Goal: Task Accomplishment & Management: Use online tool/utility

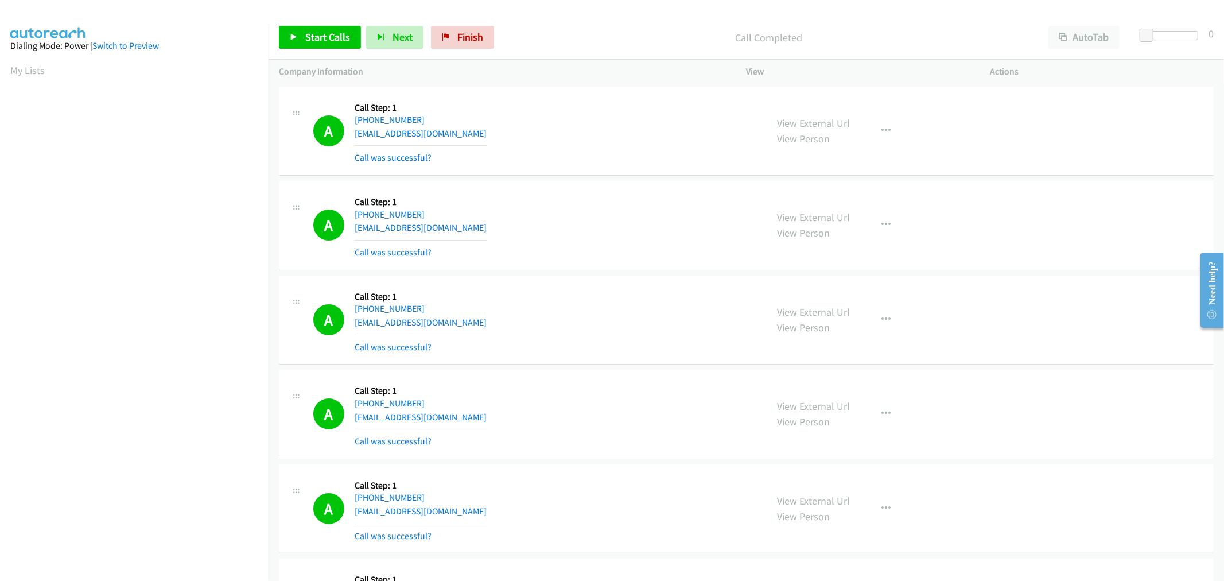
scroll to position [64, 0]
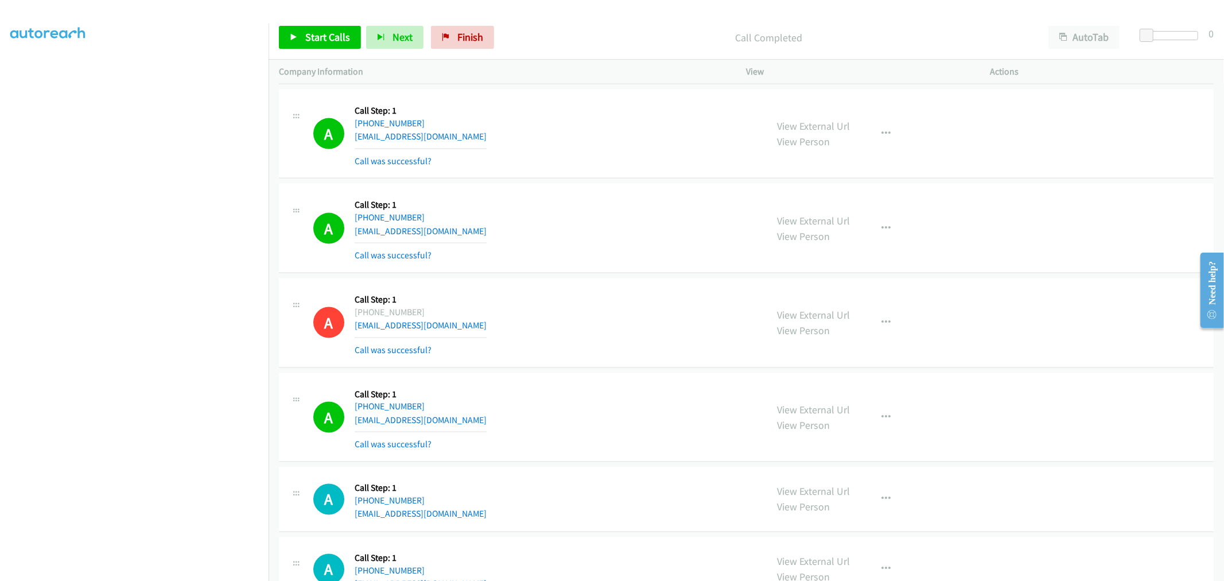
click at [327, 50] on div "Start Calls Pause Next Finish Call Completed AutoTab AutoTab 0" at bounding box center [745, 37] width 955 height 44
click at [325, 33] on span "Start Calls" at bounding box center [327, 36] width 45 height 13
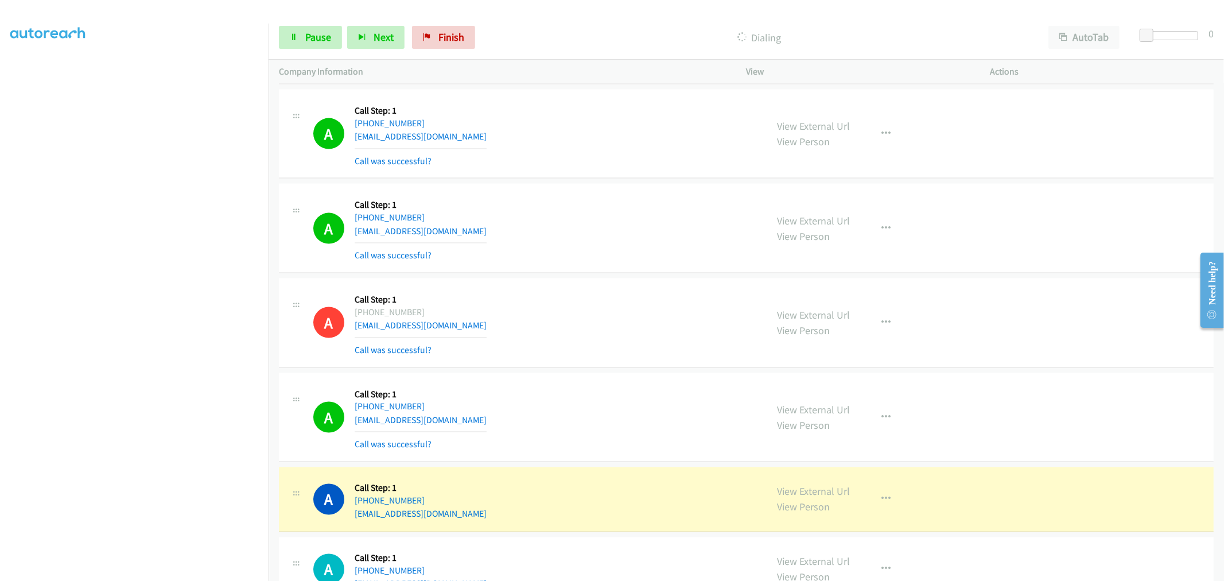
drag, startPoint x: 542, startPoint y: 280, endPoint x: 497, endPoint y: 318, distance: 58.6
click at [542, 273] on div "A Callback Scheduled Call Step: 1 America/New_York +1 716-465-6465 vinnychiaren…" at bounding box center [746, 228] width 934 height 89
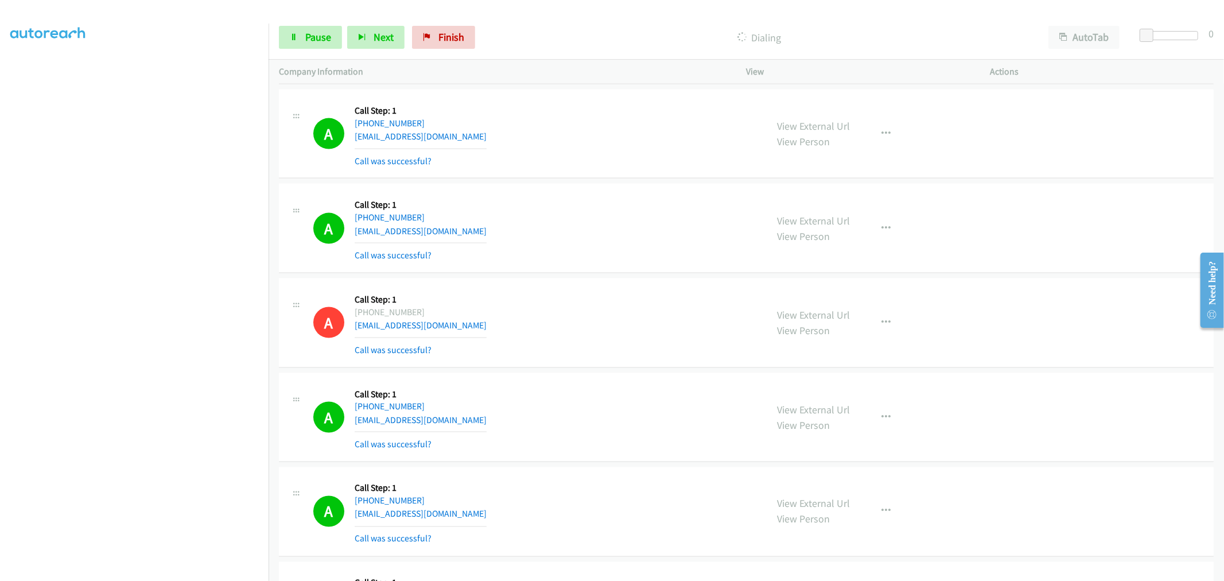
click at [594, 283] on td "A Callback Scheduled Call Step: 1 America/New_York +1 617-470-4721 cruz17berta@…" at bounding box center [745, 322] width 955 height 95
click at [597, 189] on td "A Callback Scheduled Call Step: 1 America/New_York +1 716-465-6465 vinnychiaren…" at bounding box center [745, 228] width 955 height 95
click at [590, 179] on div "A Callback Scheduled Call Step: 1 America/Phoenix +1 480-621-6184 mrsmithslc@gm…" at bounding box center [746, 133] width 934 height 89
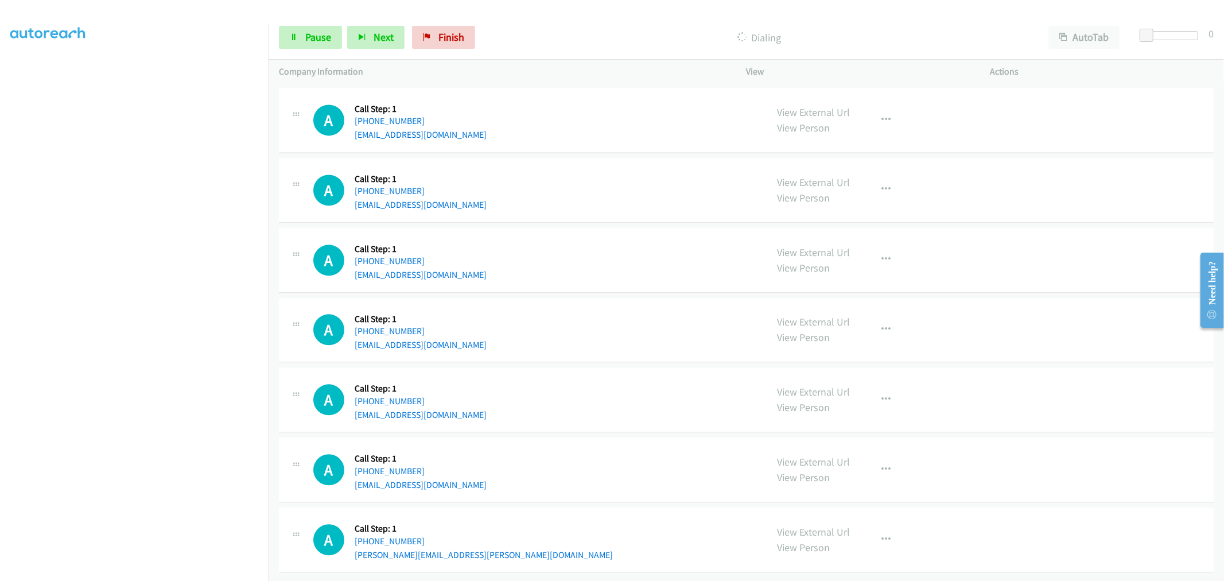
scroll to position [13013, 0]
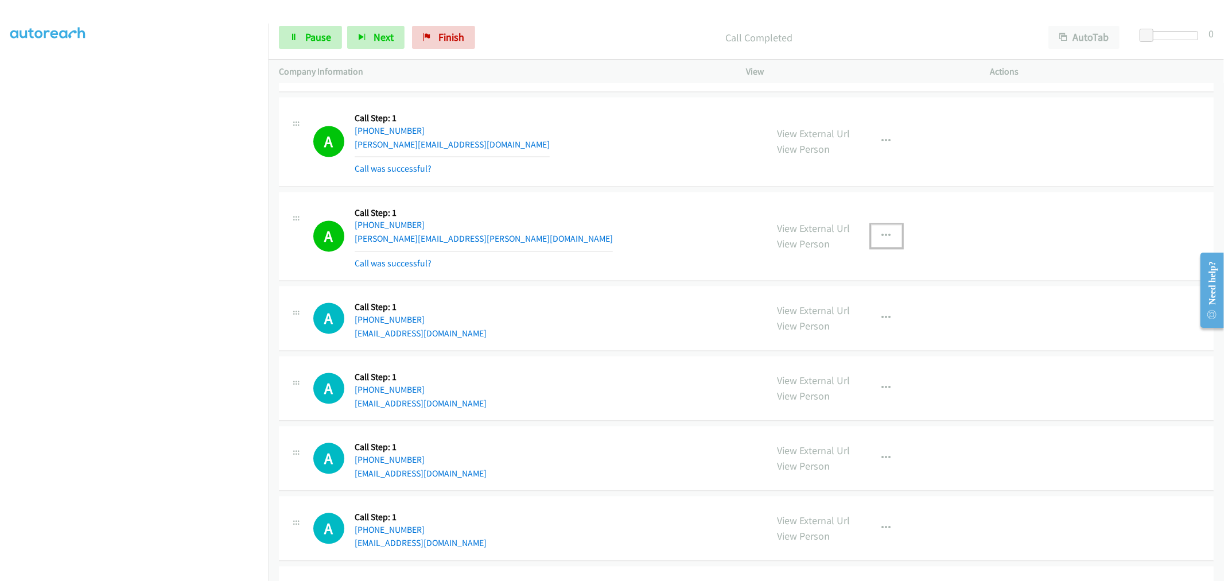
click at [882, 240] on icon "button" at bounding box center [886, 235] width 9 height 9
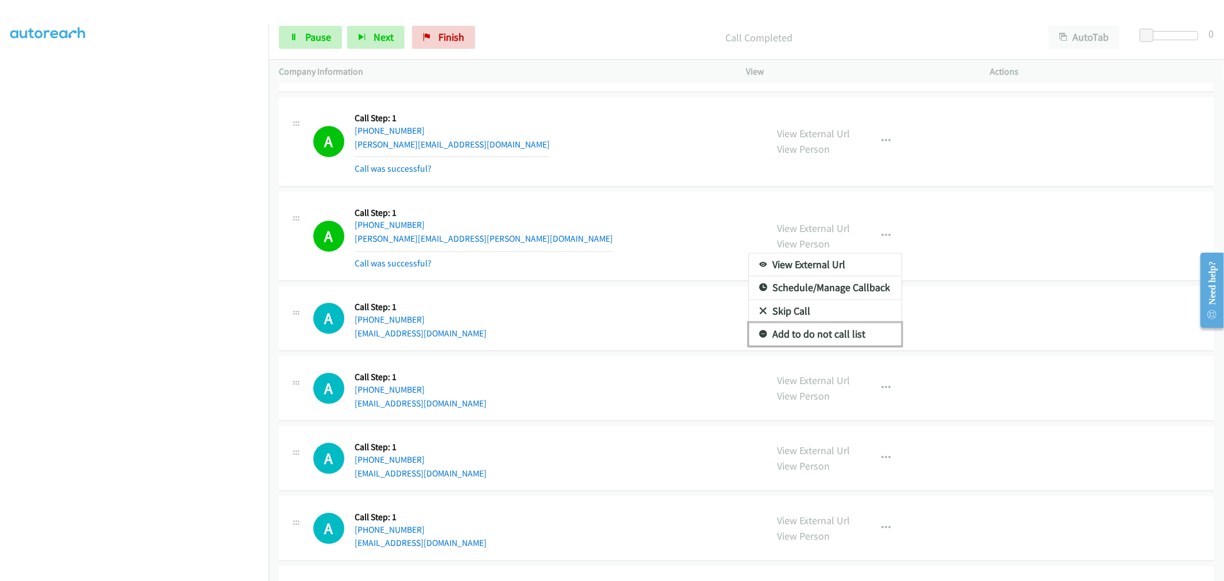
click at [798, 337] on link "Add to do not call list" at bounding box center [825, 333] width 153 height 23
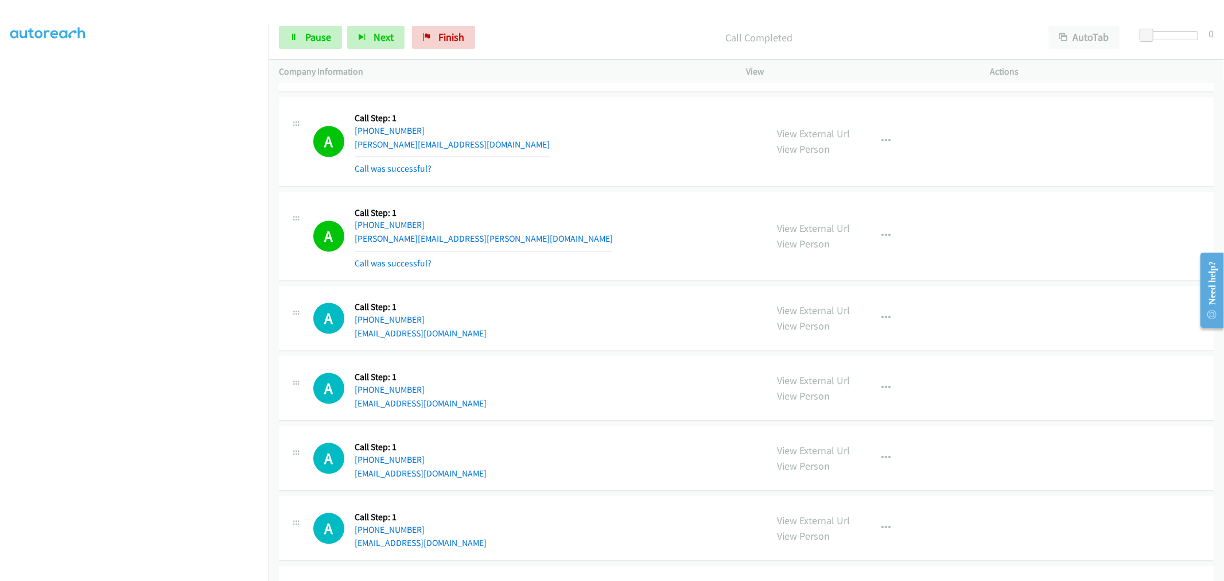
click at [584, 205] on div "A Callback Scheduled Call Step: 1 America/Chicago +1 769-413-4154 blaise.rovney…" at bounding box center [746, 236] width 934 height 89
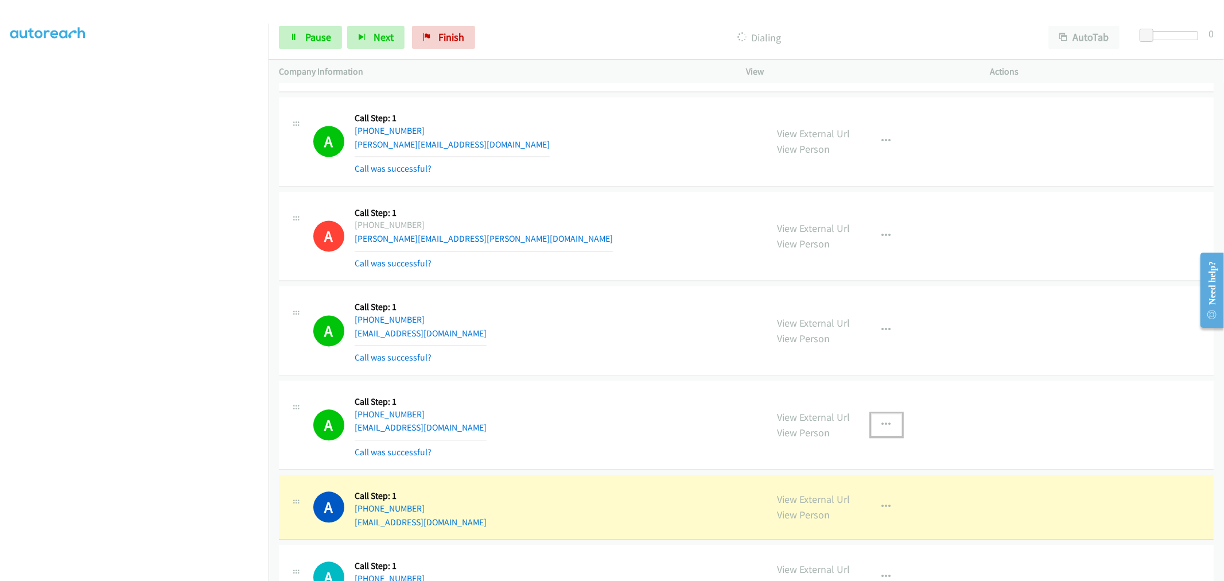
click at [895, 426] on button "button" at bounding box center [886, 424] width 31 height 23
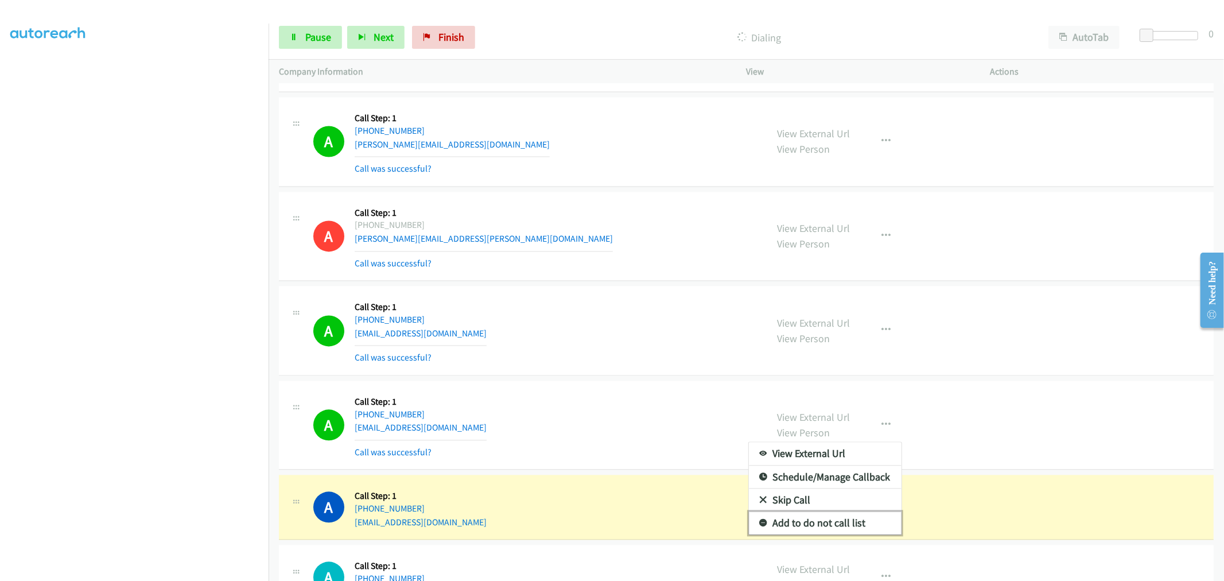
click at [805, 528] on link "Add to do not call list" at bounding box center [825, 522] width 153 height 23
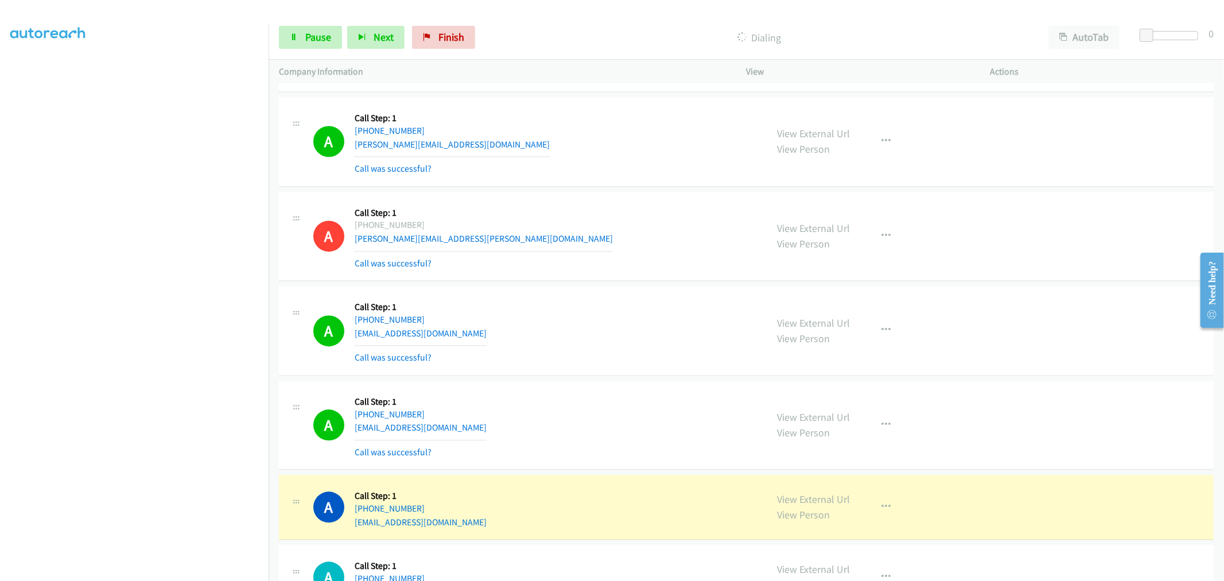
click at [580, 410] on div "A Callback Scheduled Call Step: 1 America/New_York +1 443-788-8048 gdfreybwire1…" at bounding box center [534, 425] width 443 height 68
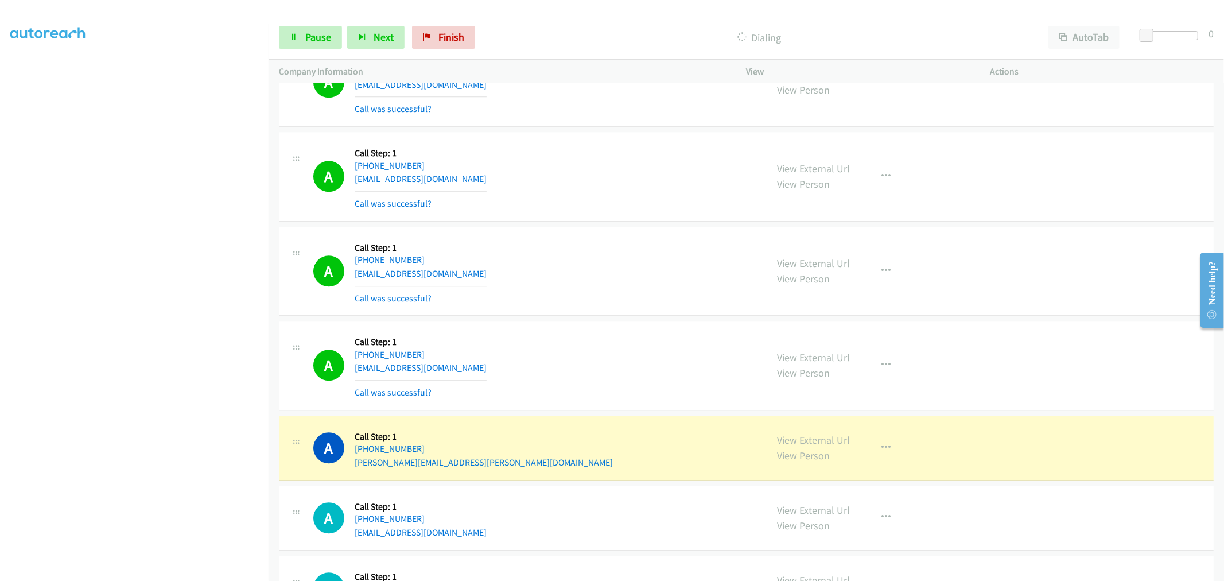
scroll to position [13587, 0]
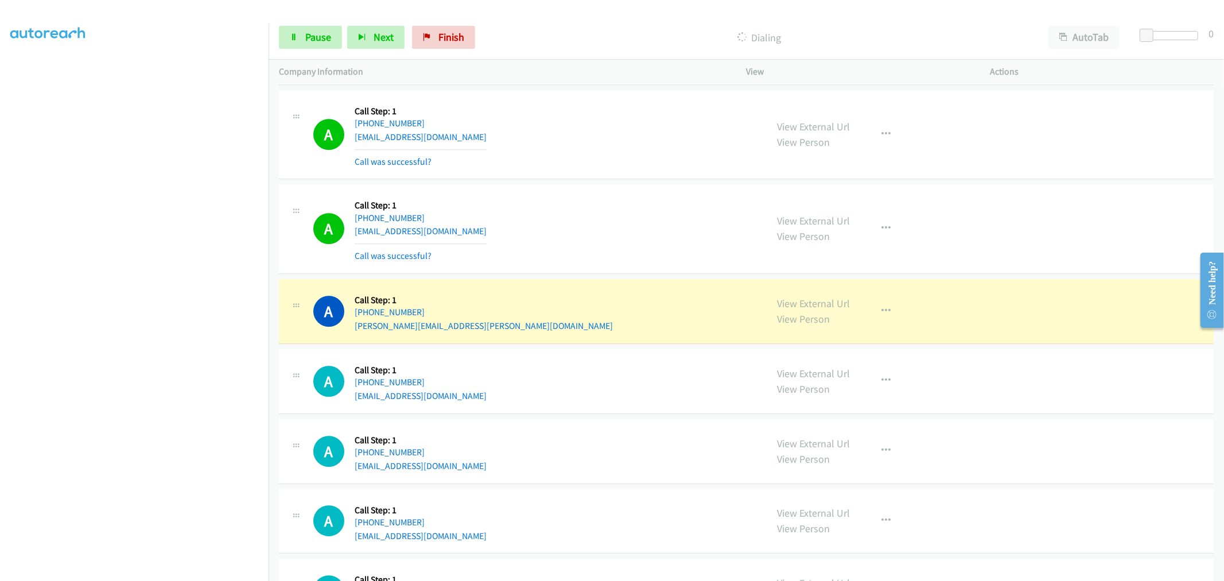
click at [572, 285] on td "A Callback Scheduled Call Step: 1 America/Chicago +1 469-274-1063 walker.susie@…" at bounding box center [745, 311] width 955 height 70
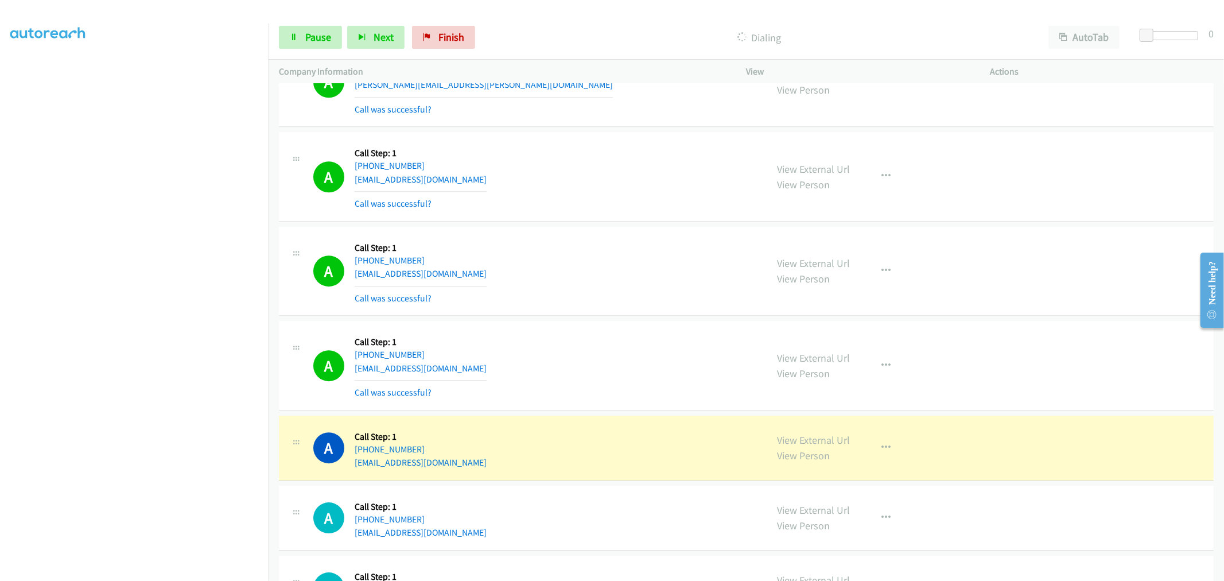
scroll to position [13906, 0]
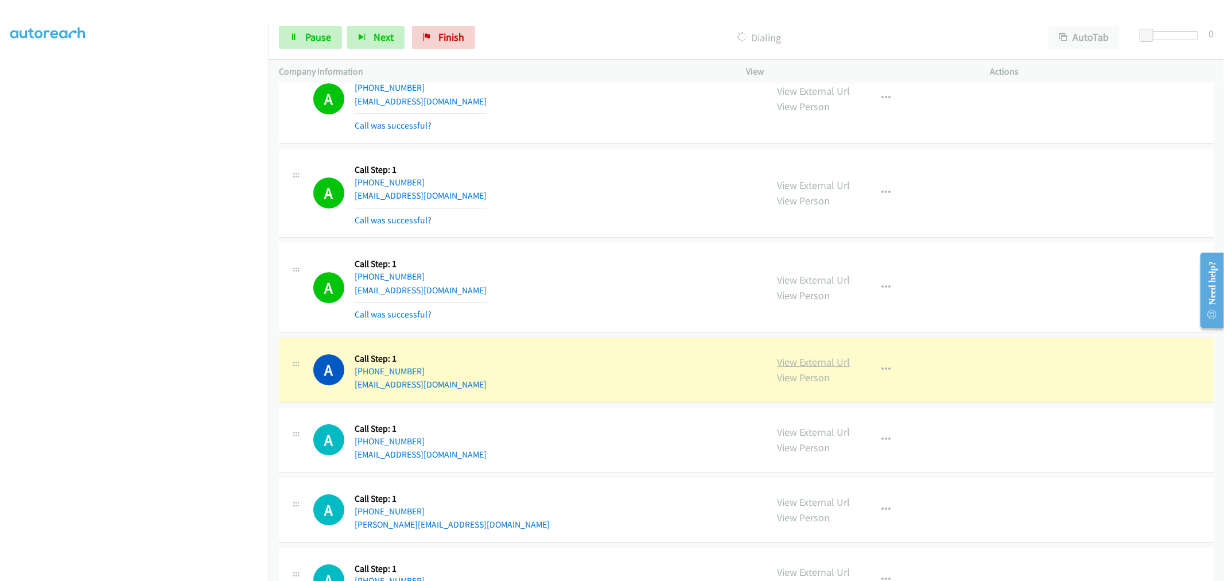
drag, startPoint x: 789, startPoint y: 362, endPoint x: 793, endPoint y: 370, distance: 9.0
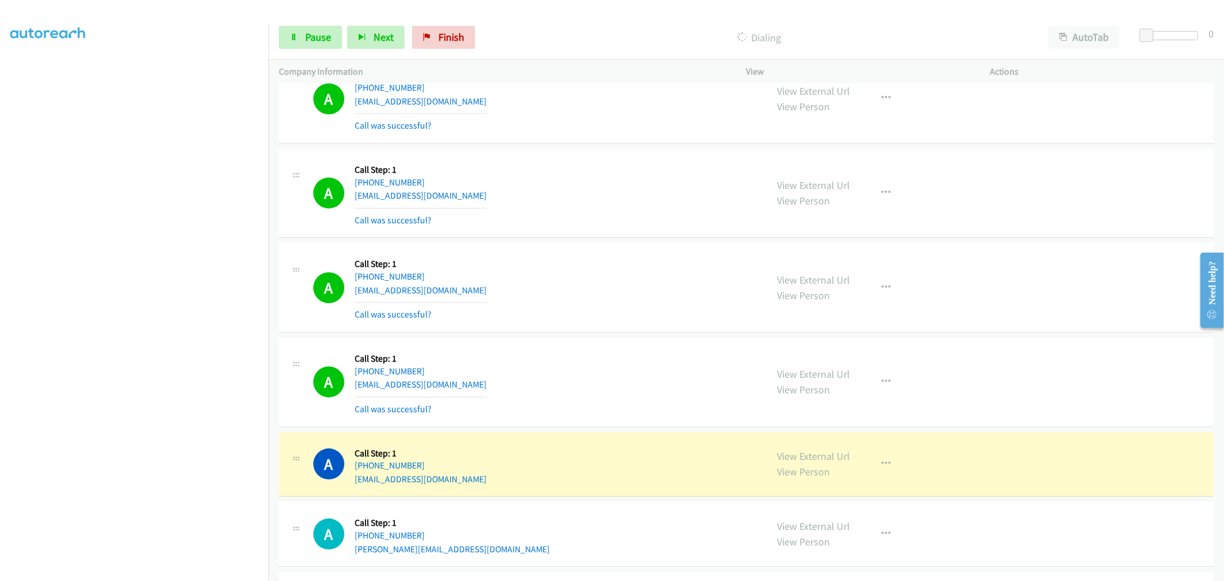
drag, startPoint x: 802, startPoint y: 468, endPoint x: 500, endPoint y: 0, distance: 557.2
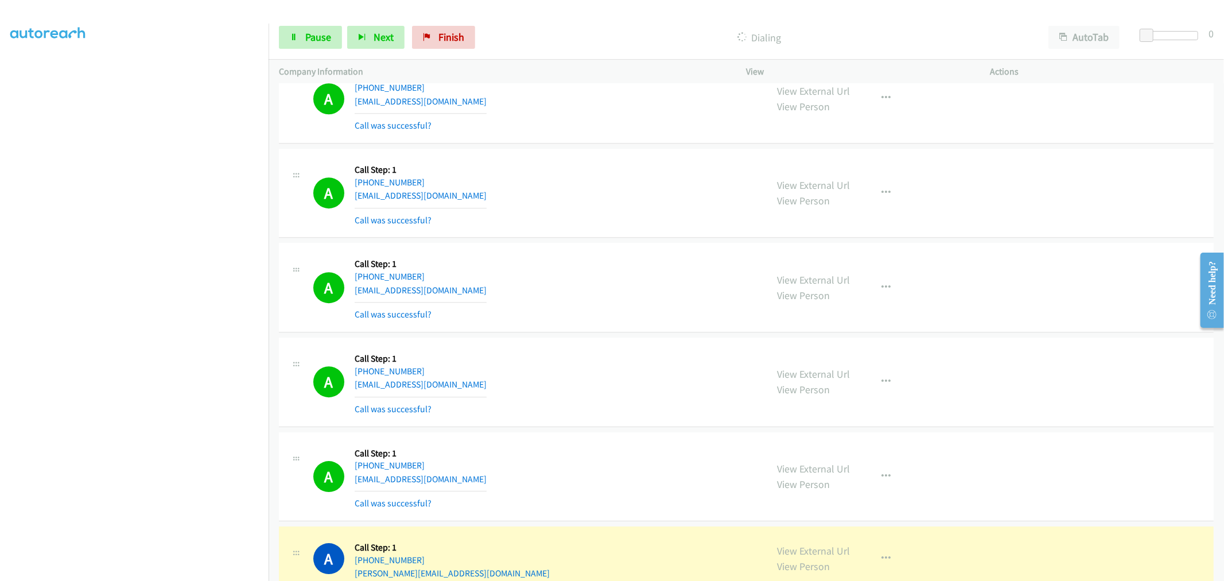
scroll to position [14161, 0]
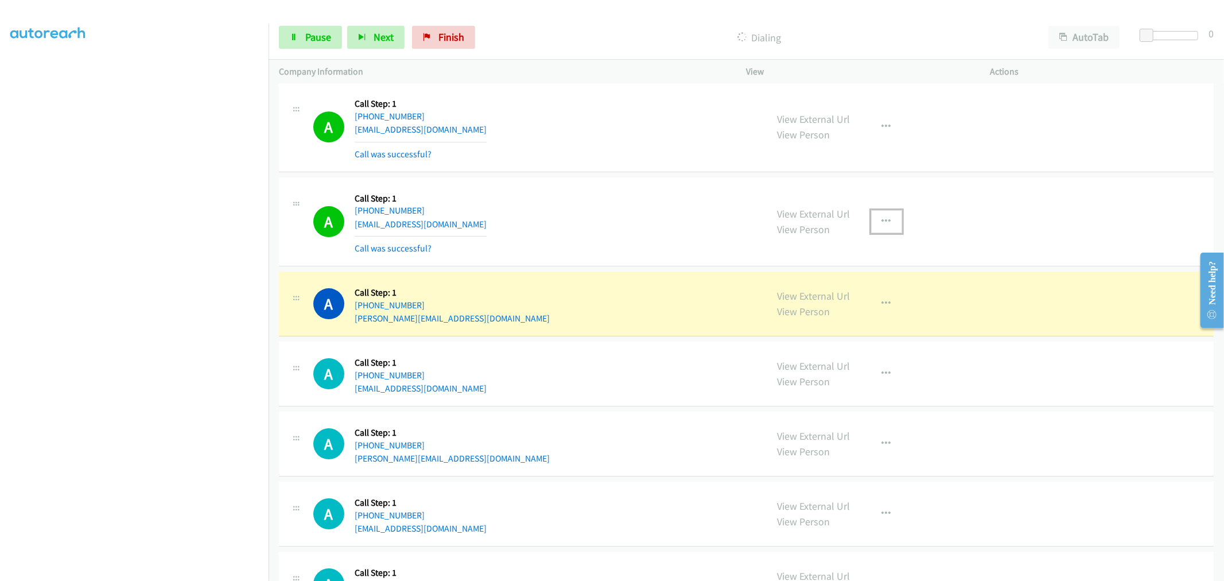
click at [893, 232] on button "button" at bounding box center [886, 221] width 31 height 23
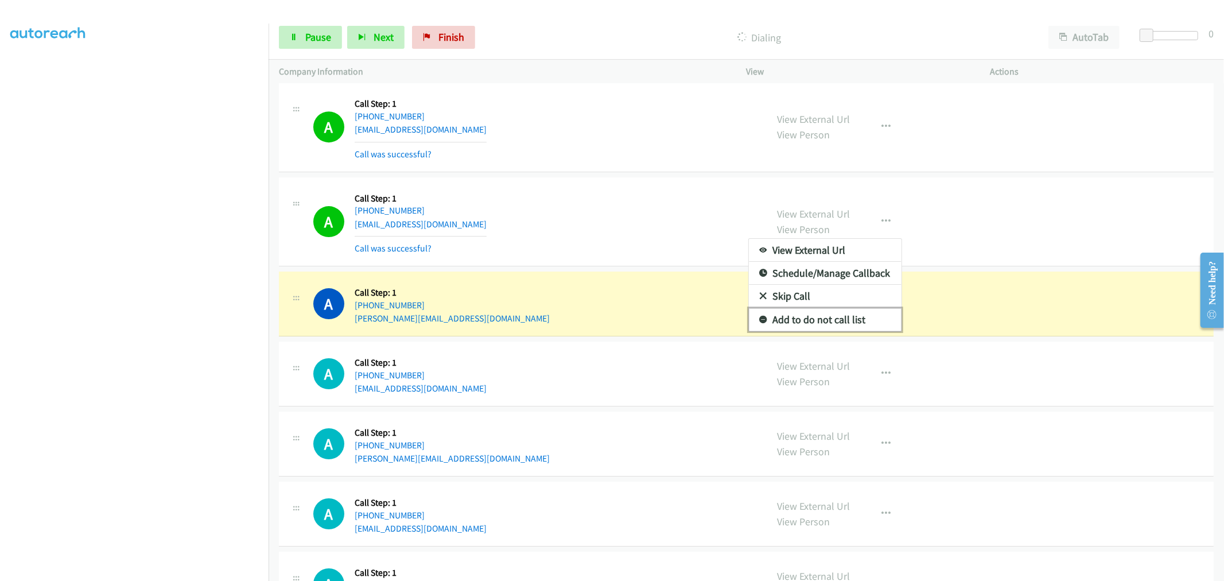
click at [811, 325] on link "Add to do not call list" at bounding box center [825, 319] width 153 height 23
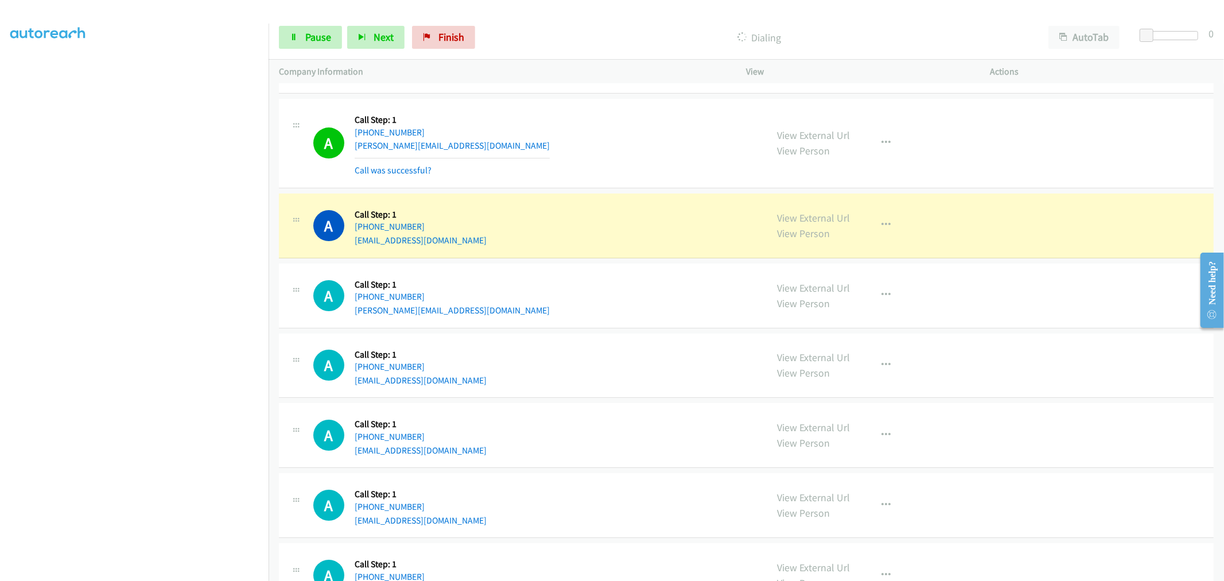
scroll to position [14352, 0]
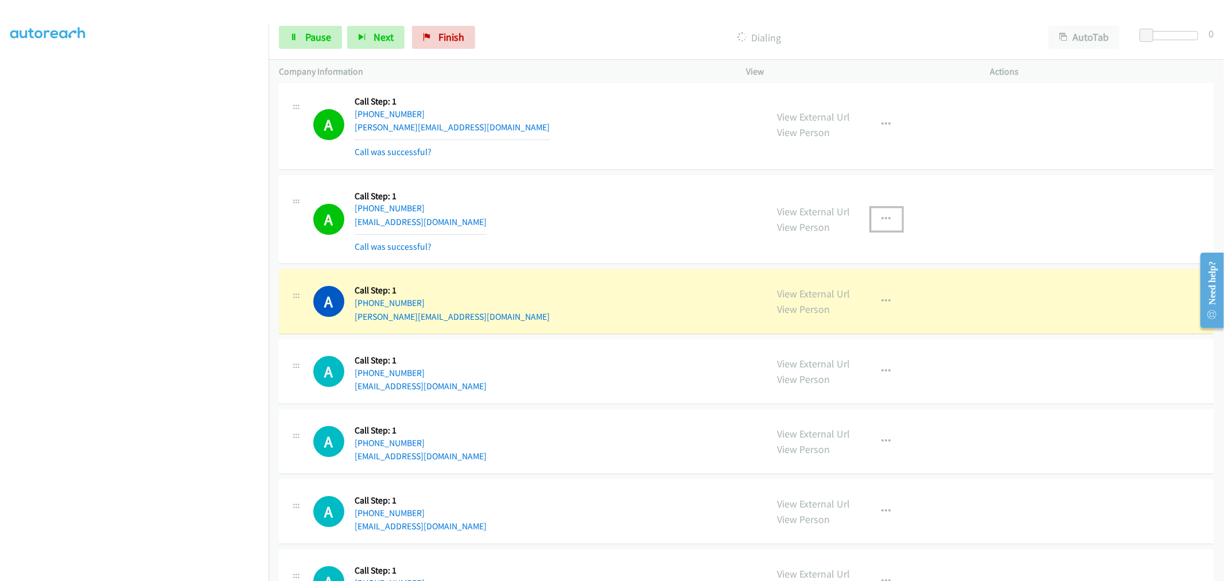
click at [890, 224] on button "button" at bounding box center [886, 219] width 31 height 23
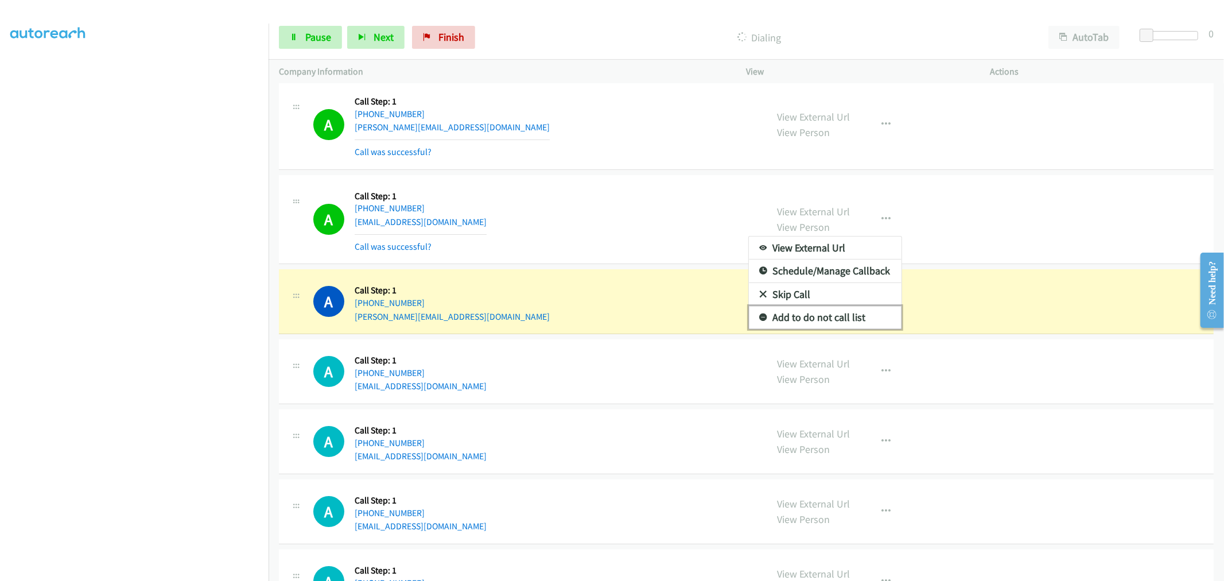
click at [805, 328] on link "Add to do not call list" at bounding box center [825, 317] width 153 height 23
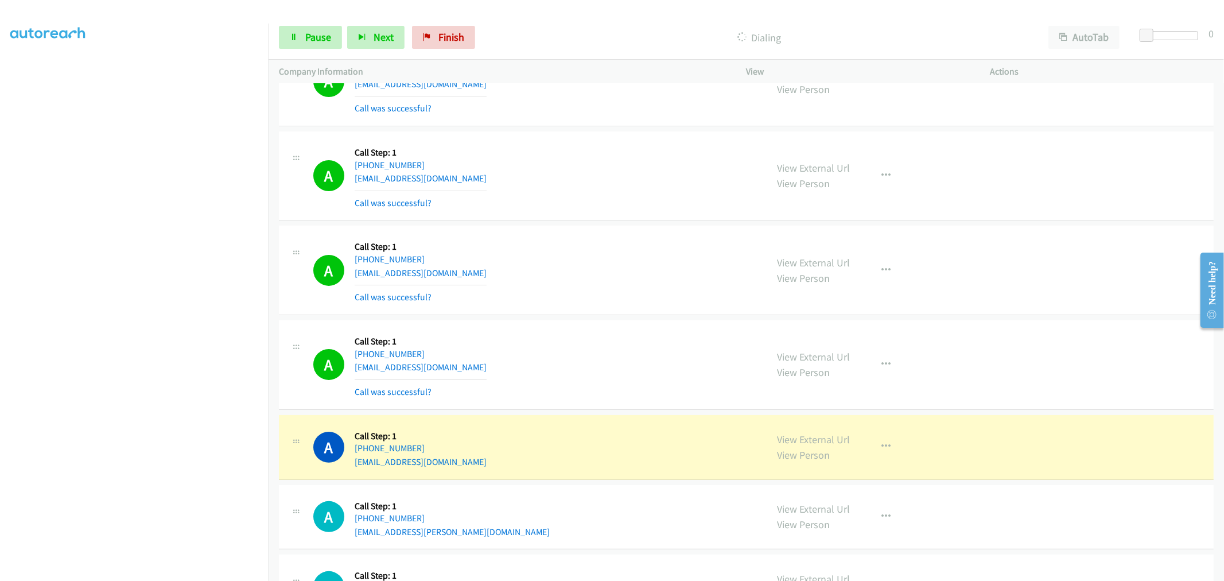
scroll to position [14798, 0]
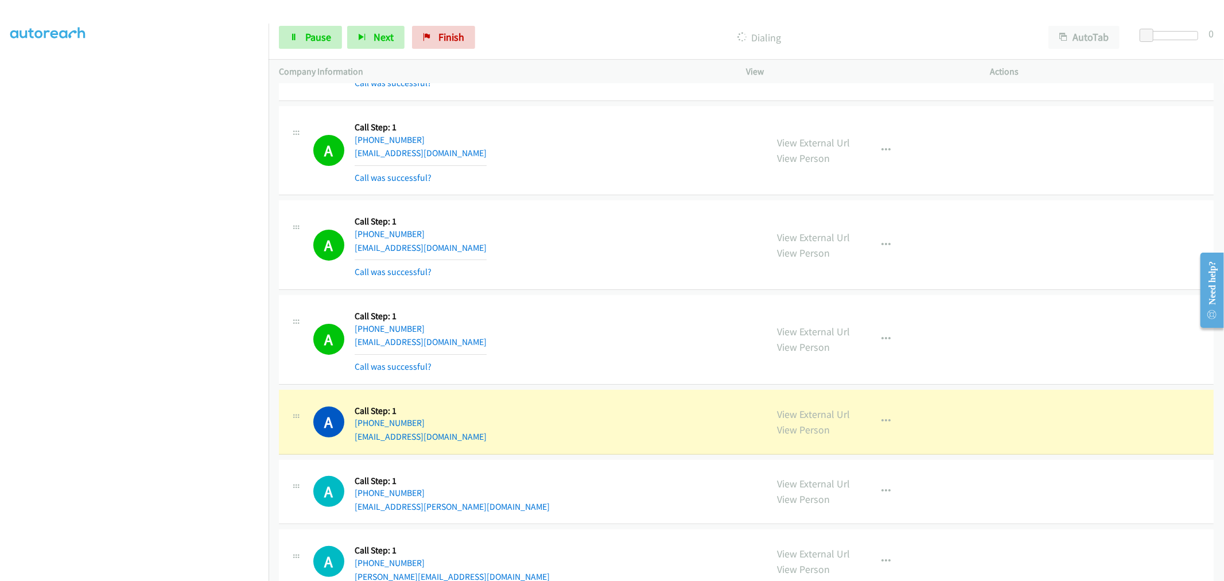
drag, startPoint x: 558, startPoint y: 325, endPoint x: 640, endPoint y: 387, distance: 103.6
click at [537, 372] on div "A Callback Scheduled Call Step: 1 America/Chicago +1 469-863-9033 geckodesires@…" at bounding box center [534, 339] width 443 height 68
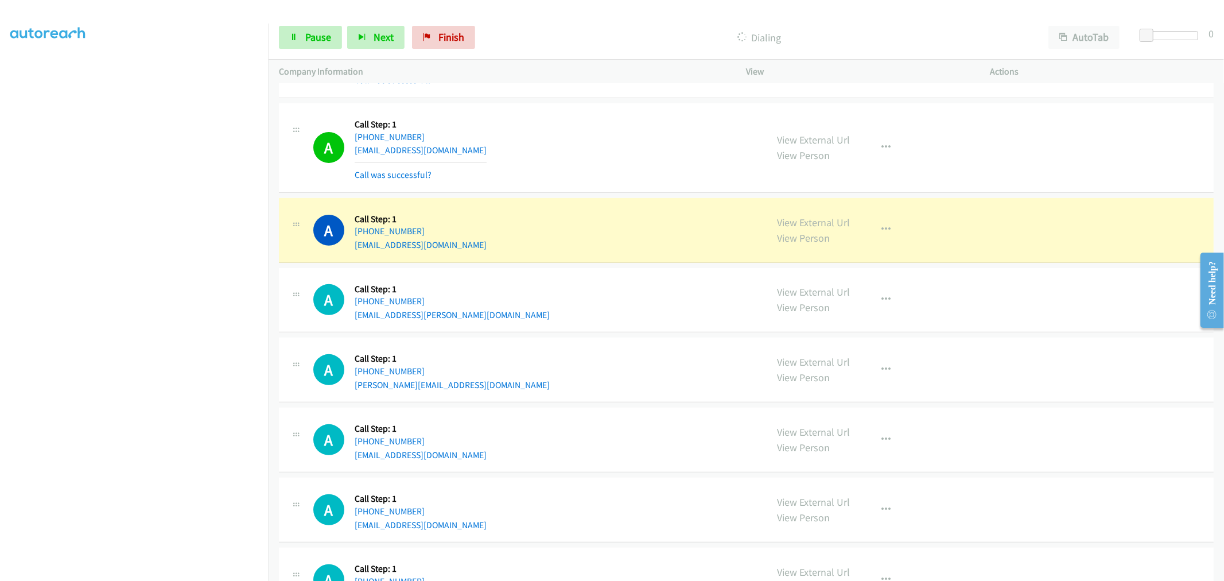
click at [605, 162] on div "A Callback Scheduled Call Step: 1 America/Chicago +1 469-863-9033 geckodesires@…" at bounding box center [534, 148] width 443 height 68
click at [558, 182] on div "A Callback Scheduled Call Step: 1 America/Chicago +1 469-863-9033 geckodesires@…" at bounding box center [534, 148] width 443 height 68
click at [334, 44] on link "Pause" at bounding box center [310, 37] width 63 height 23
click at [529, 175] on div "A Callback Scheduled Call Step: 1 America/Chicago +1 469-863-9033 geckodesires@…" at bounding box center [534, 148] width 443 height 68
click at [892, 237] on button "button" at bounding box center [886, 229] width 31 height 23
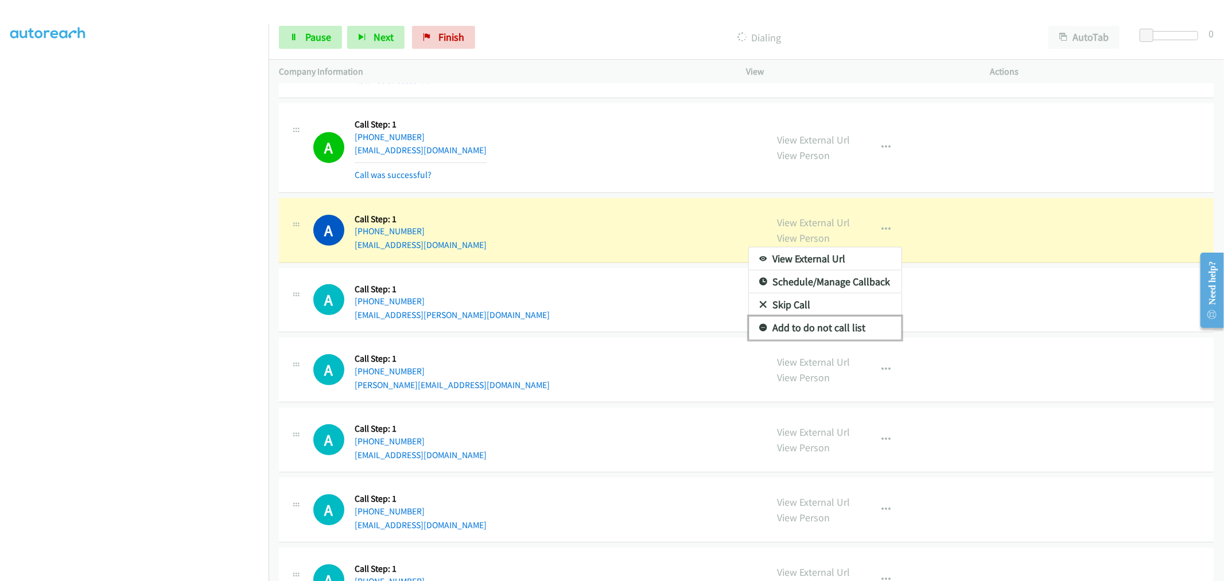
click at [823, 331] on link "Add to do not call list" at bounding box center [825, 327] width 153 height 23
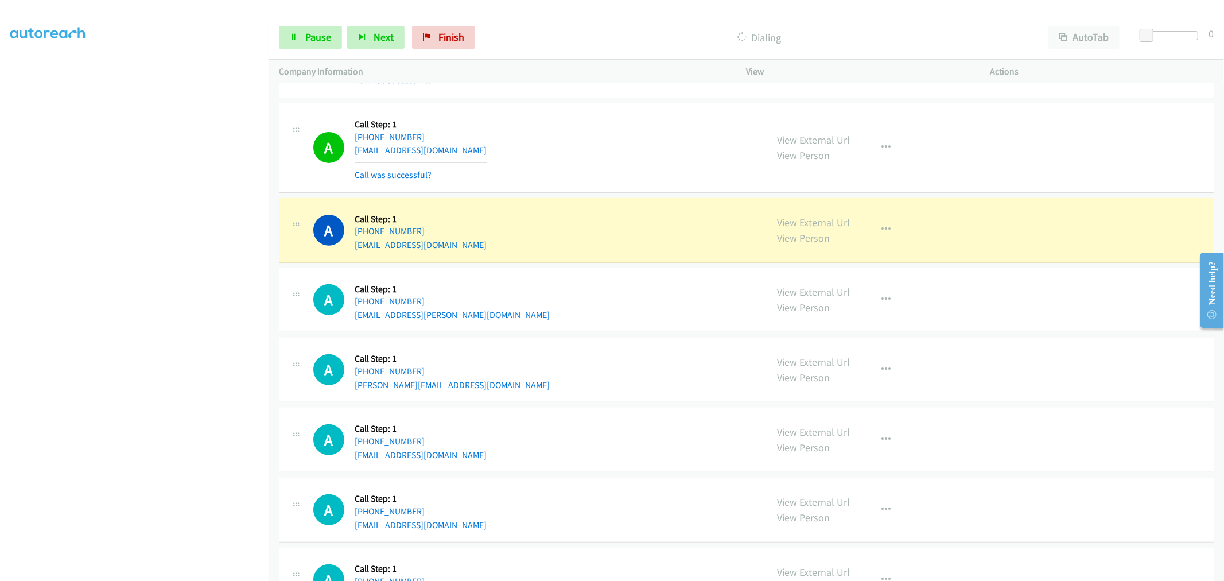
click at [588, 211] on div "A Callback Scheduled Call Step: 1 America/New_York +1 973-809-6482 jforou@aol.c…" at bounding box center [746, 230] width 934 height 65
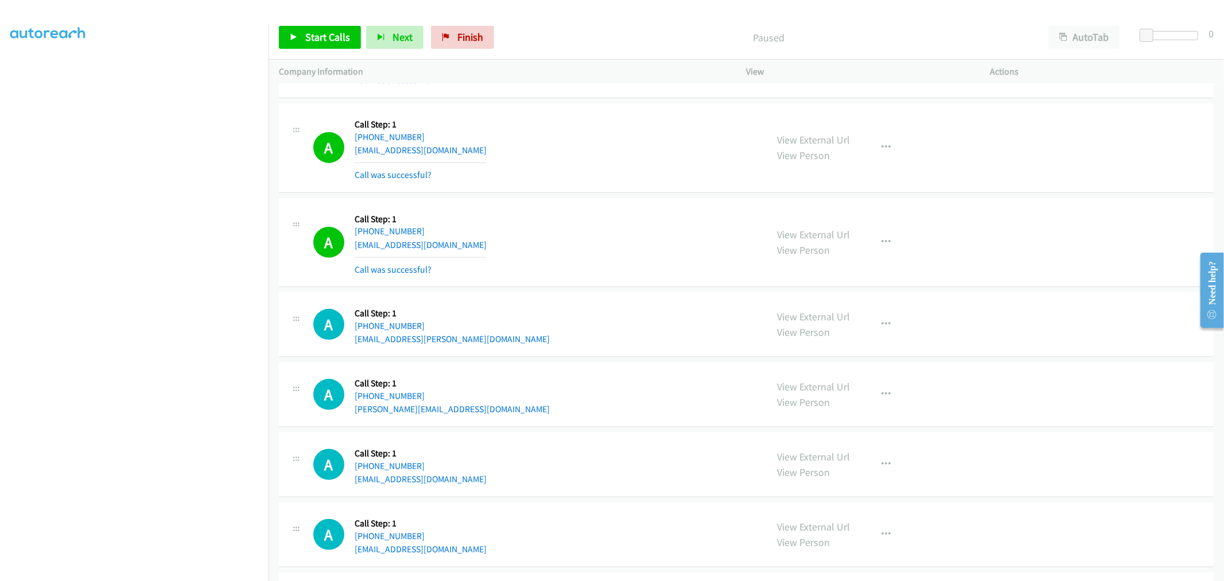
click at [289, 18] on div "Start Calls Pause Next Finish Paused AutoTab AutoTab 0" at bounding box center [745, 37] width 955 height 44
click at [299, 33] on link "Start Calls" at bounding box center [320, 37] width 82 height 23
click at [578, 193] on div "A Callback Scheduled Call Step: 1 America/Chicago +1 469-863-9033 geckodesires@…" at bounding box center [746, 147] width 934 height 89
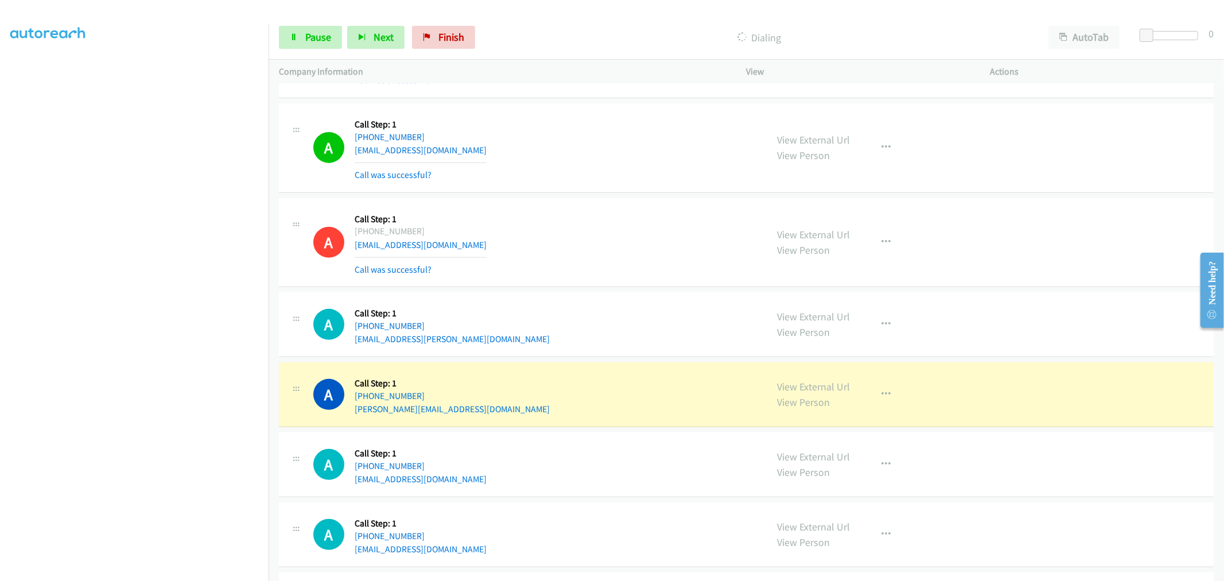
click at [629, 231] on div "A Callback Scheduled Call Step: 1 America/New_York +1 973-809-6482 jforou@aol.c…" at bounding box center [534, 242] width 443 height 68
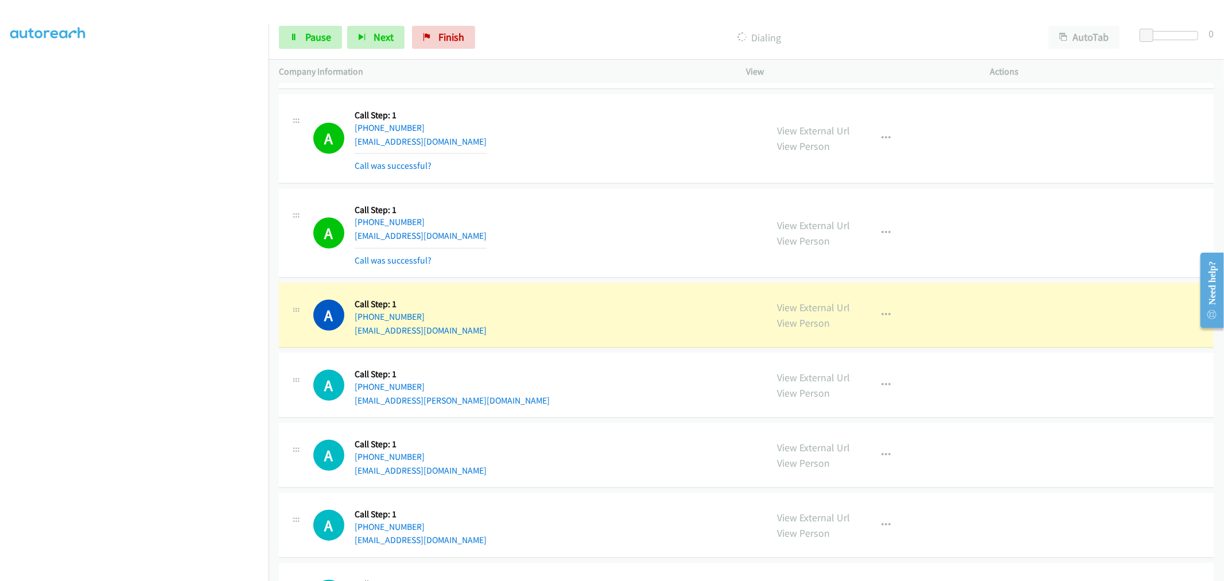
scroll to position [15521, 0]
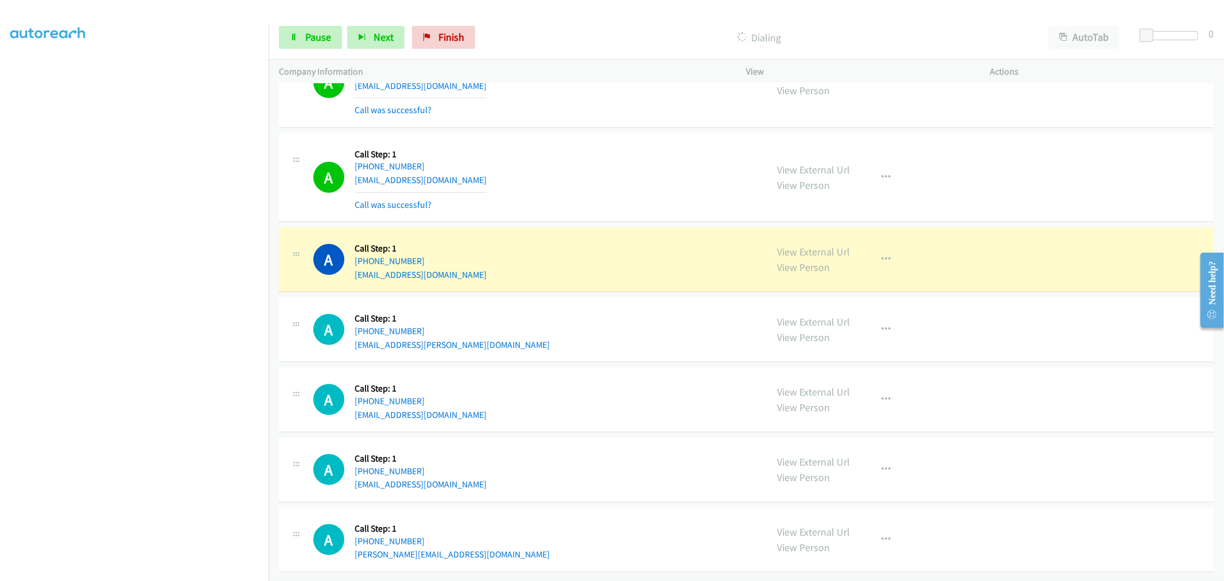
click at [574, 143] on div "A Callback Scheduled Call Step: 1 America/New_York +1 443-566-2745 tadurant99@y…" at bounding box center [534, 177] width 443 height 68
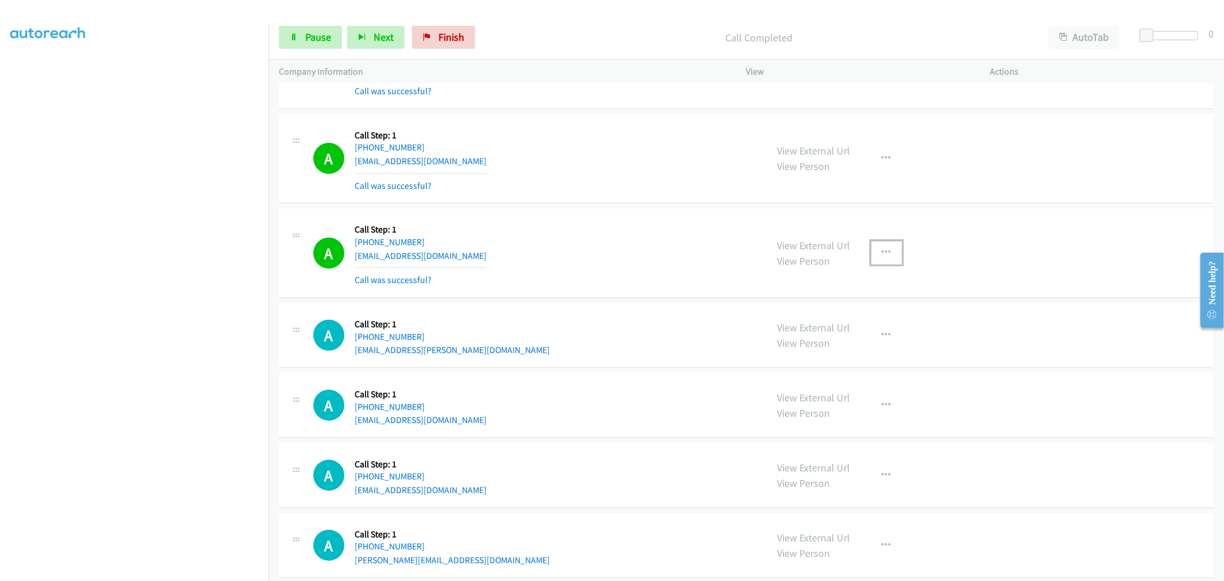
click at [893, 264] on button "button" at bounding box center [886, 252] width 31 height 23
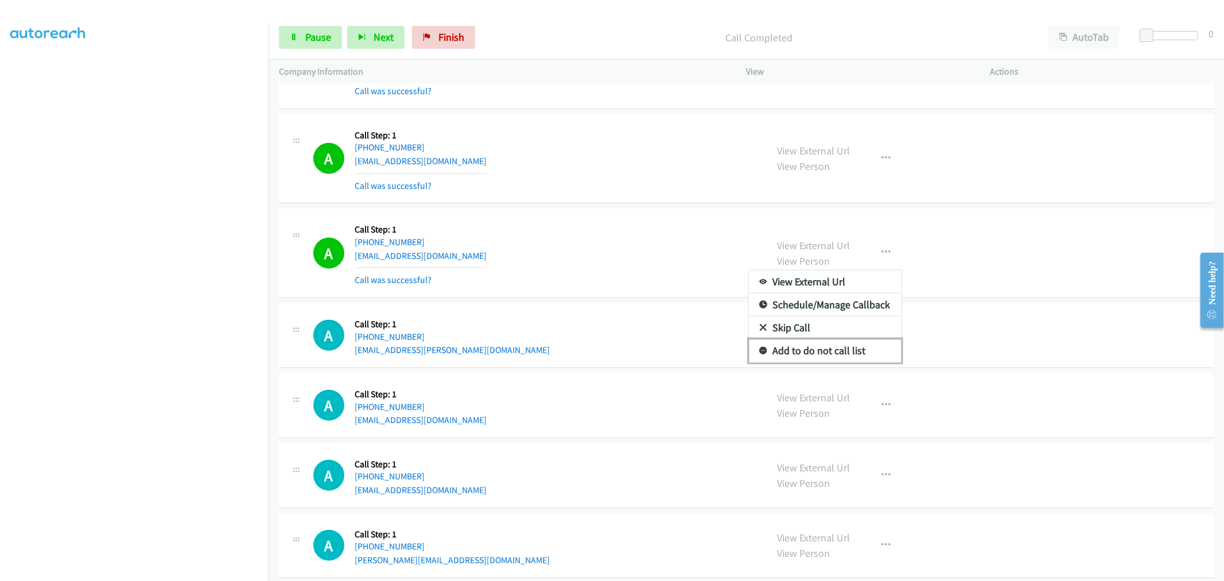
click at [822, 360] on link "Add to do not call list" at bounding box center [825, 350] width 153 height 23
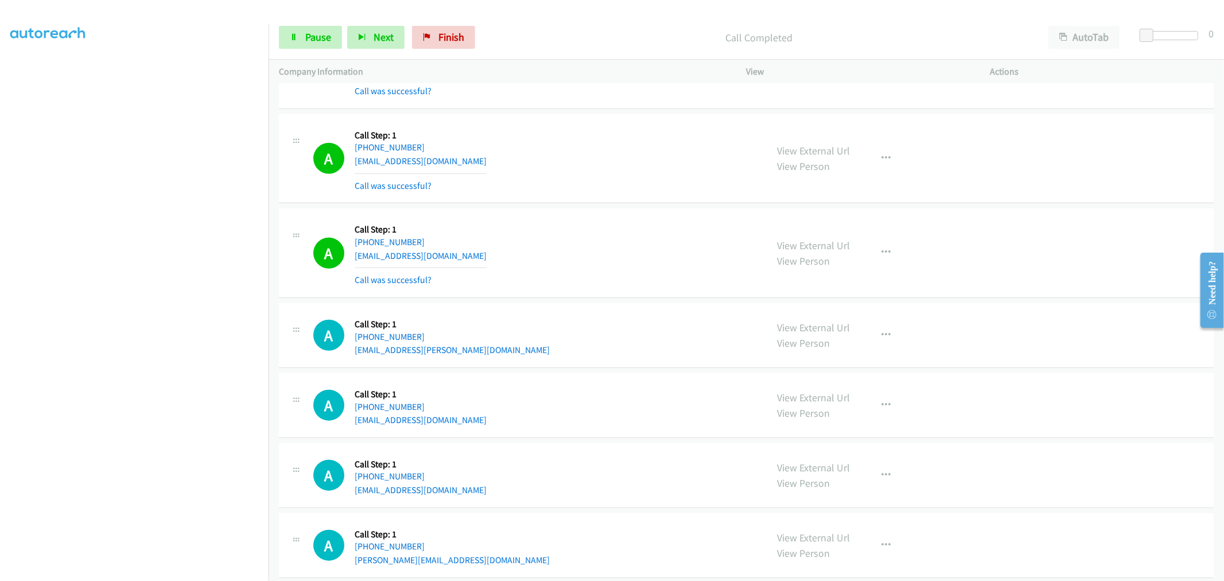
click at [615, 193] on div "A Callback Scheduled Call Step: 1 America/New_York +1 443-566-2745 tadurant99@y…" at bounding box center [534, 158] width 443 height 68
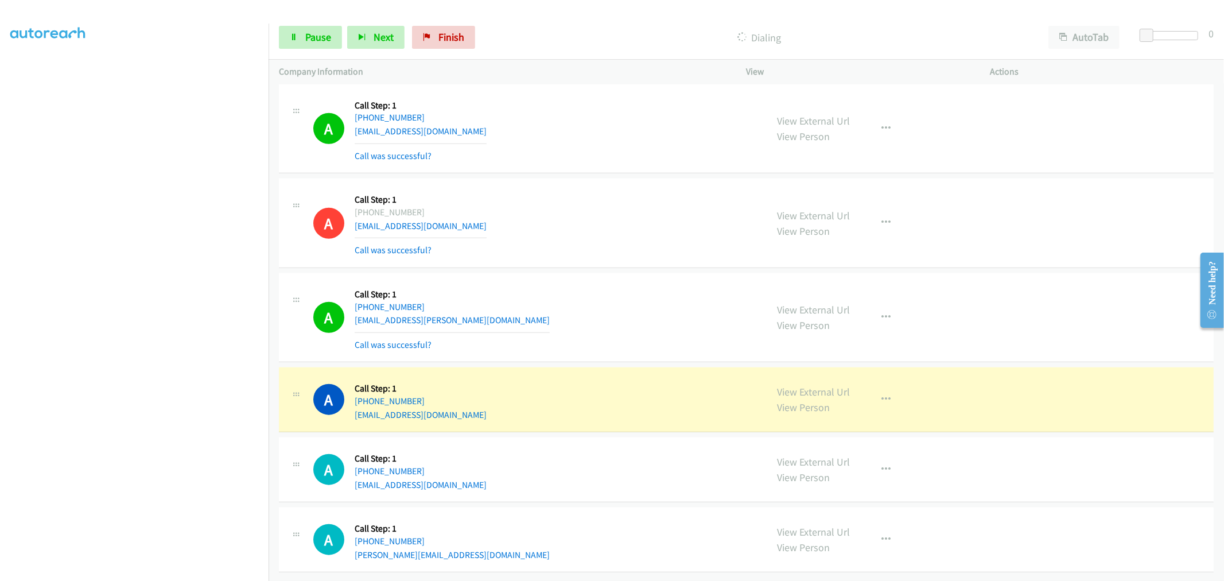
scroll to position [15570, 0]
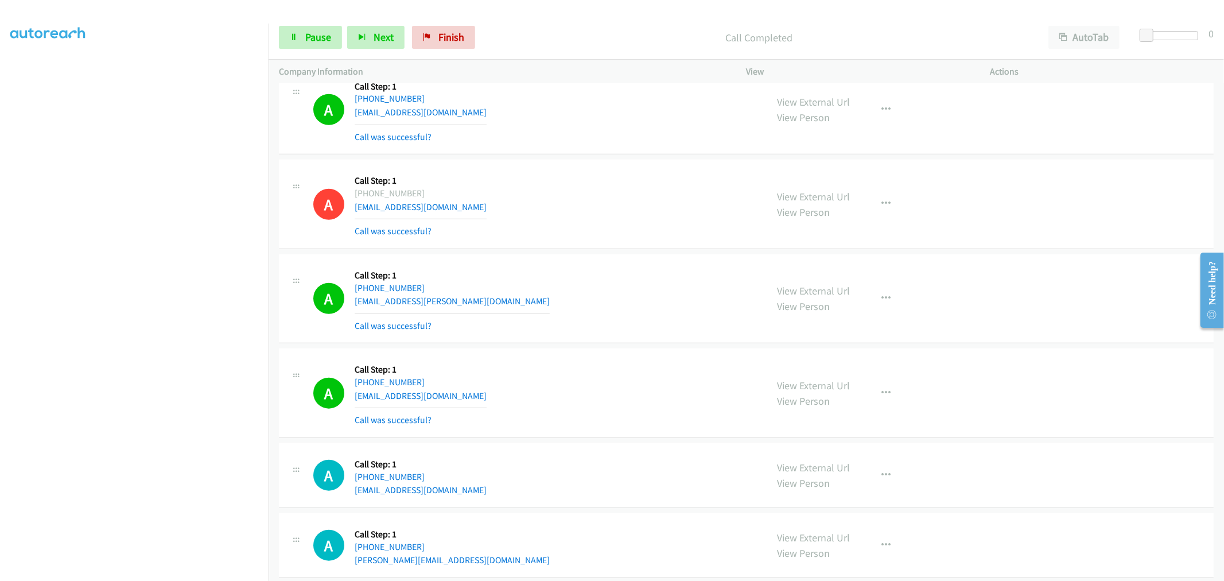
click at [580, 199] on div "A Callback Scheduled Call Step: 1 America/Denver +1 435-668-9365 mcsetrainer@ho…" at bounding box center [534, 204] width 443 height 68
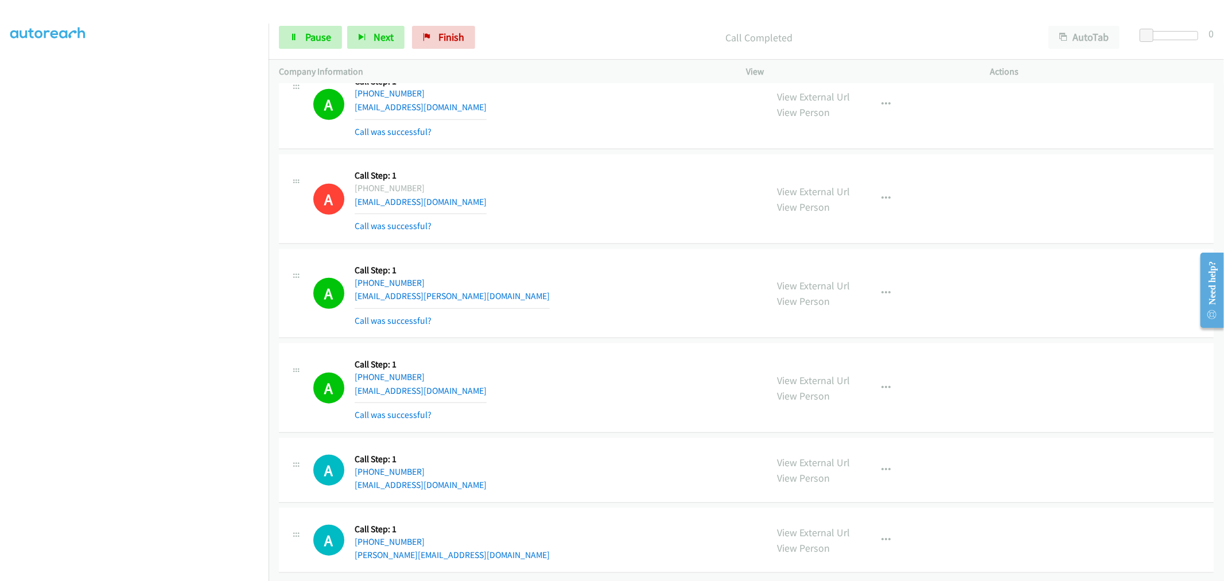
scroll to position [15594, 0]
click at [884, 383] on icon "button" at bounding box center [886, 387] width 9 height 9
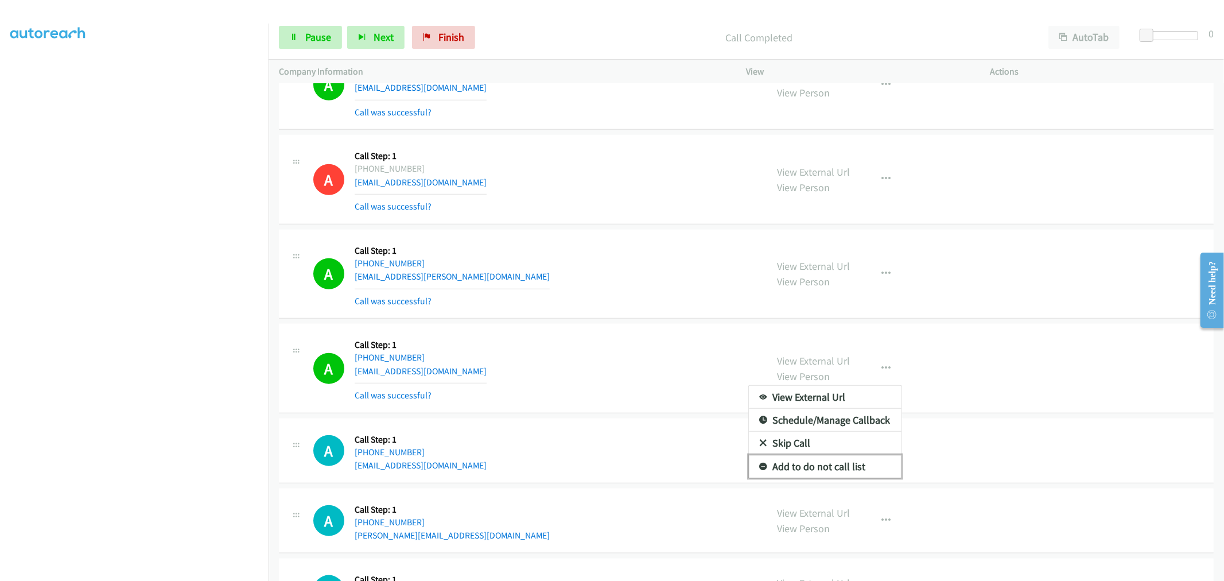
click at [839, 477] on link "Add to do not call list" at bounding box center [825, 466] width 153 height 23
click at [613, 308] on div "A Callback Scheduled Call Step: 1 America/New_York +1 269-598-0147 jenni.rauen@…" at bounding box center [534, 274] width 443 height 68
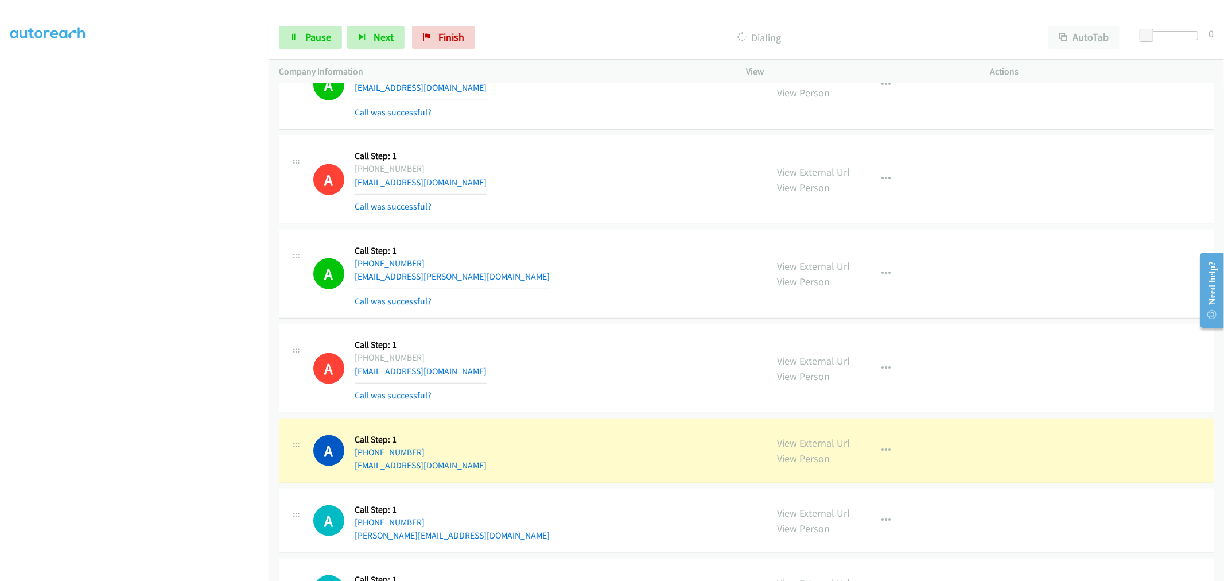
click at [564, 293] on div "A Callback Scheduled Call Step: 1 America/New_York +1 269-598-0147 jenni.rauen@…" at bounding box center [534, 274] width 443 height 68
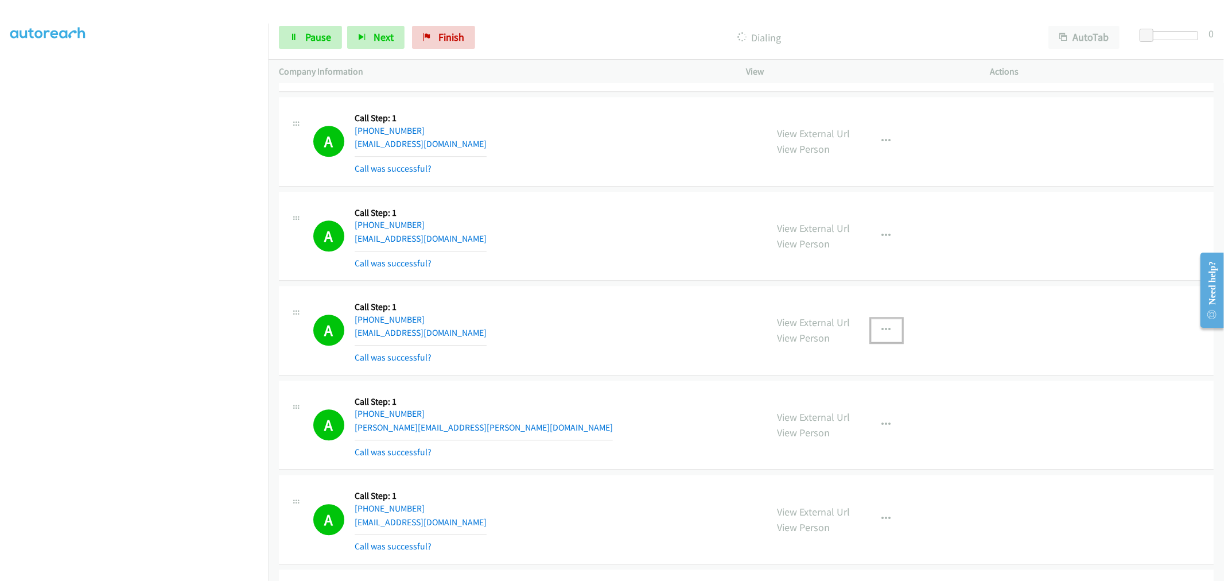
click at [876, 333] on button "button" at bounding box center [886, 329] width 31 height 23
click at [809, 437] on link "Add to do not call list" at bounding box center [825, 427] width 153 height 23
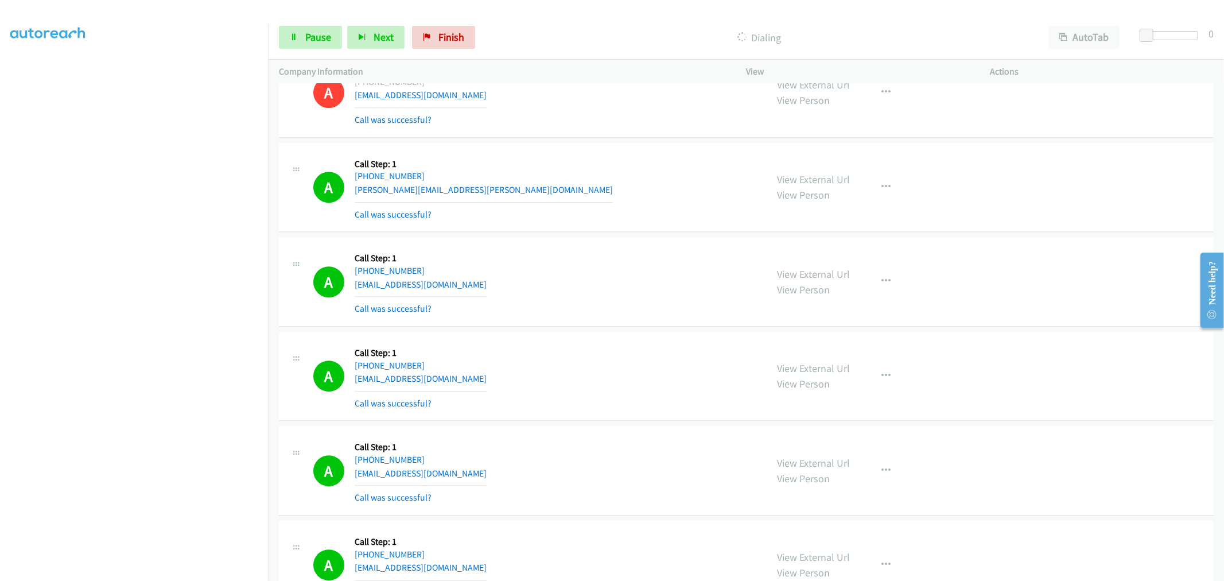
scroll to position [13741, 0]
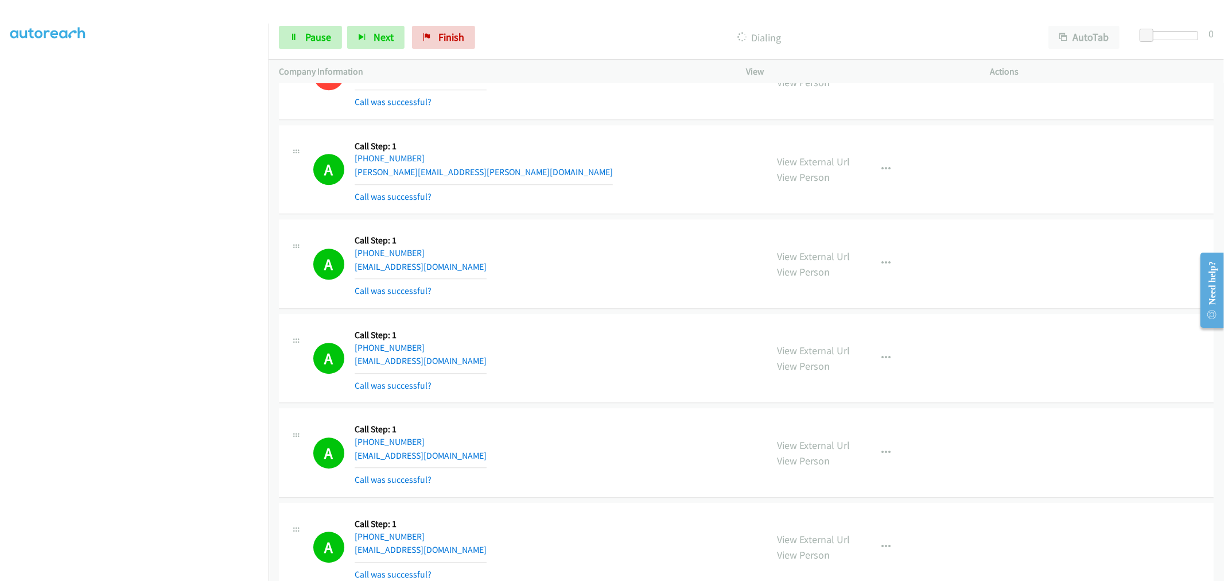
click at [516, 231] on div "A Callback Scheduled Call Step: 1 America/New_York +1 419-699-2270 akbhaskins@g…" at bounding box center [746, 263] width 934 height 89
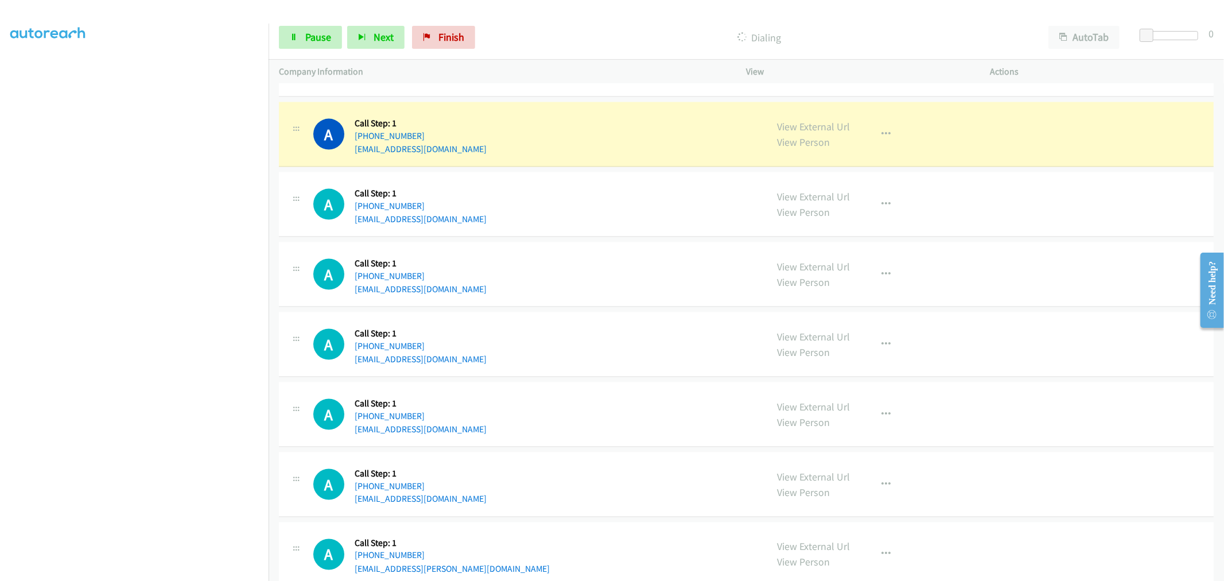
scroll to position [15844, 0]
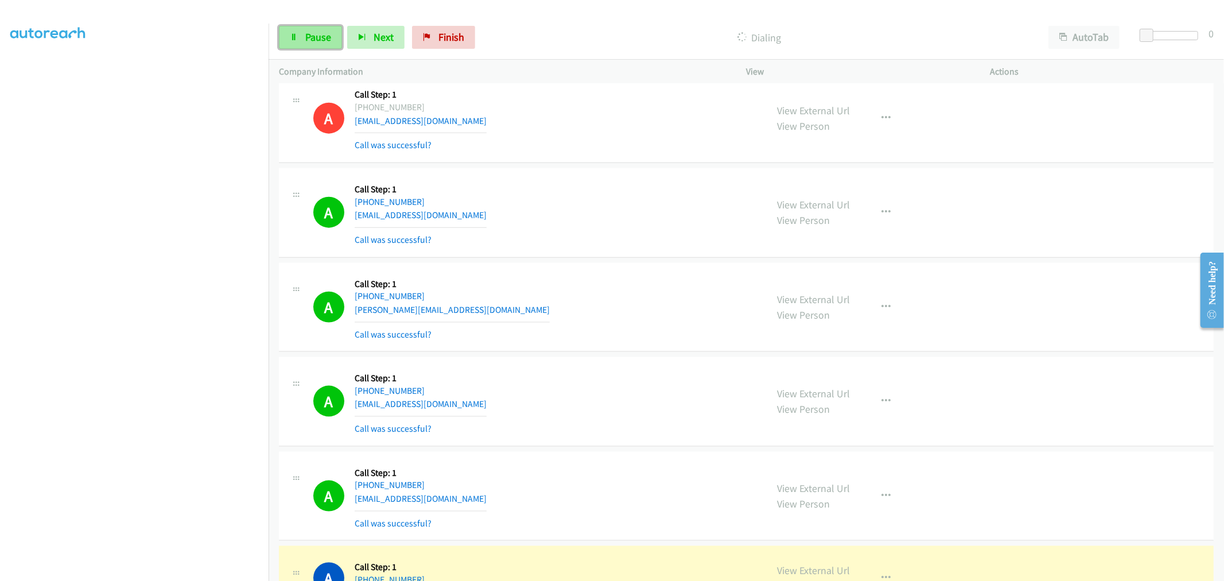
click at [307, 35] on span "Pause" at bounding box center [318, 36] width 26 height 13
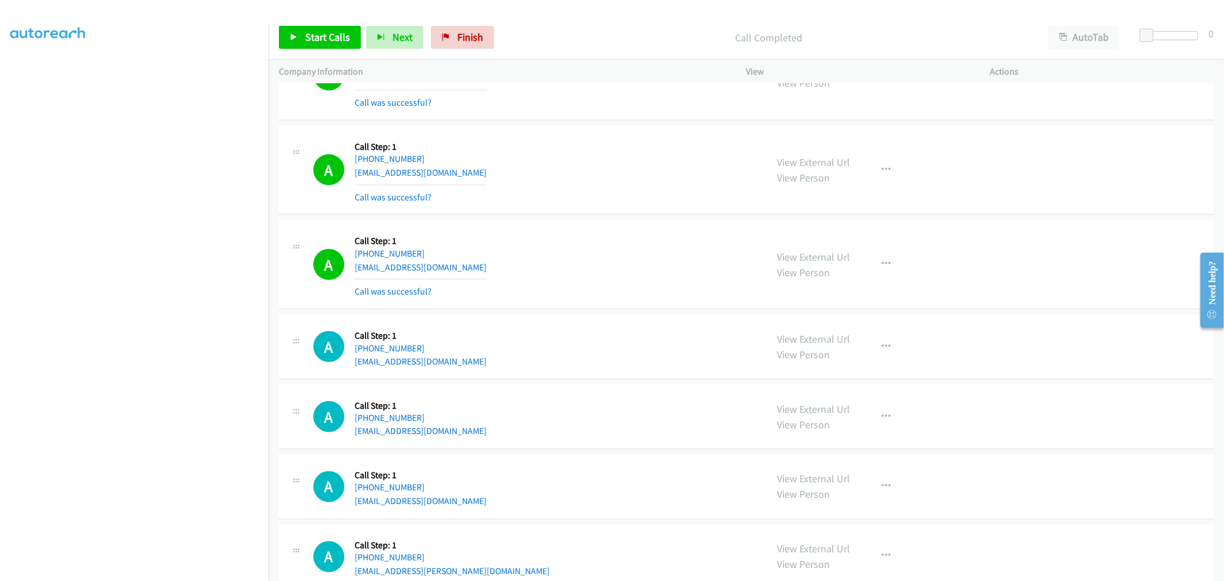
scroll to position [16021, 0]
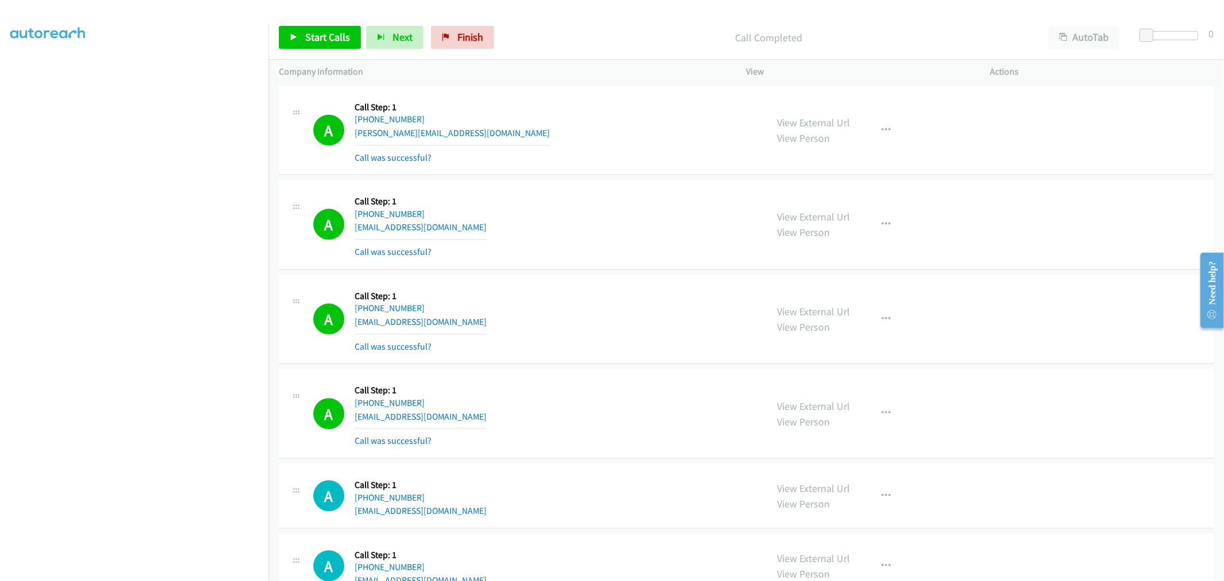
click at [550, 270] on div "A Callback Scheduled Call Step: 1 America/Chicago +1 763-290-3275 jsrs8082@gmai…" at bounding box center [746, 224] width 934 height 89
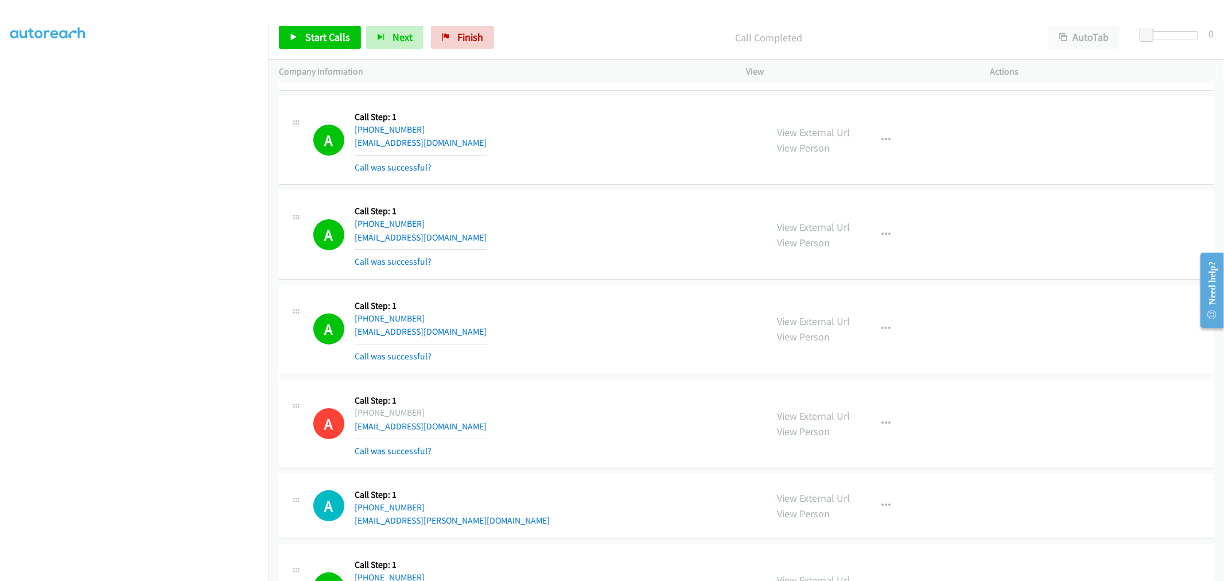
click at [563, 224] on div "A Callback Scheduled Call Step: 1 America/Phoenix +1 480-203-9428 sdtriplett95@…" at bounding box center [534, 234] width 443 height 68
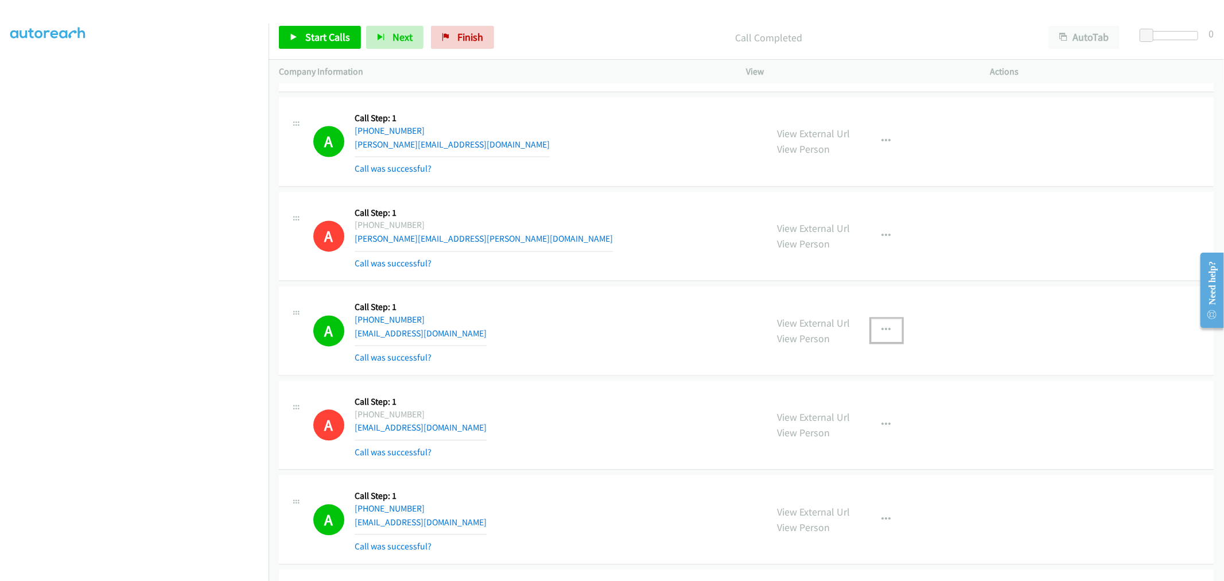
click at [882, 334] on icon "button" at bounding box center [886, 329] width 9 height 9
drag, startPoint x: 821, startPoint y: 437, endPoint x: 810, endPoint y: 434, distance: 11.3
click at [821, 437] on link "Add to do not call list" at bounding box center [825, 427] width 153 height 23
click at [552, 340] on div "A Callback Scheduled Call Step: 1 America/New_York +1 404-445-4100 msmelmaree@g…" at bounding box center [534, 330] width 443 height 68
click at [566, 297] on div "A Callback Scheduled Call Step: 1 America/New_York +1 404-445-4100 msmelmaree@g…" at bounding box center [746, 330] width 934 height 89
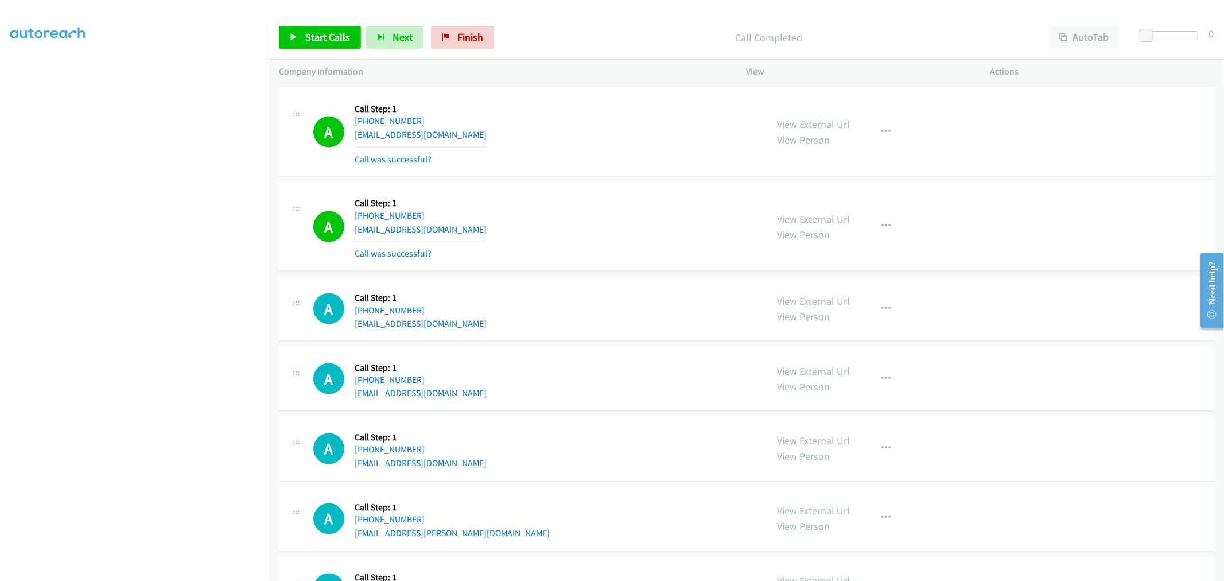
scroll to position [16085, 0]
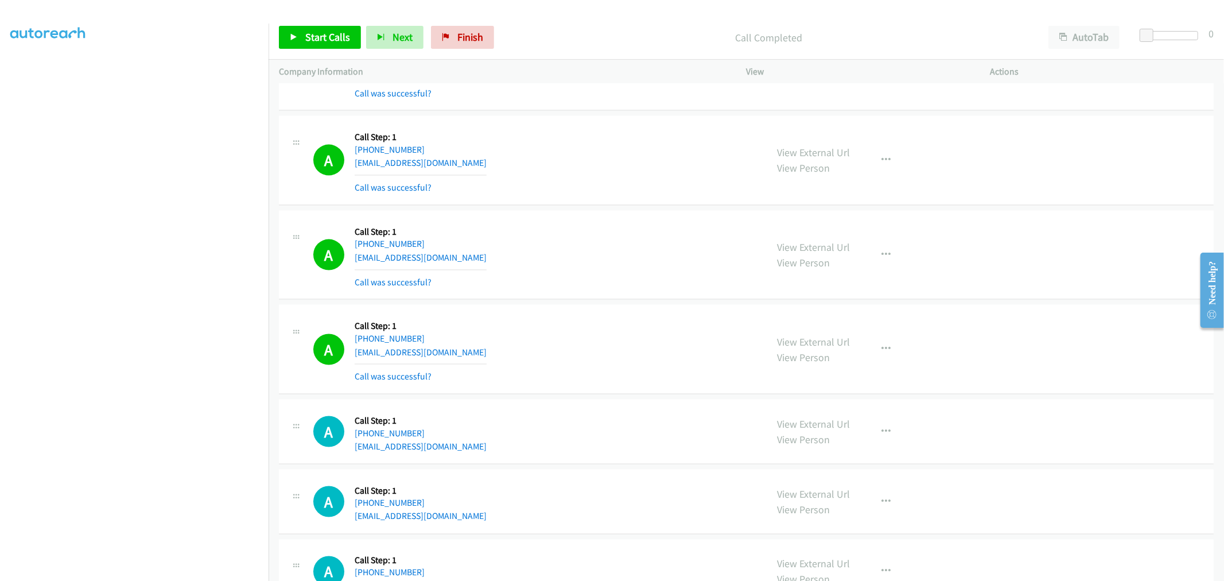
click at [576, 267] on div "A Callback Scheduled Call Step: 1 America/New_York +1 321-430-7662 masterspx@pr…" at bounding box center [534, 255] width 443 height 68
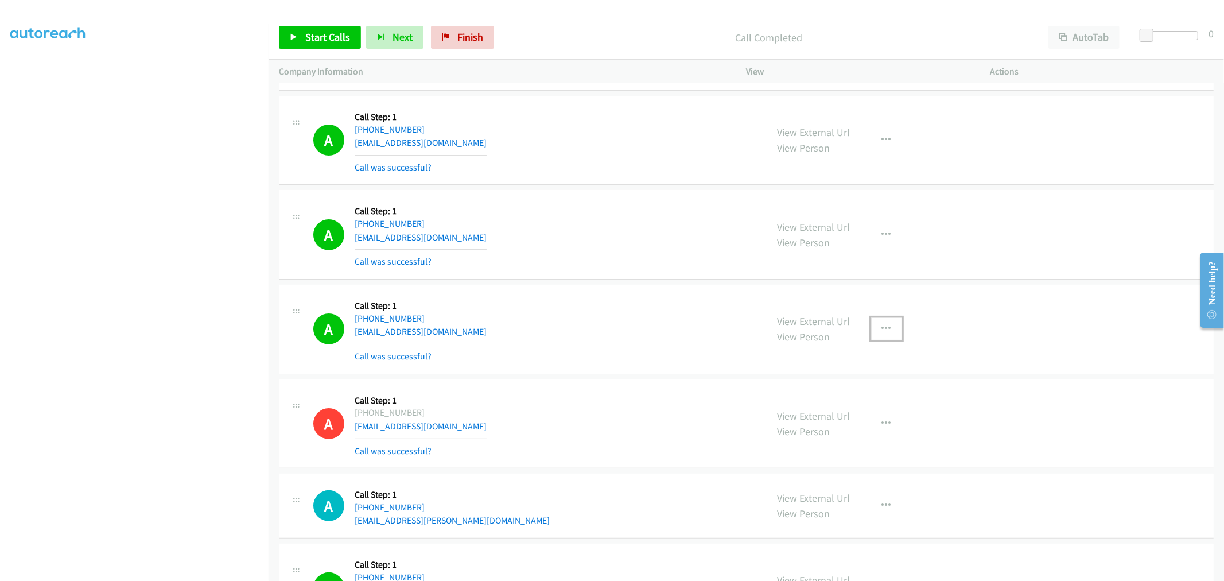
click at [884, 333] on icon "button" at bounding box center [886, 328] width 9 height 9
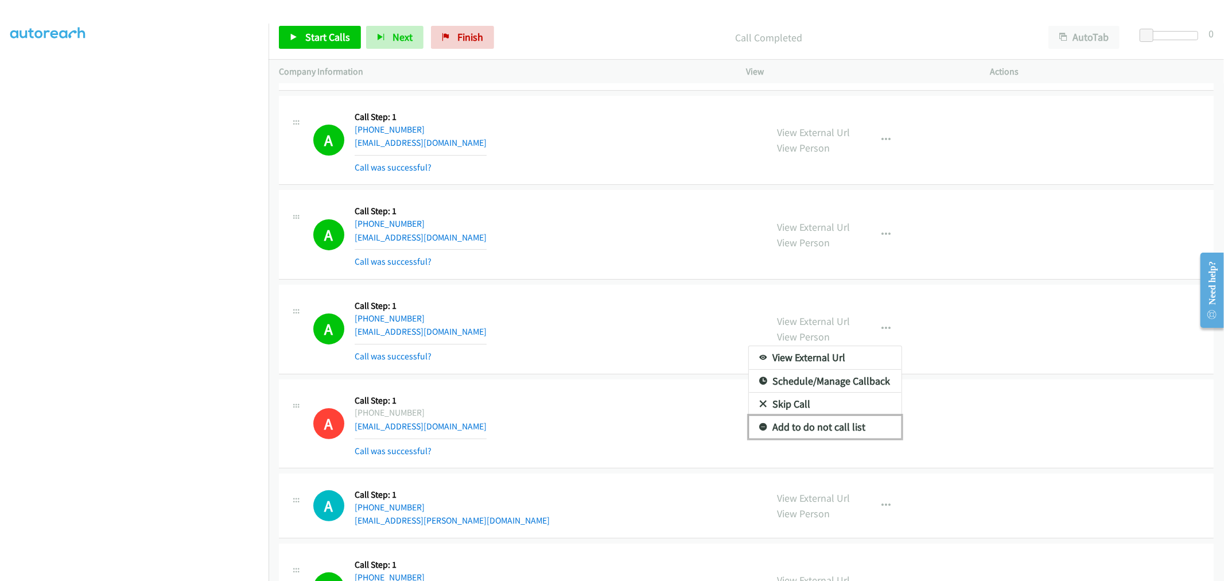
click at [811, 438] on link "Add to do not call list" at bounding box center [825, 426] width 153 height 23
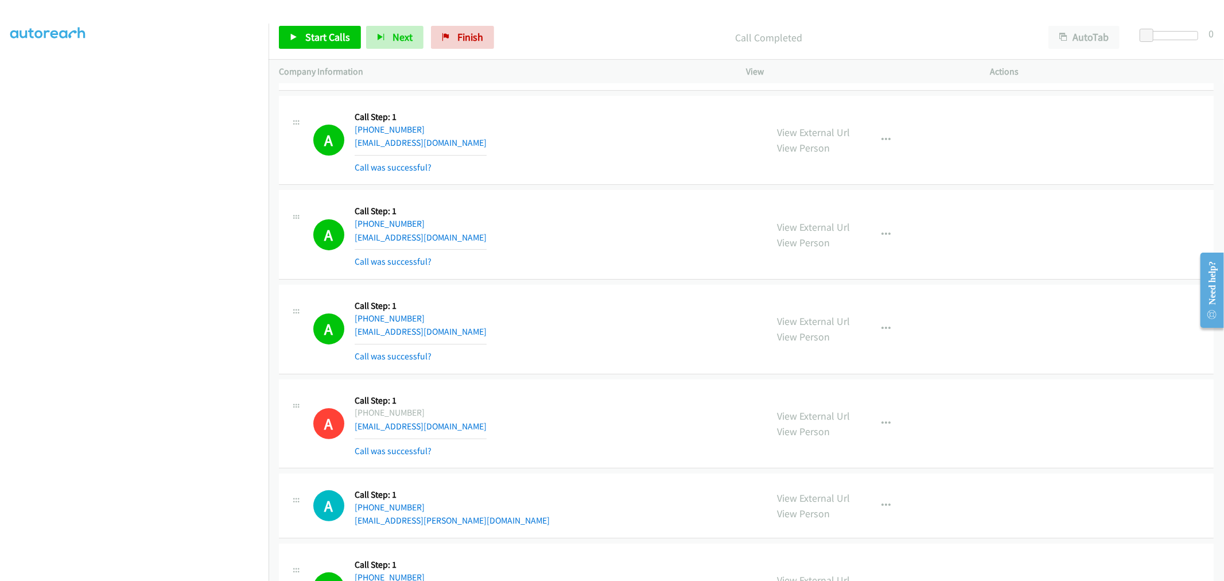
click at [572, 361] on div "A Callback Scheduled Call Step: 1 America/Chicago +1 469-863-9033 geckodesires@…" at bounding box center [534, 329] width 443 height 68
click at [652, 324] on div "A Callback Scheduled Call Step: 1 America/Chicago +1 469-863-9033 geckodesires@…" at bounding box center [534, 329] width 443 height 68
click at [328, 38] on span "Start Calls" at bounding box center [327, 36] width 45 height 13
click at [499, 196] on td "A Callback Scheduled Call Step: 1 America/Phoenix +1 480-203-9428 sdtriplett95@…" at bounding box center [745, 235] width 955 height 95
drag, startPoint x: 625, startPoint y: 270, endPoint x: 535, endPoint y: 293, distance: 92.8
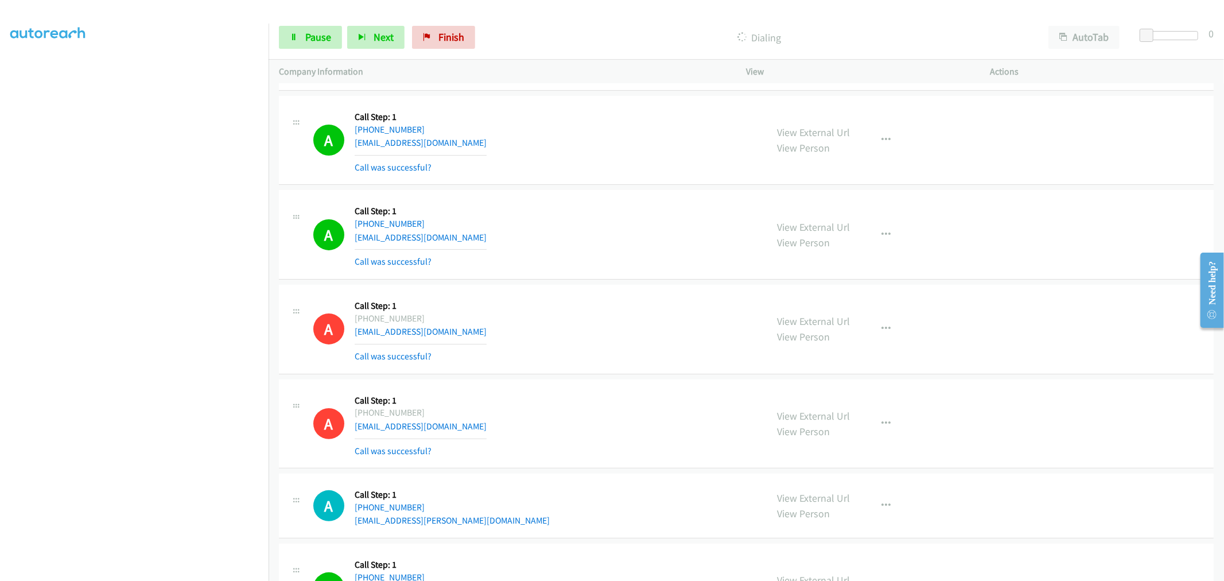
click at [626, 268] on div "A Callback Scheduled Call Step: 1 America/Phoenix +1 480-203-9428 sdtriplett95@…" at bounding box center [534, 234] width 443 height 68
click at [605, 239] on div "A Callback Scheduled Call Step: 1 America/Phoenix +1 480-203-9428 sdtriplett95@…" at bounding box center [534, 234] width 443 height 68
click at [322, 33] on span "Pause" at bounding box center [318, 36] width 26 height 13
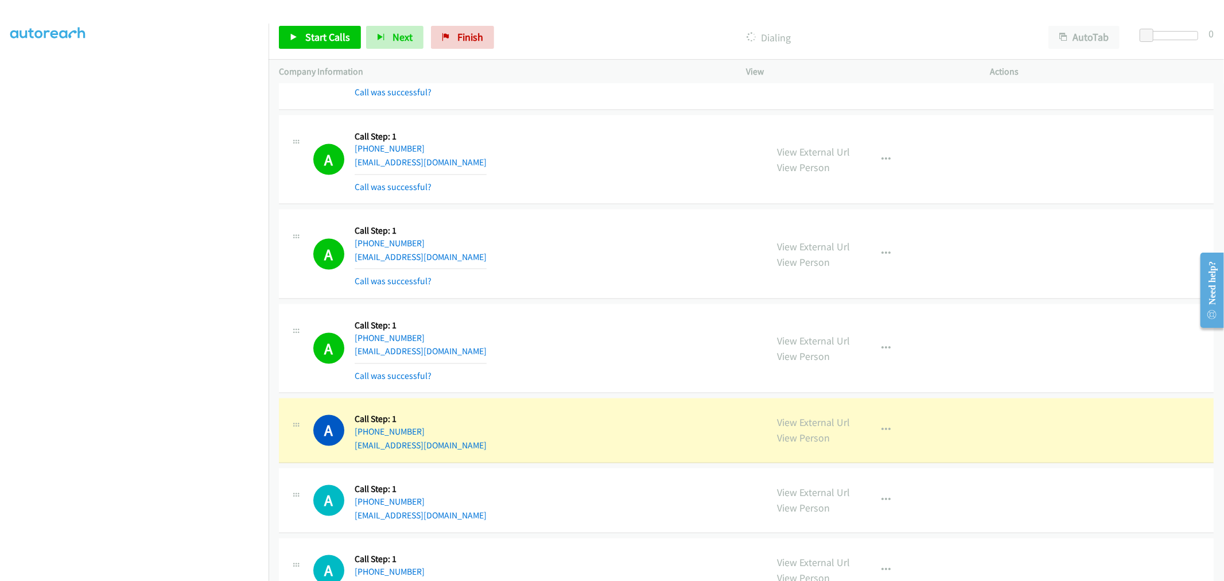
scroll to position [16174, 0]
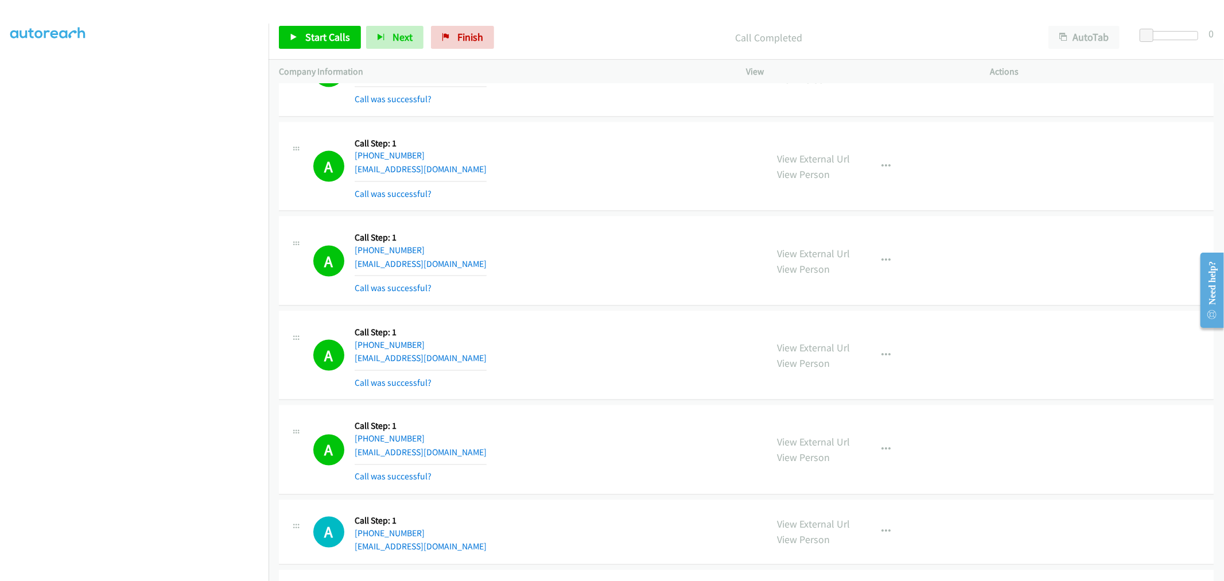
click at [649, 251] on div "A Callback Scheduled Call Step: 1 America/Chicago +1 423-314-1613 ljb_87@ymail.…" at bounding box center [534, 261] width 443 height 68
click at [308, 29] on link "Start Calls" at bounding box center [320, 37] width 82 height 23
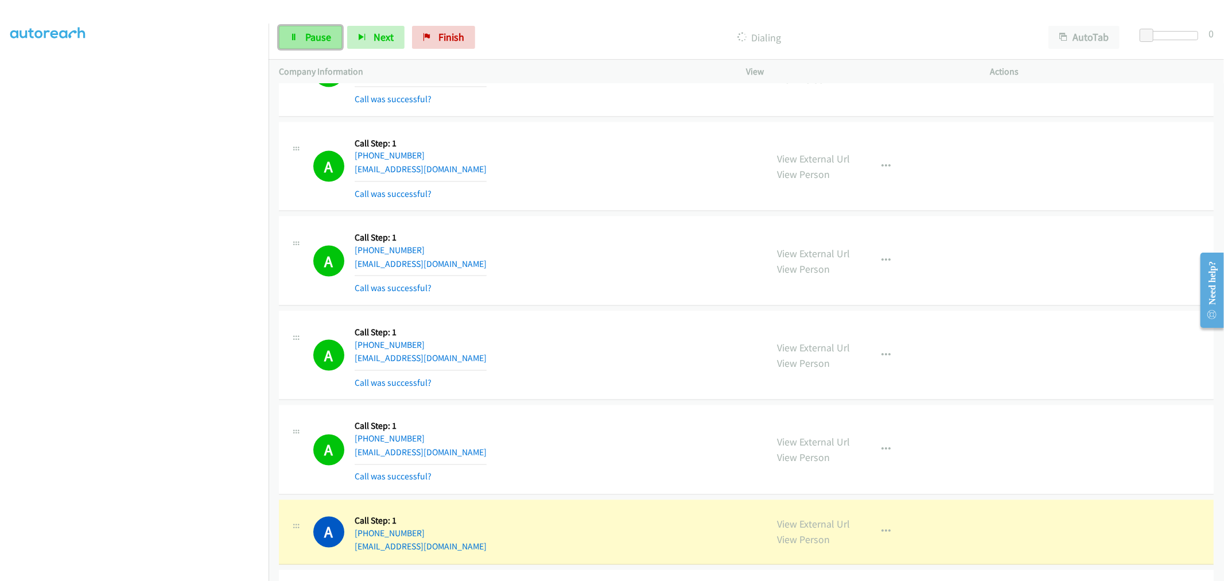
click at [299, 42] on link "Pause" at bounding box center [310, 37] width 63 height 23
drag, startPoint x: 819, startPoint y: 166, endPoint x: 467, endPoint y: 1, distance: 389.3
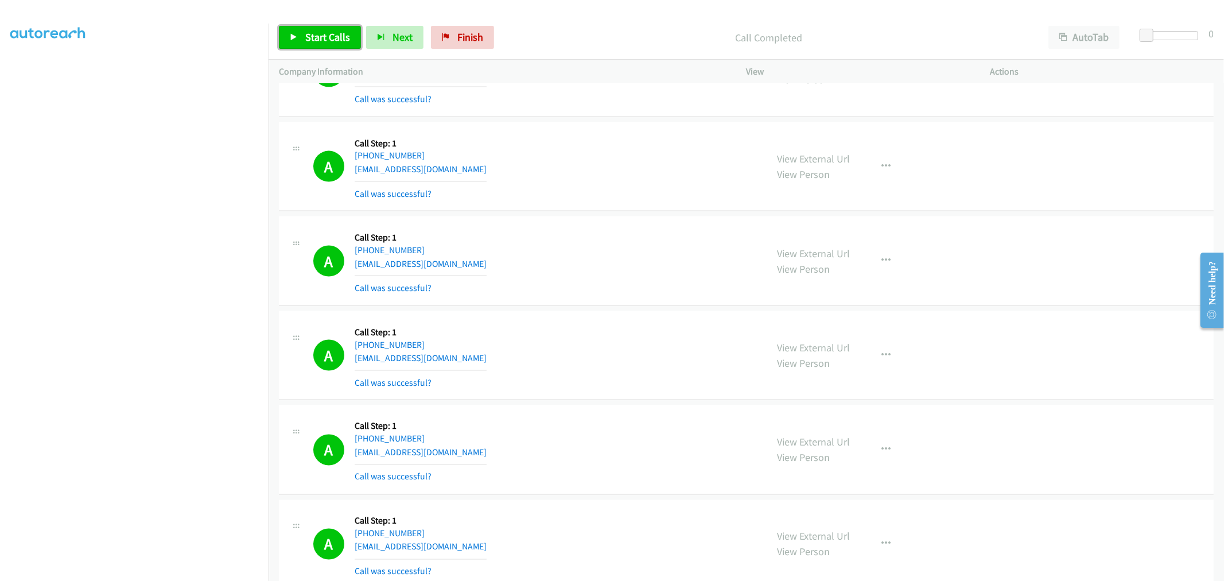
click at [344, 44] on link "Start Calls" at bounding box center [320, 37] width 82 height 23
click at [535, 267] on div "A Callback Scheduled Call Step: 1 America/Chicago +1 423-314-1613 ljb_87@ymail.…" at bounding box center [534, 261] width 443 height 68
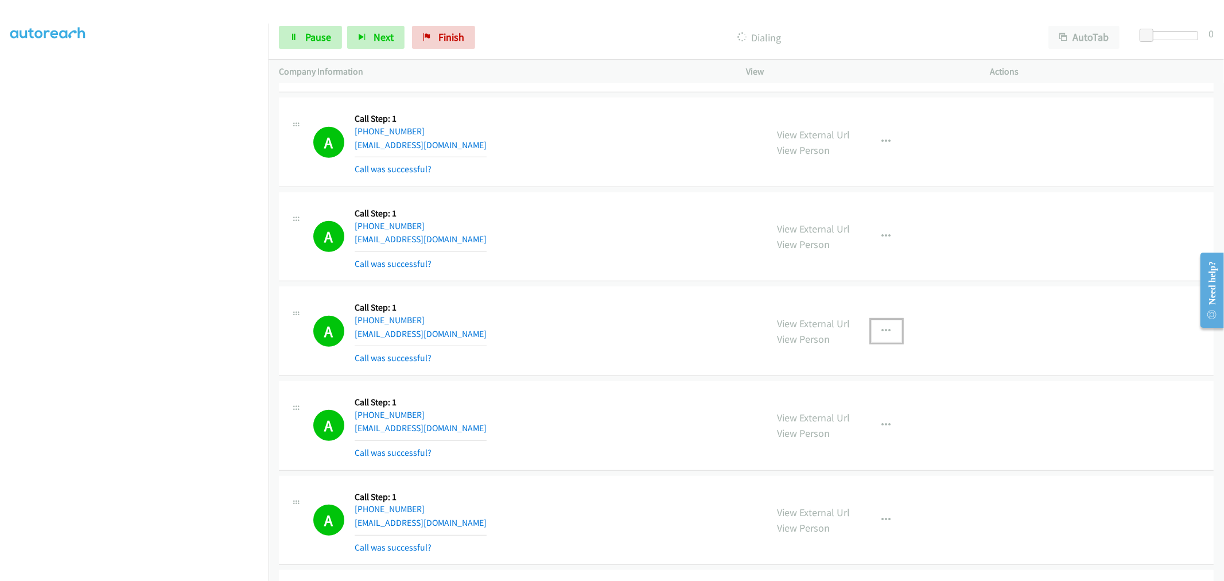
click at [882, 336] on icon "button" at bounding box center [886, 330] width 9 height 9
click at [807, 441] on link "Add to do not call list" at bounding box center [825, 429] width 153 height 23
click at [603, 228] on div "A Callback Scheduled Call Step: 1 America/Los_Angeles +1 925-586-1657 romellomo…" at bounding box center [534, 237] width 443 height 68
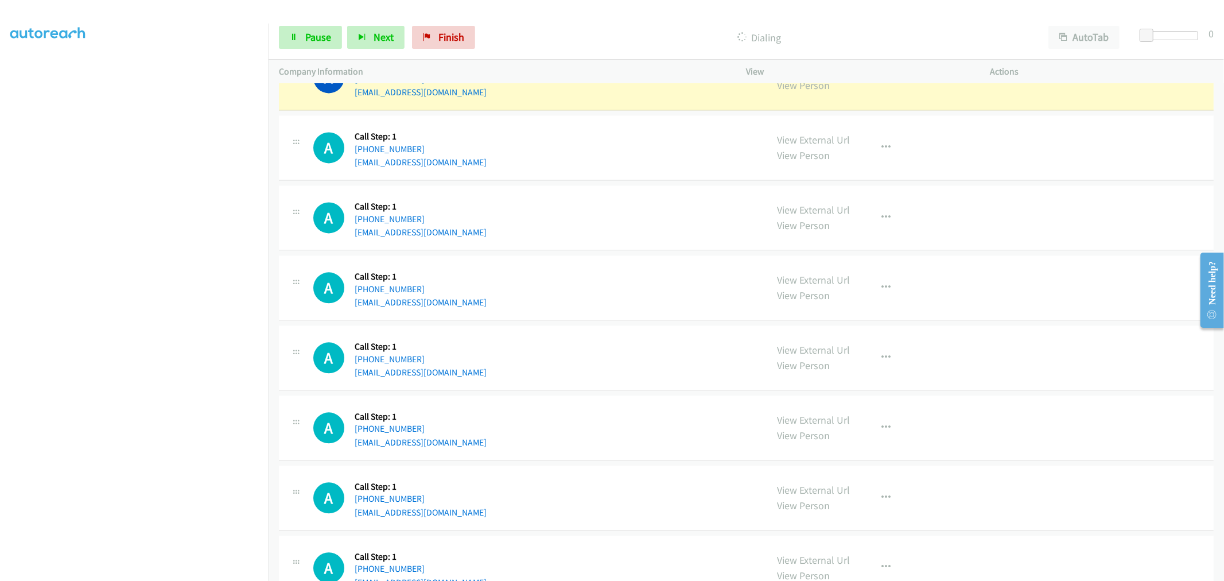
scroll to position [16679, 0]
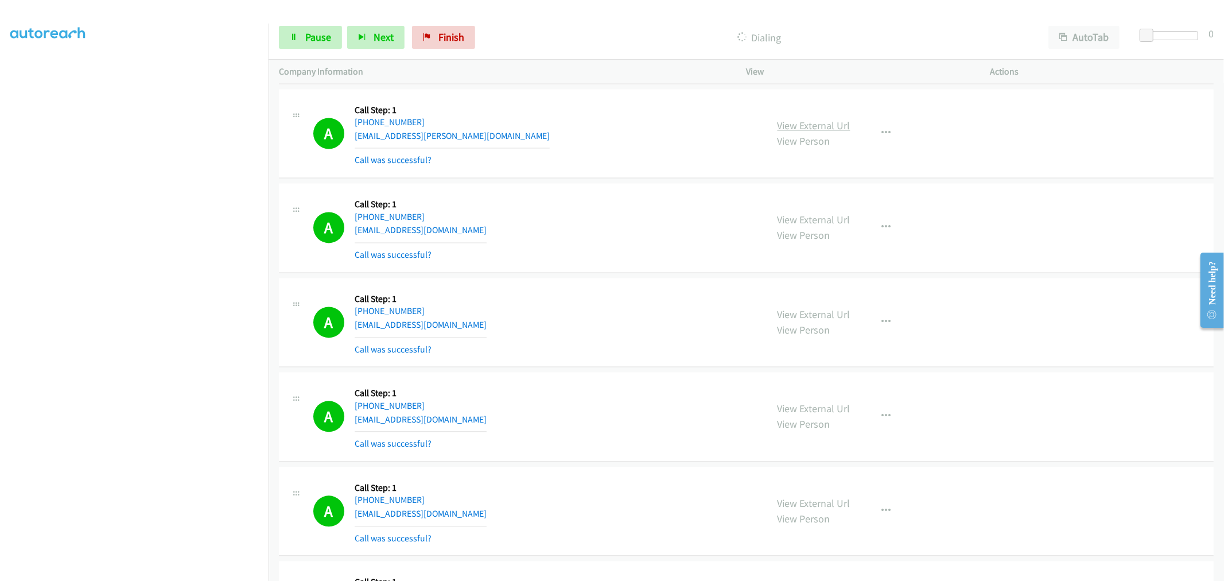
drag, startPoint x: 808, startPoint y: 127, endPoint x: 795, endPoint y: 138, distance: 17.1
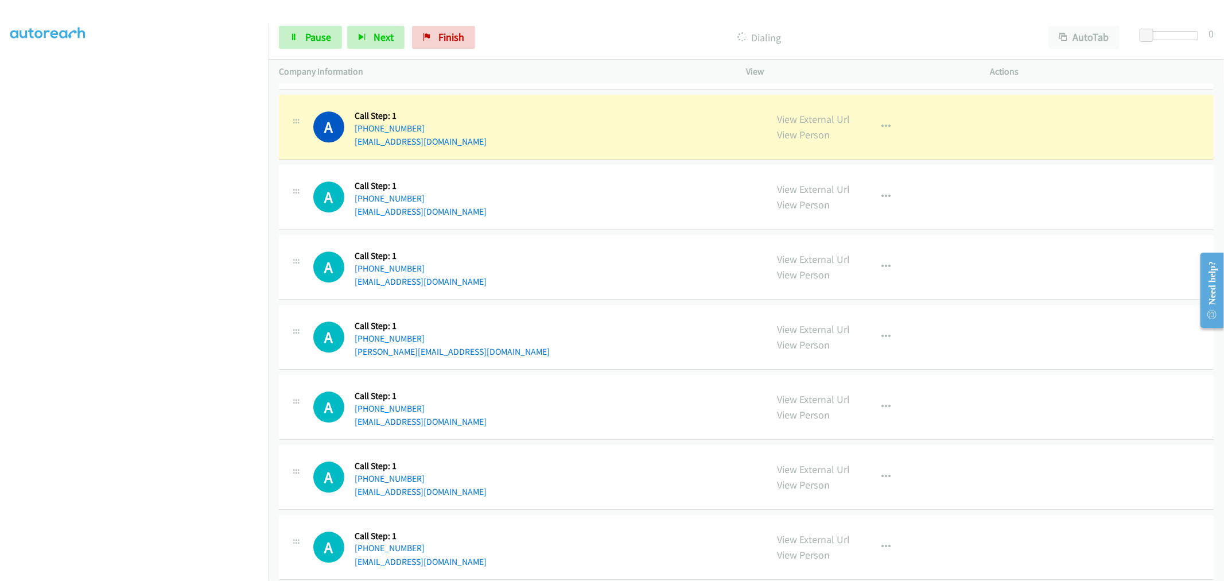
scroll to position [17523, 0]
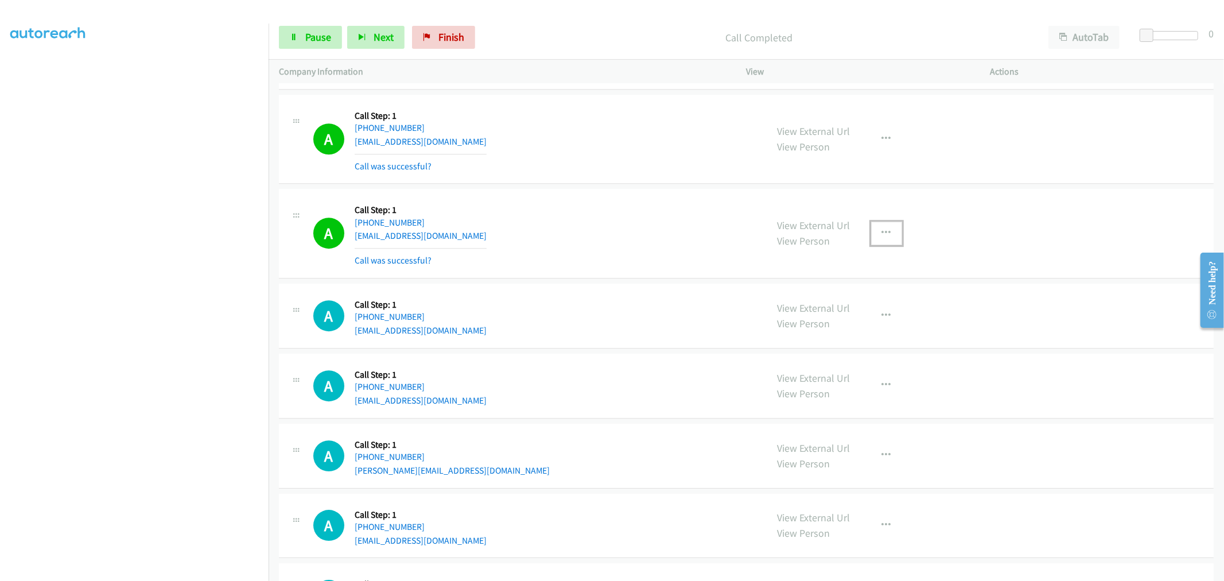
click at [885, 236] on button "button" at bounding box center [886, 232] width 31 height 23
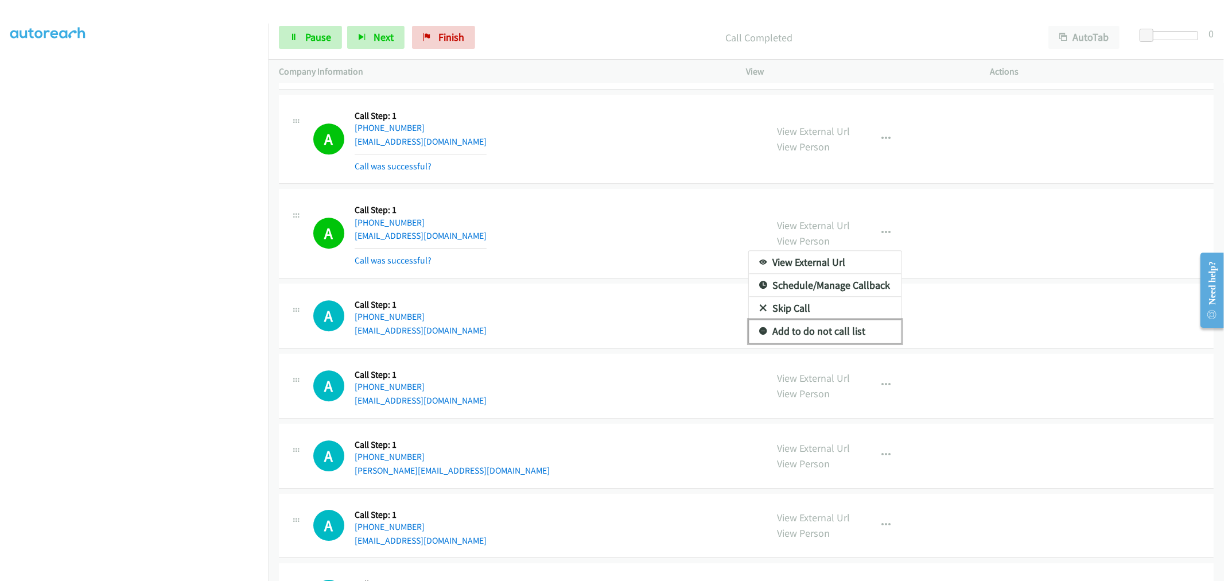
click at [824, 342] on link "Add to do not call list" at bounding box center [825, 331] width 153 height 23
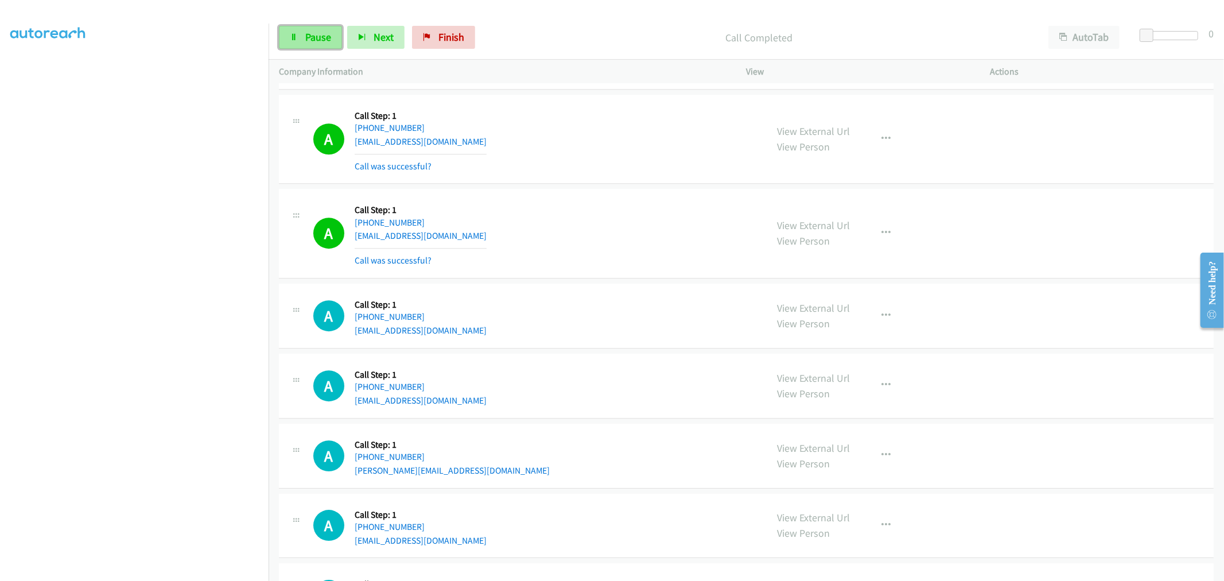
click at [312, 38] on span "Pause" at bounding box center [318, 36] width 26 height 13
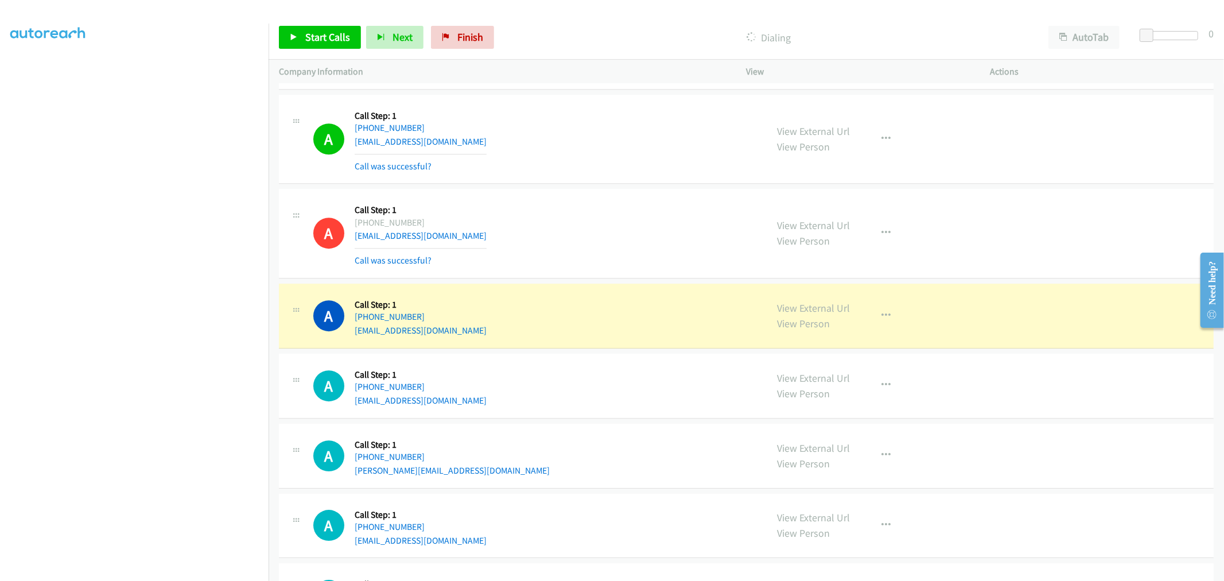
drag, startPoint x: 617, startPoint y: 278, endPoint x: 523, endPoint y: 346, distance: 116.2
click at [617, 278] on div "A Callback Scheduled Call Step: 1 America/Chicago +1 713-397-4022 drsschroth@ya…" at bounding box center [746, 233] width 934 height 89
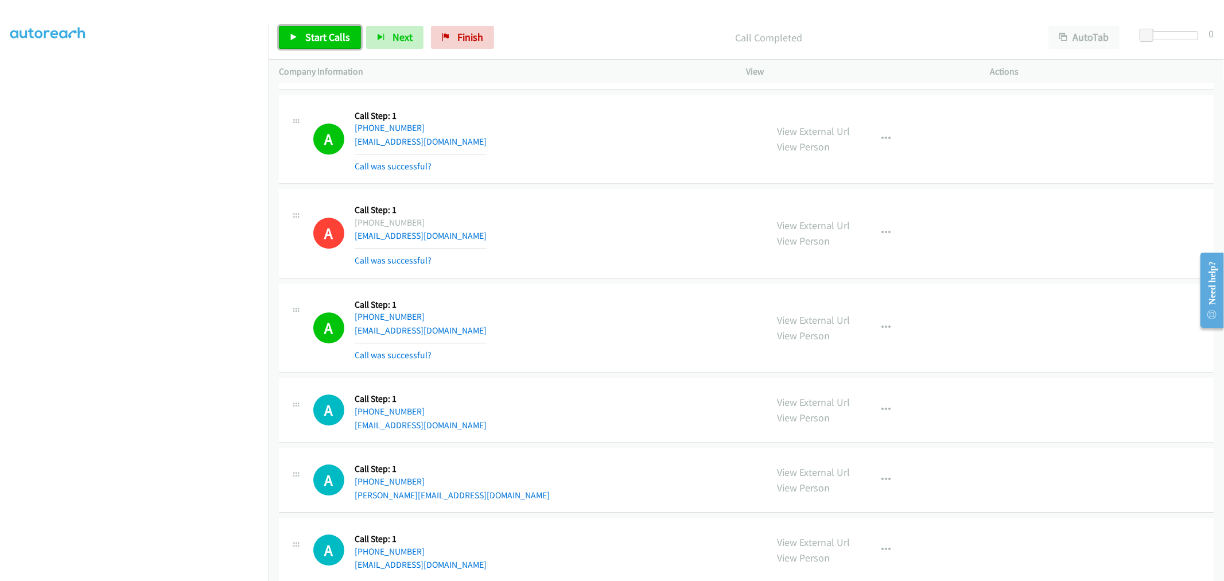
drag, startPoint x: 341, startPoint y: 36, endPoint x: 385, endPoint y: 76, distance: 59.3
click at [341, 36] on span "Start Calls" at bounding box center [327, 36] width 45 height 13
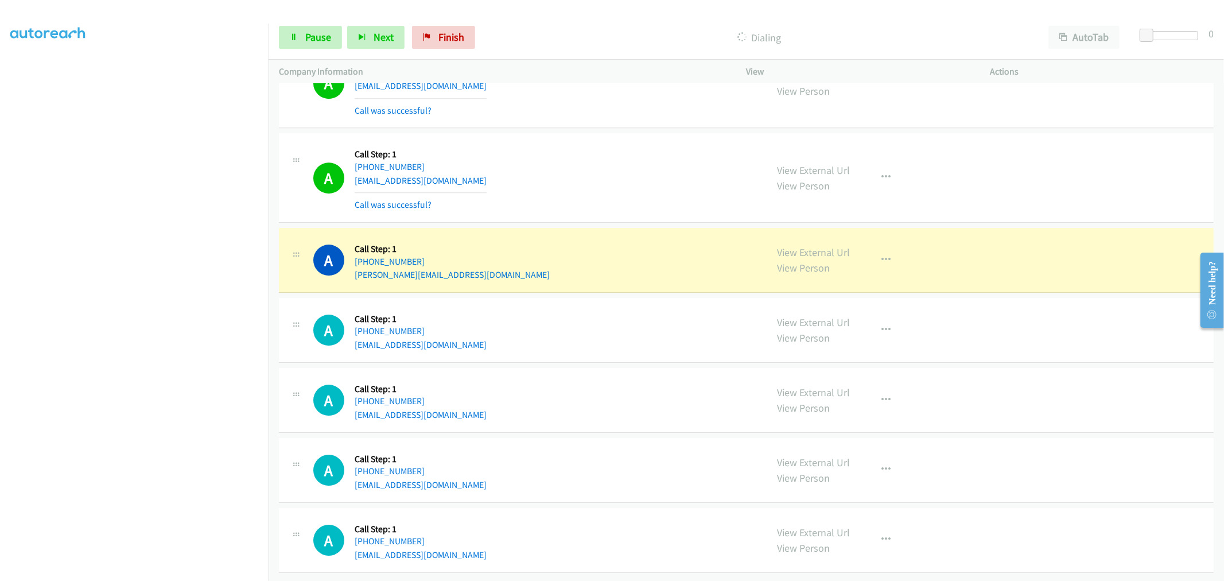
scroll to position [17724, 0]
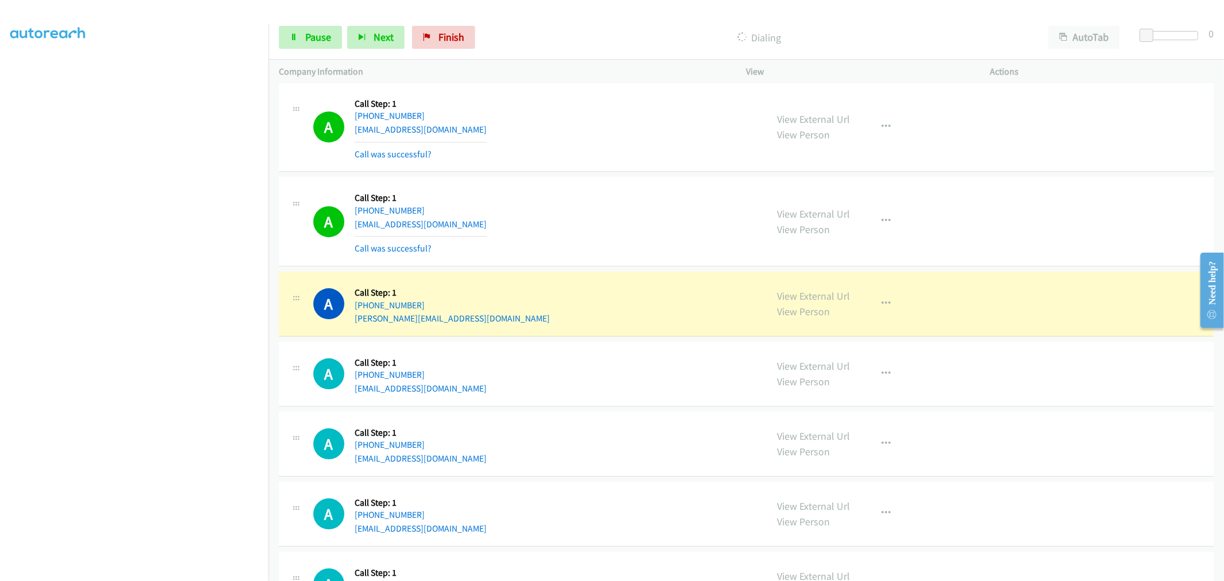
click at [534, 266] on div "A Callback Scheduled Call Step: 1 America/New_York +1 336-287-5056 peppermintpe…" at bounding box center [746, 221] width 934 height 89
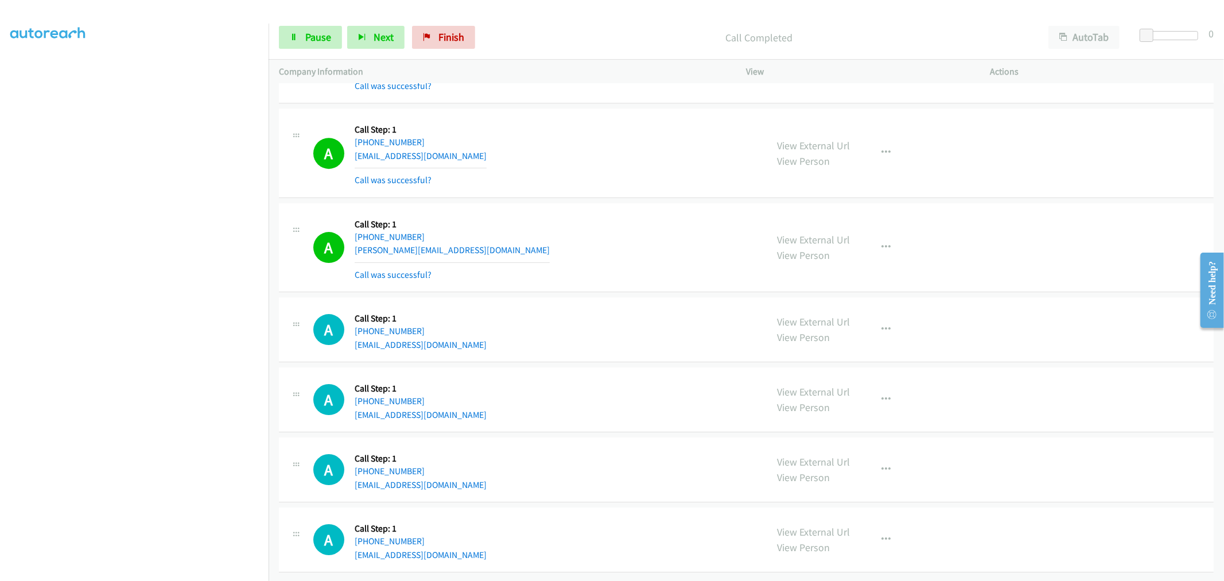
scroll to position [17813, 0]
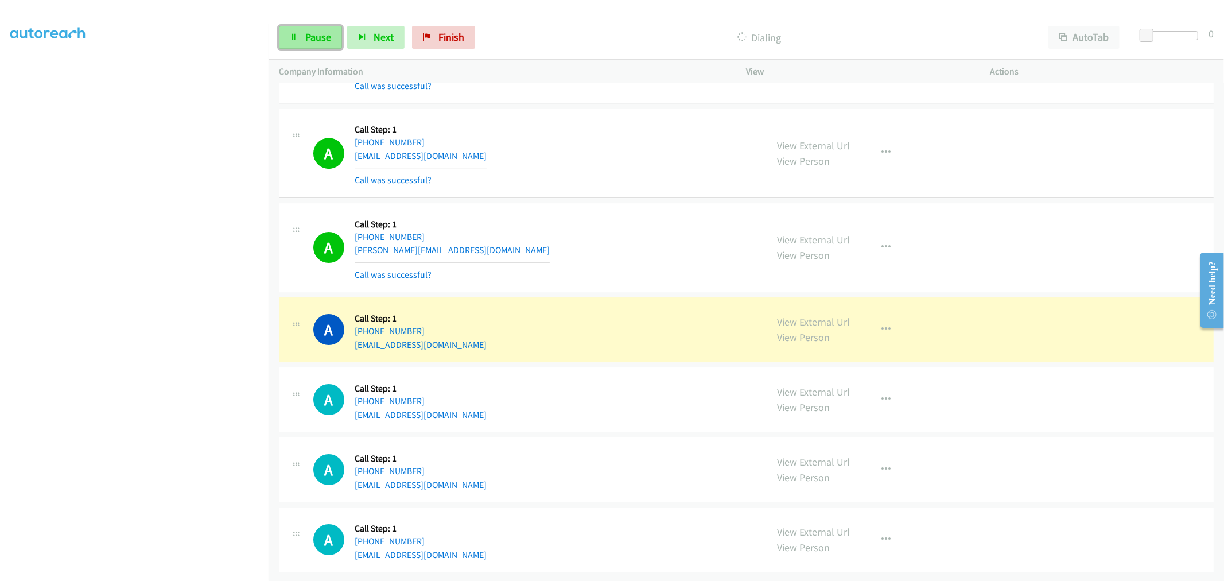
click at [296, 42] on link "Pause" at bounding box center [310, 37] width 63 height 23
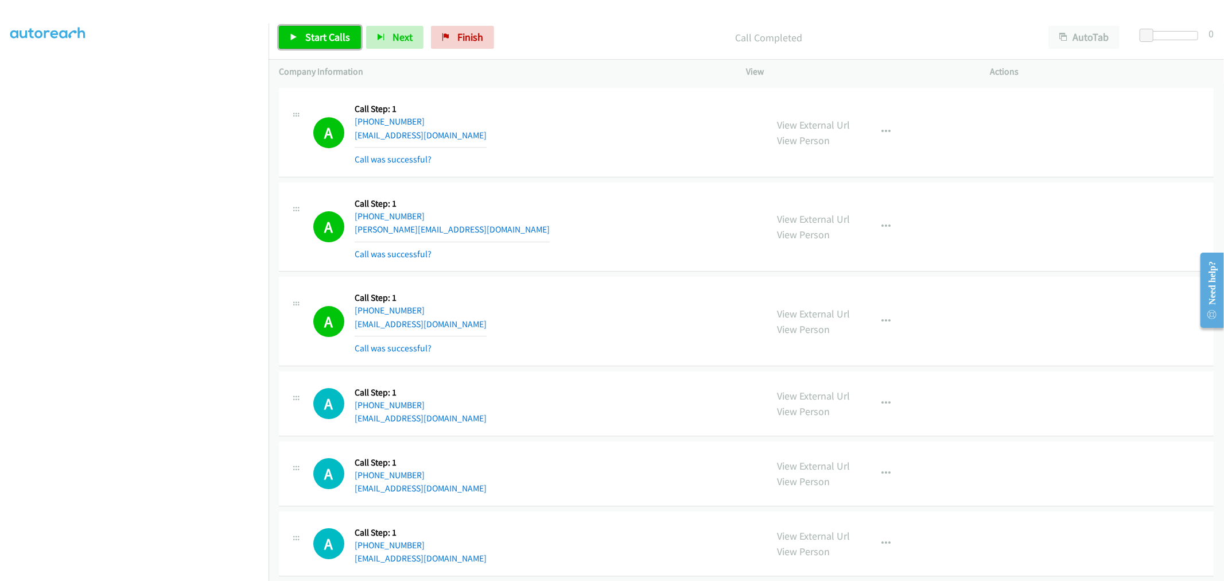
click at [333, 40] on span "Start Calls" at bounding box center [327, 36] width 45 height 13
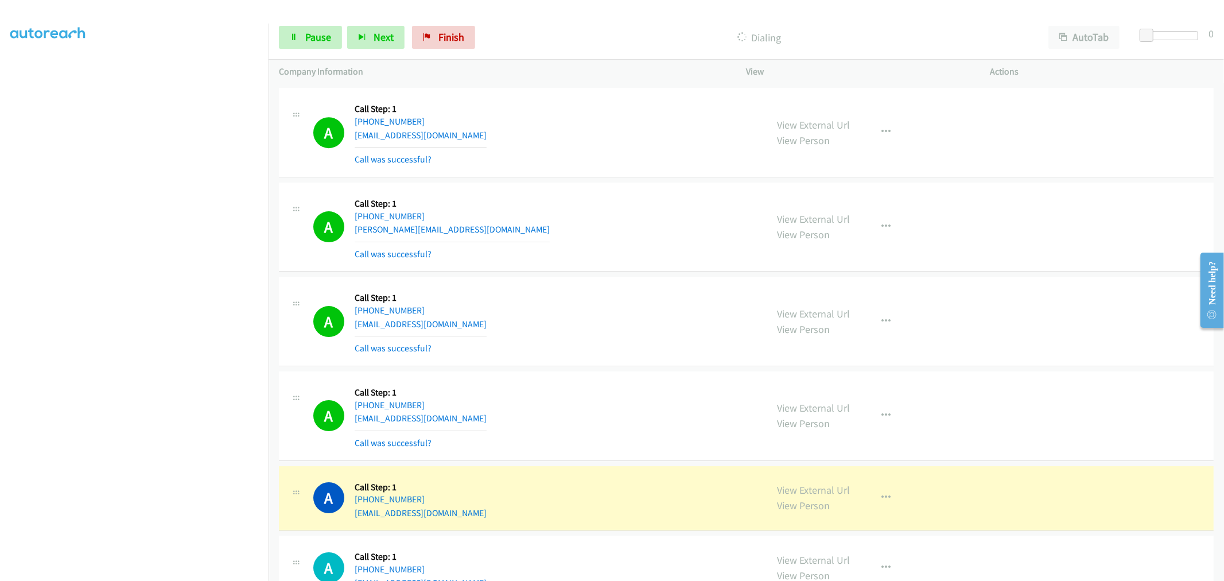
scroll to position [18004, 0]
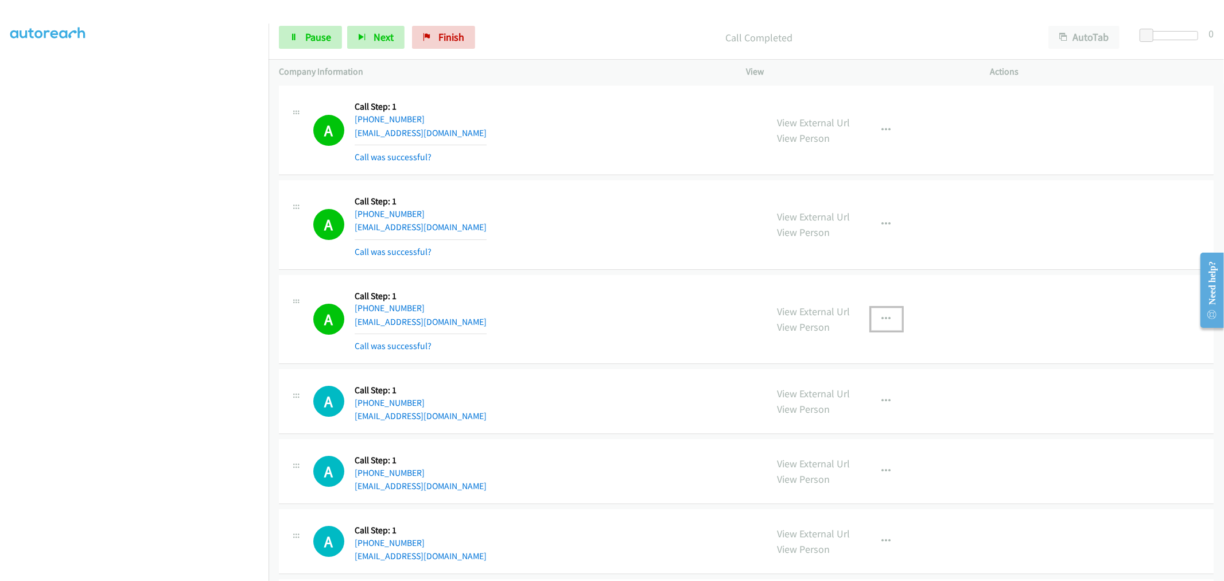
click at [889, 328] on button "button" at bounding box center [886, 318] width 31 height 23
click at [793, 429] on link "Add to do not call list" at bounding box center [825, 417] width 153 height 23
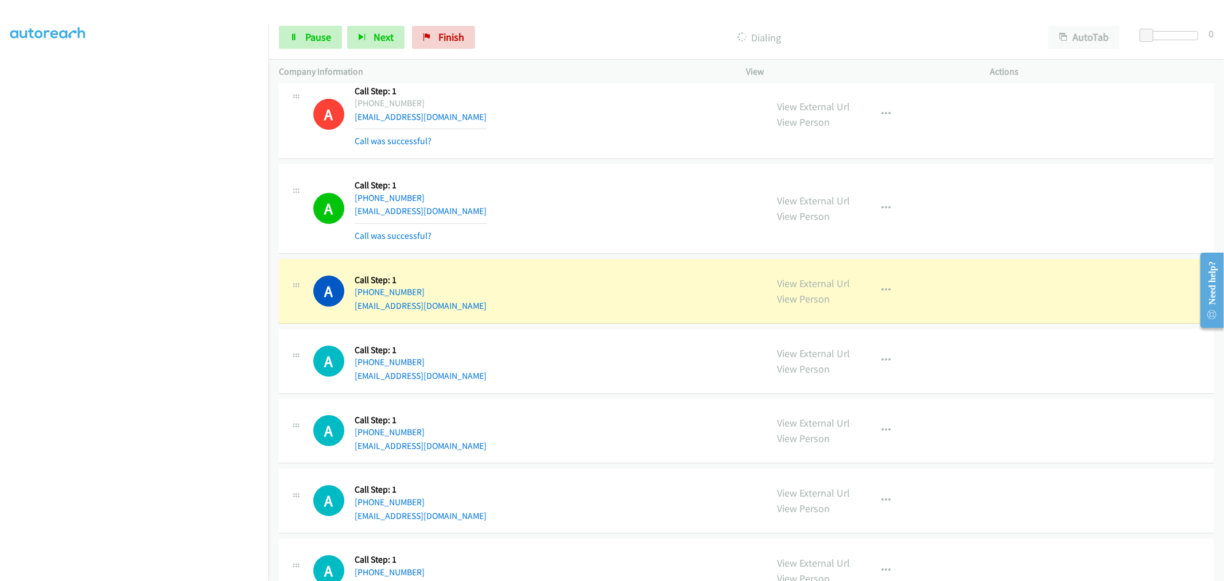
scroll to position [18258, 0]
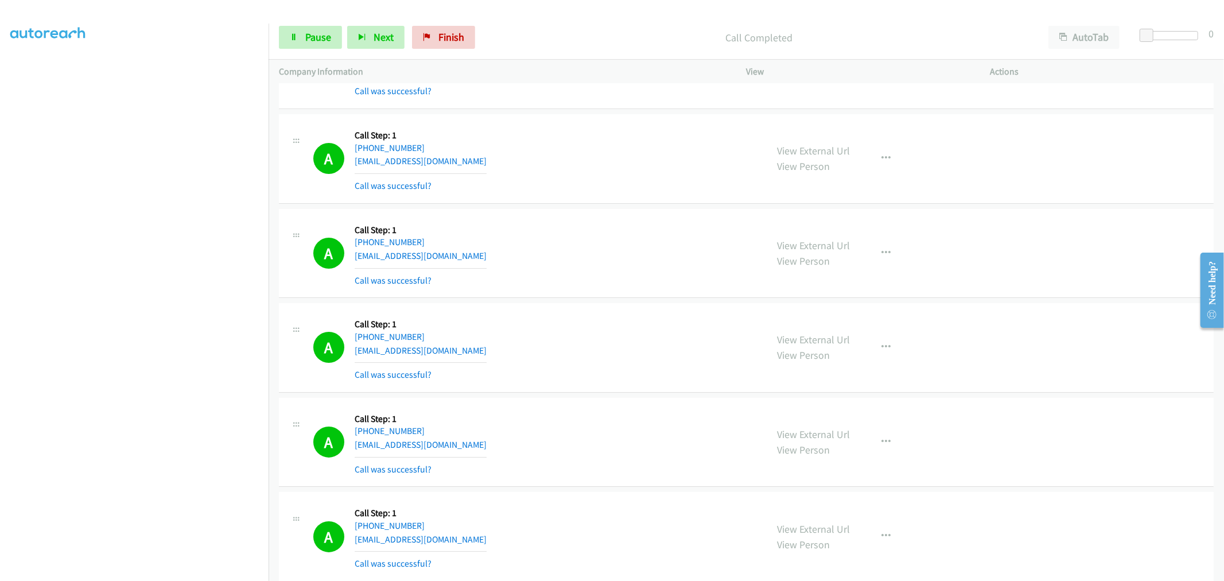
click at [609, 320] on div "A Callback Scheduled Call Step: 1 America/New_York +1 248-877-2297 losee35@yaho…" at bounding box center [746, 347] width 934 height 89
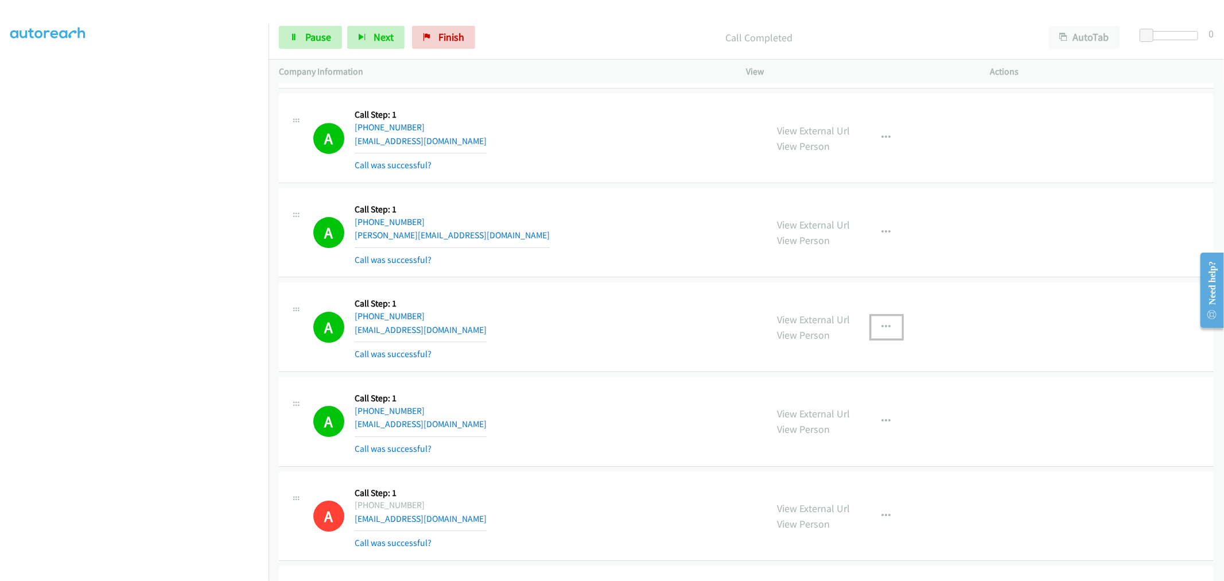
click at [871, 330] on button "button" at bounding box center [886, 327] width 31 height 23
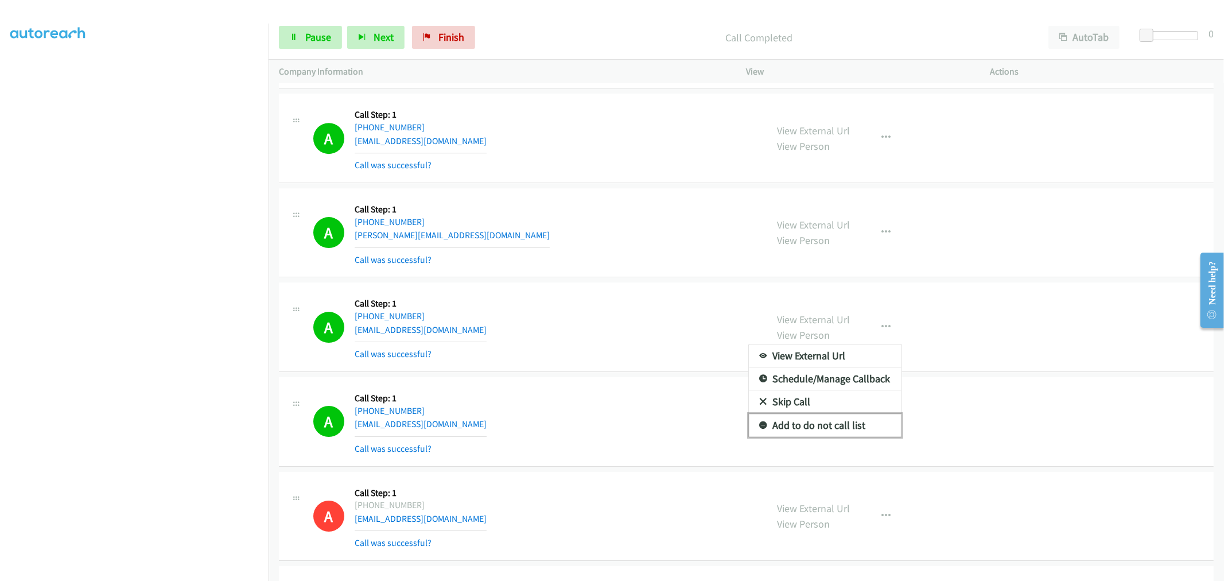
click at [835, 437] on link "Add to do not call list" at bounding box center [825, 425] width 153 height 23
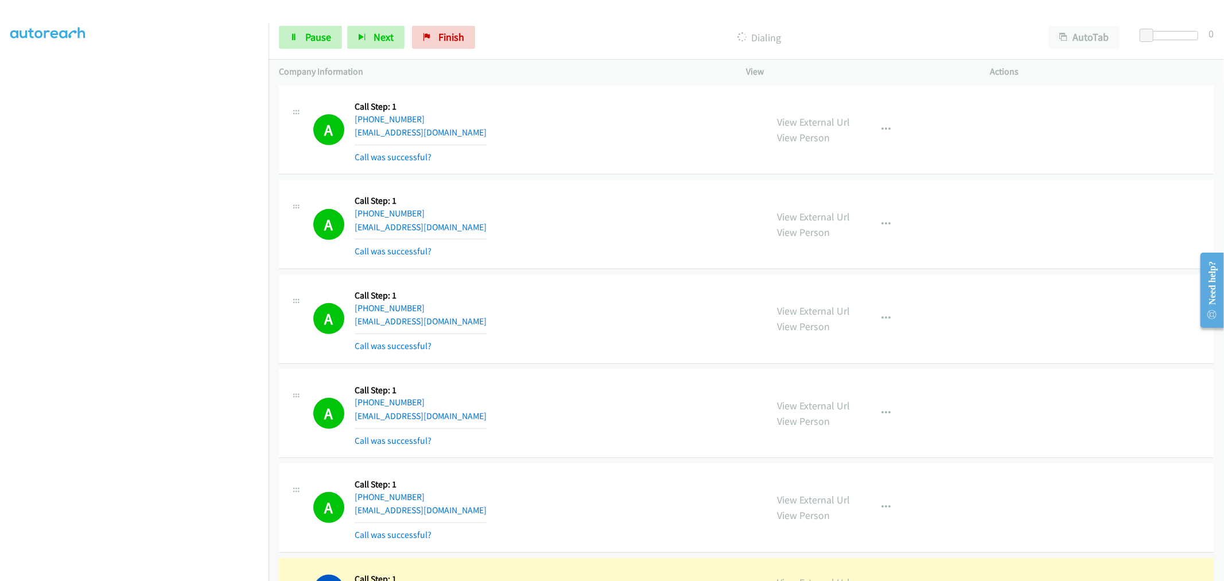
scroll to position [18886, 0]
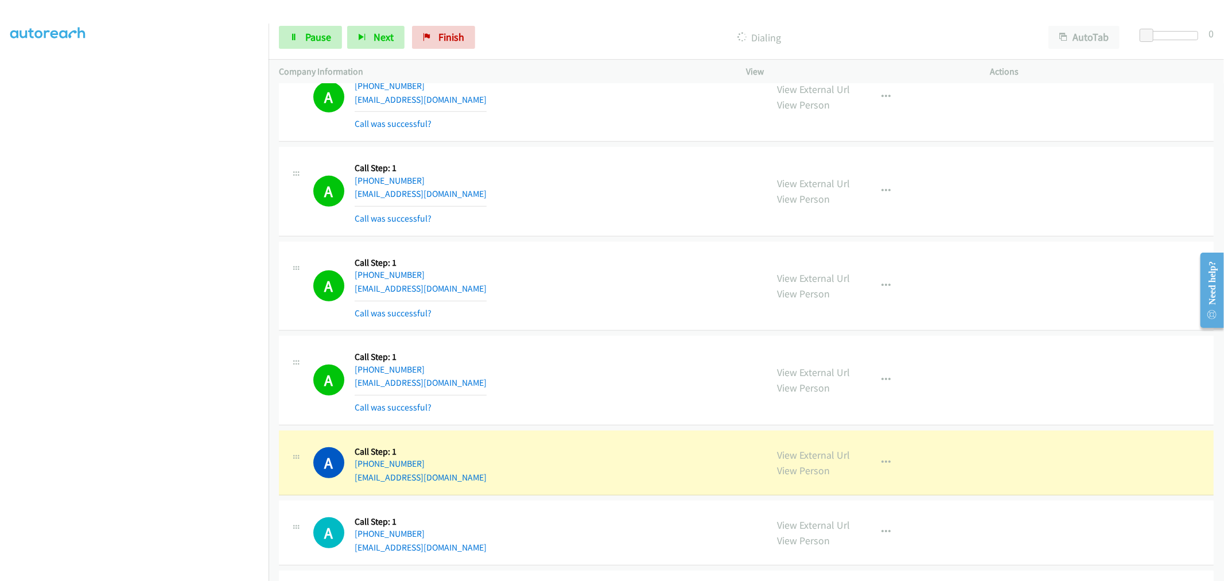
click at [618, 236] on div "A Callback Scheduled Call Step: 1 America/Chicago +1 931-637-1982 alexuskoneko@…" at bounding box center [746, 191] width 934 height 89
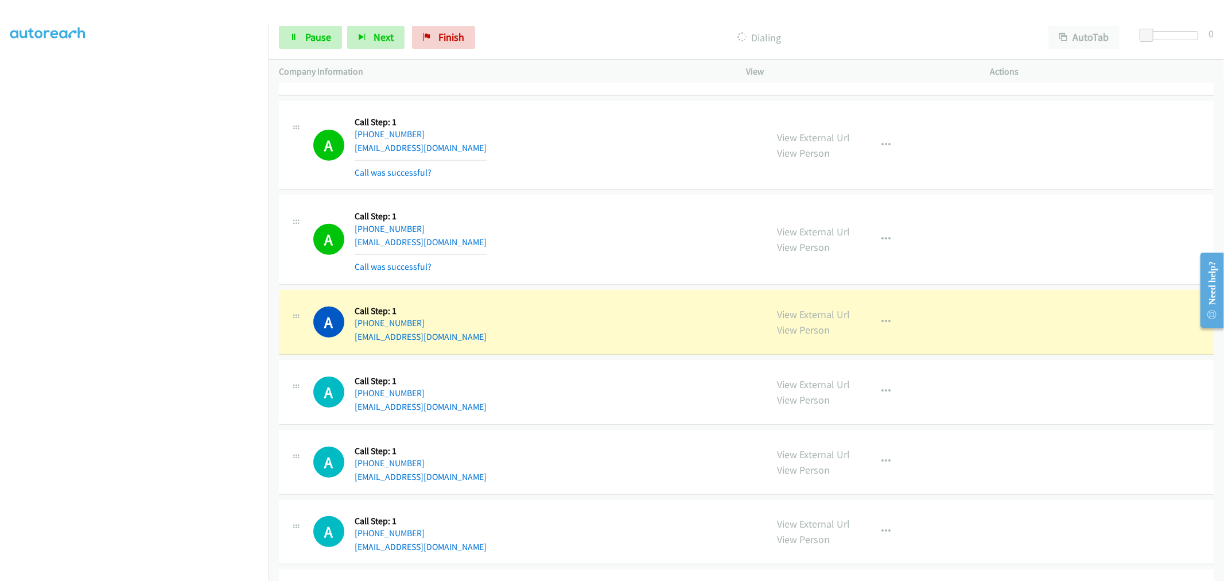
scroll to position [19077, 0]
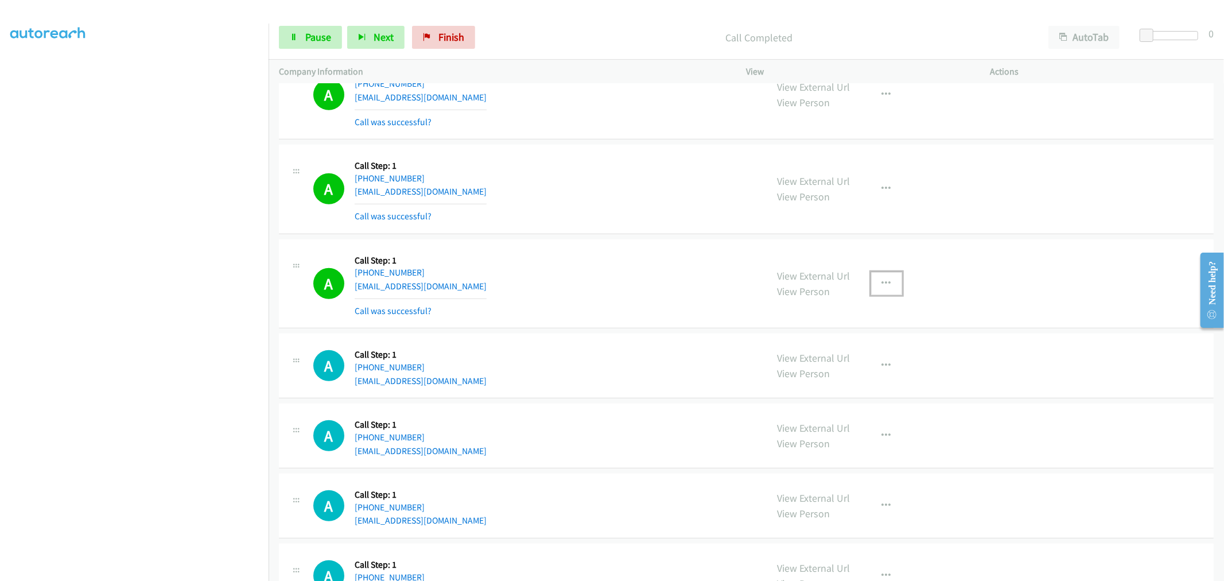
click at [882, 288] on icon "button" at bounding box center [886, 283] width 9 height 9
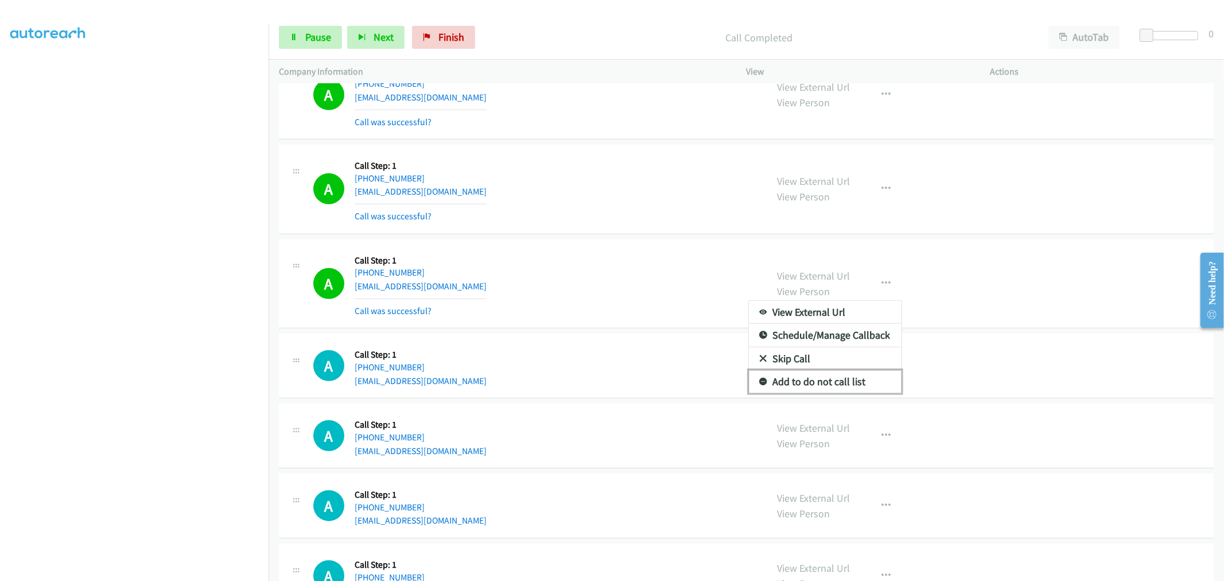
drag, startPoint x: 787, startPoint y: 396, endPoint x: 784, endPoint y: 387, distance: 9.3
click at [788, 393] on link "Add to do not call list" at bounding box center [825, 381] width 153 height 23
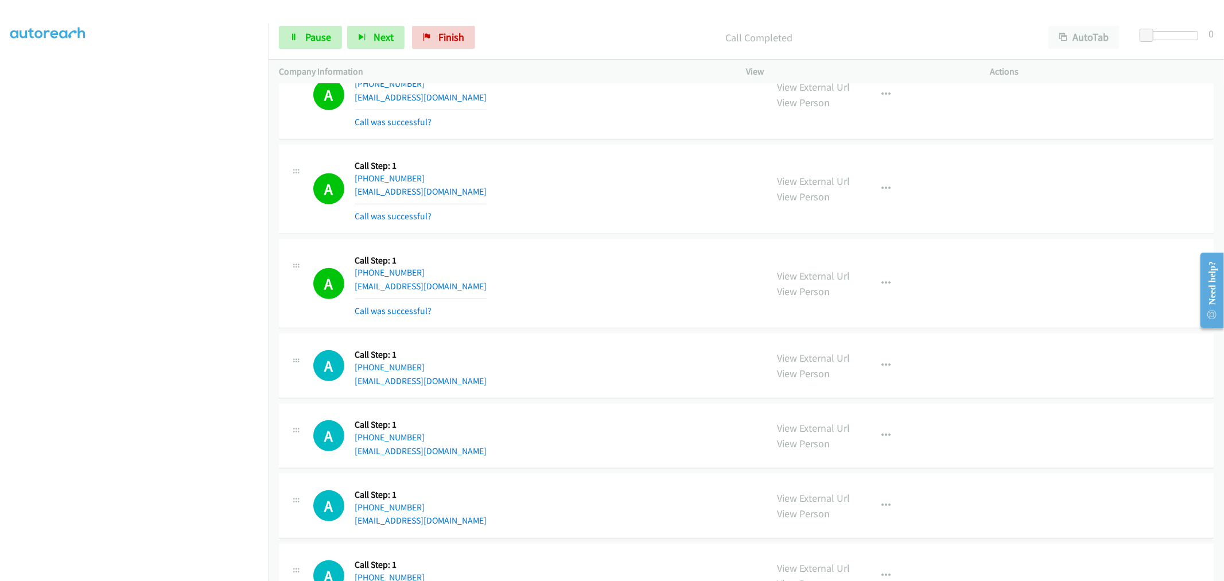
drag, startPoint x: 595, startPoint y: 252, endPoint x: 591, endPoint y: 248, distance: 6.5
click at [597, 251] on div "A Callback Scheduled Call Step: 1 America/New_York +1 603-568-9448 brendanquigs…" at bounding box center [746, 283] width 934 height 89
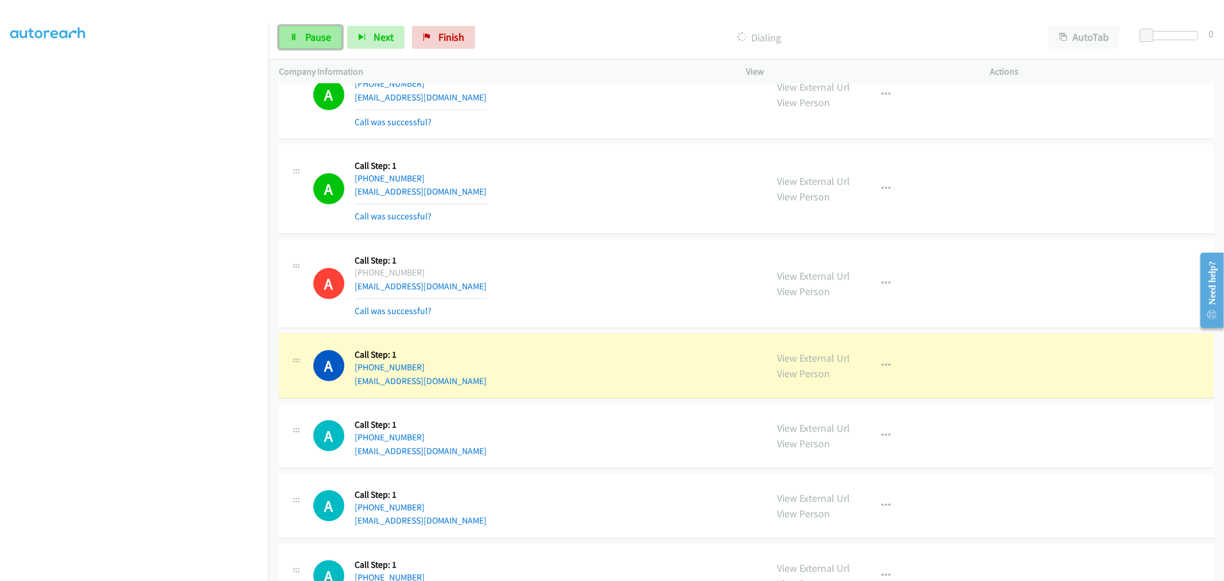
click at [304, 36] on link "Pause" at bounding box center [310, 37] width 63 height 23
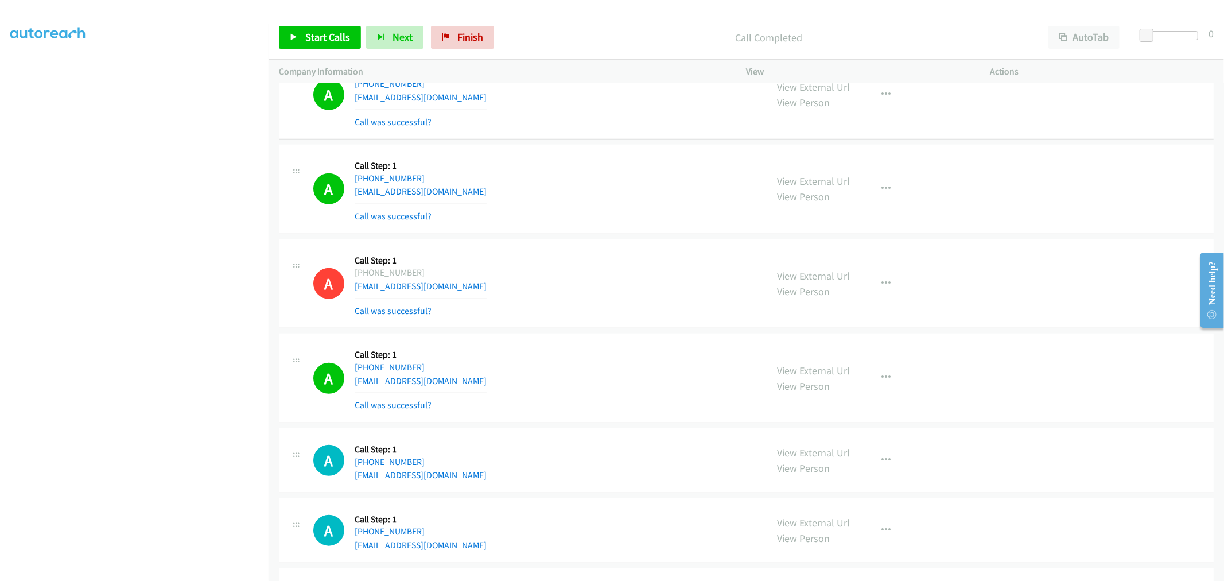
click at [595, 251] on div "A Callback Scheduled Call Step: 1 America/New_York +1 603-568-9448 brendanquigs…" at bounding box center [746, 283] width 934 height 89
click at [586, 251] on div "A Callback Scheduled Call Step: 1 America/New_York +1 603-568-9448 brendanquigs…" at bounding box center [746, 283] width 934 height 89
click at [647, 210] on div "A Callback Scheduled Call Step: 1 America/New_York +1 703-282-8060 lhortonludwi…" at bounding box center [534, 189] width 443 height 68
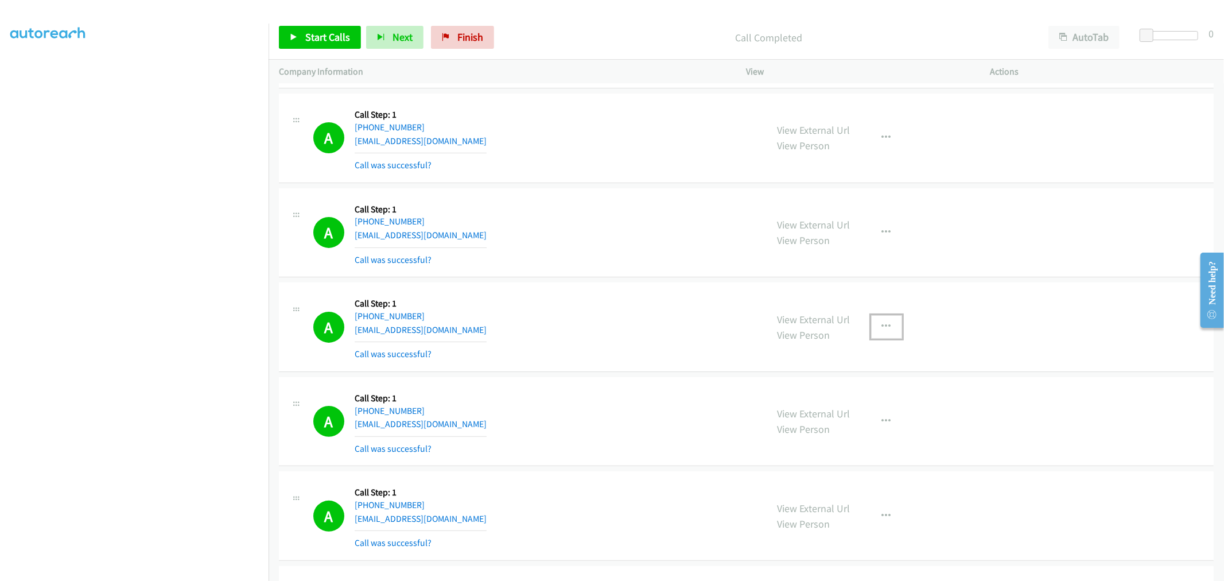
click at [882, 331] on icon "button" at bounding box center [886, 326] width 9 height 9
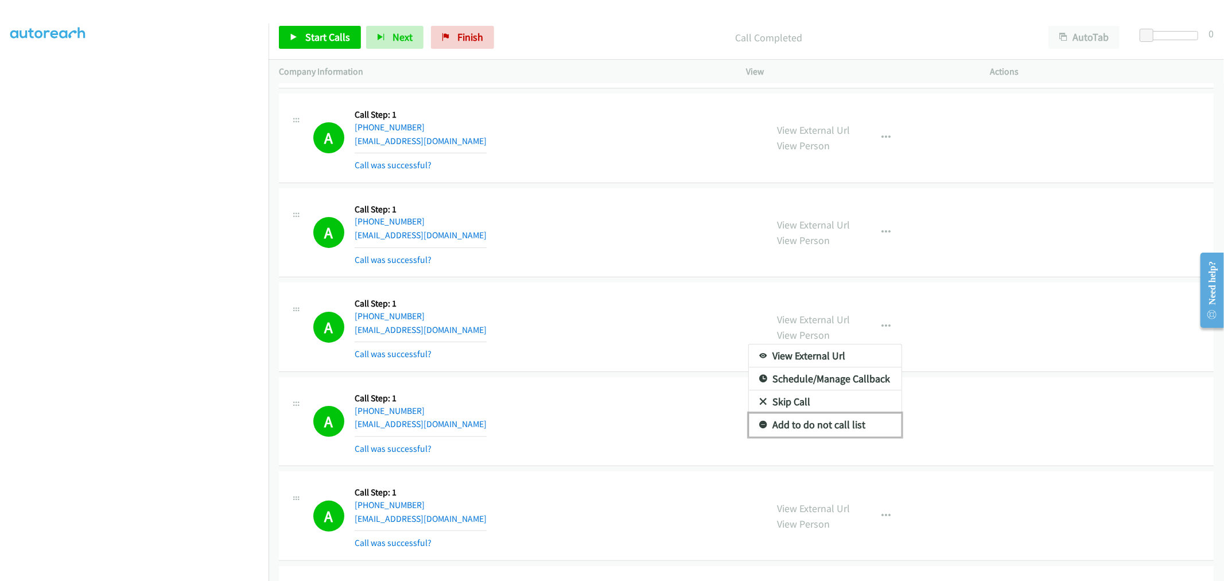
drag, startPoint x: 832, startPoint y: 436, endPoint x: 823, endPoint y: 427, distance: 12.6
click at [830, 434] on link "Add to do not call list" at bounding box center [825, 424] width 153 height 23
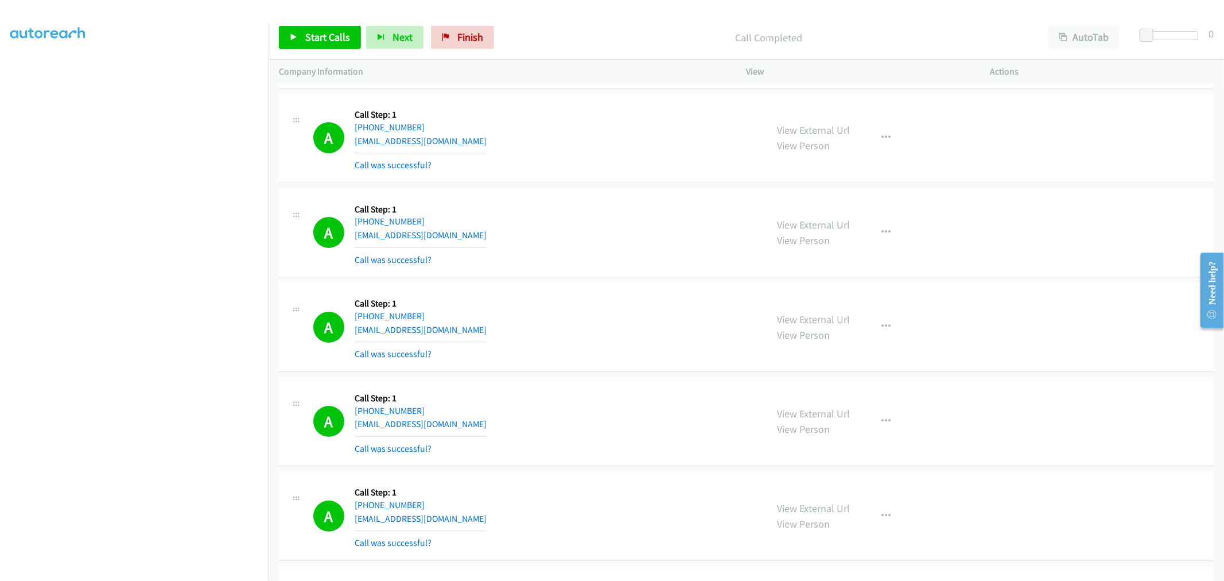
drag, startPoint x: 721, startPoint y: 353, endPoint x: 870, endPoint y: 175, distance: 232.1
click at [721, 352] on div "A Callback Scheduled Call Step: 1 America/Vancouver +1 236-996-7001 giam63@gmai…" at bounding box center [534, 327] width 443 height 68
click at [336, 29] on link "Start Calls" at bounding box center [320, 37] width 82 height 23
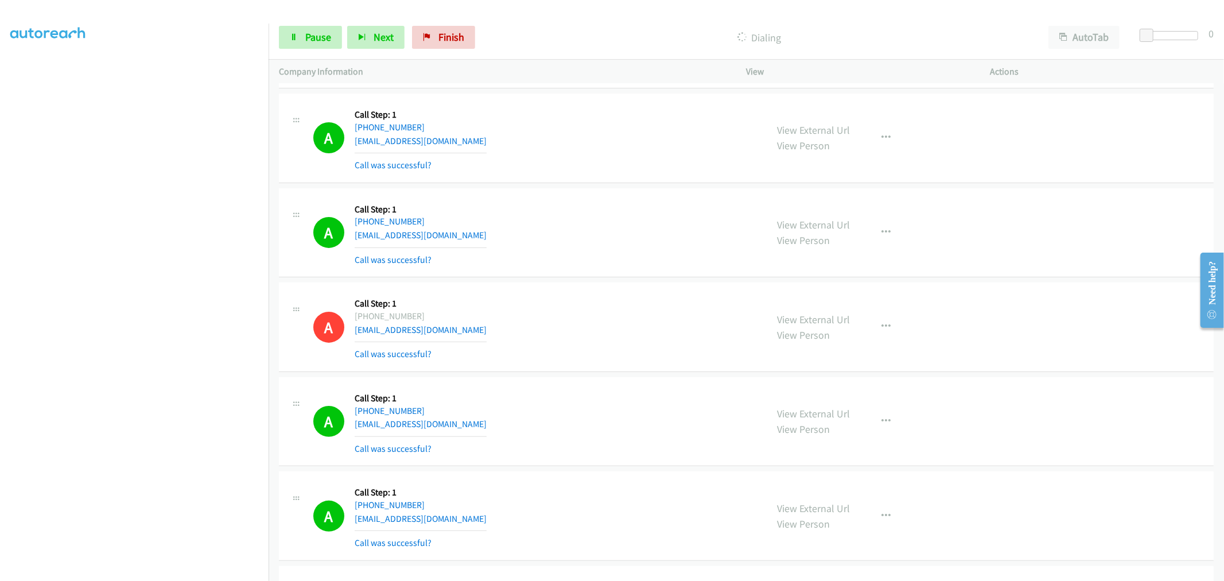
click at [568, 278] on div "A Callback Scheduled Call Step: 1 America/Los_Angeles +1 916-205-7953 whitnay86…" at bounding box center [746, 232] width 934 height 89
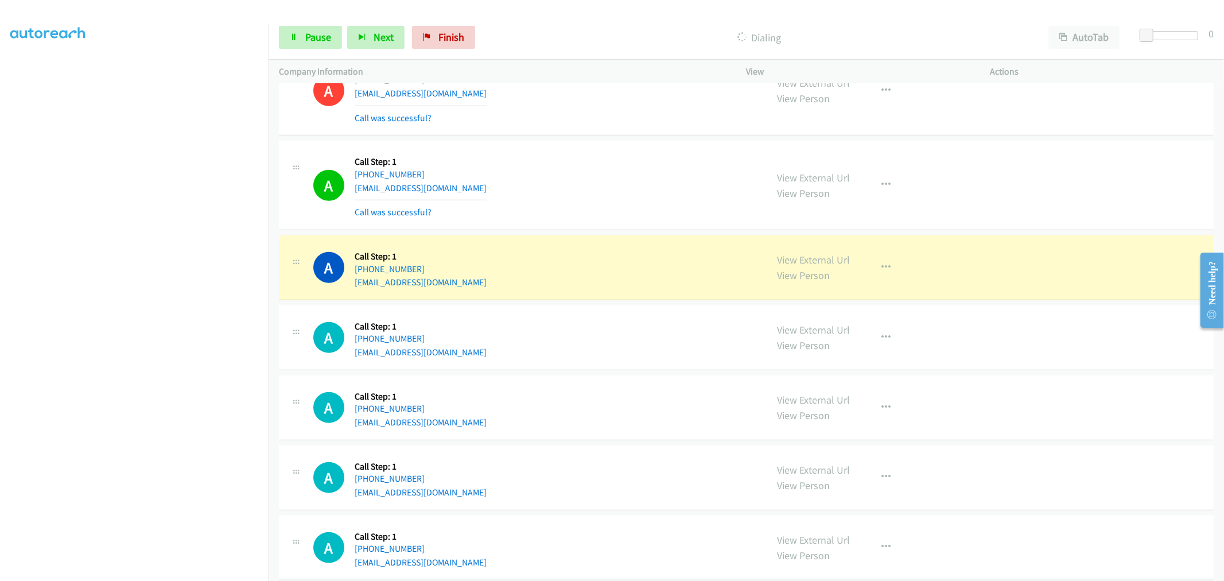
scroll to position [19299, 0]
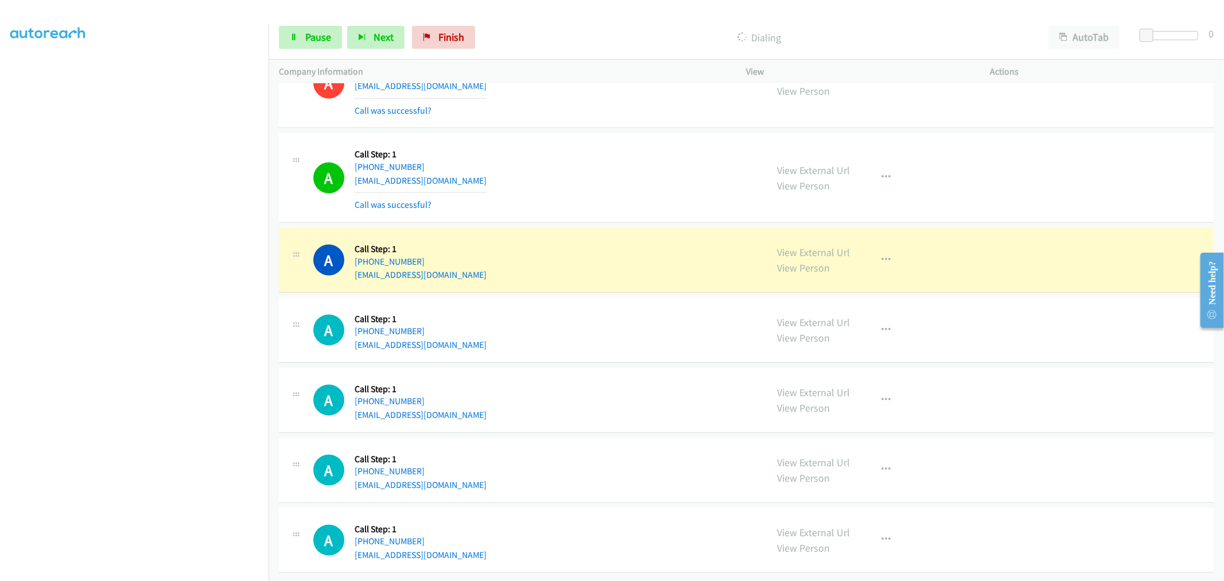
click at [575, 182] on div "A Callback Scheduled Call Step: 1 America/Chicago +1 832-567-9675 castro422@gma…" at bounding box center [534, 177] width 443 height 68
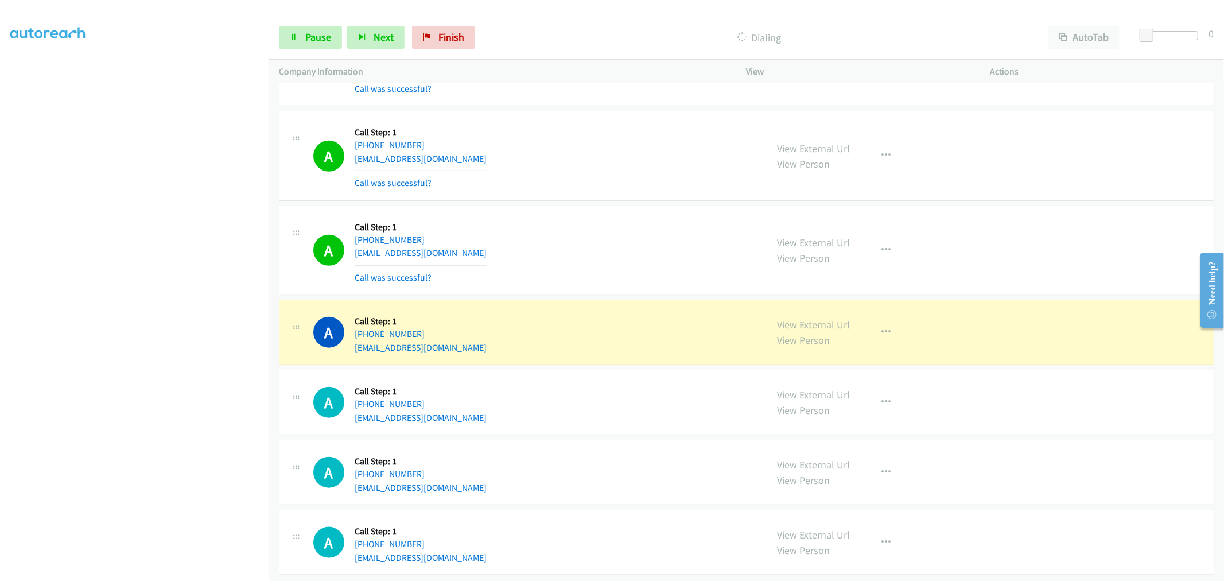
click at [609, 240] on div "A Callback Scheduled Call Step: 1 America/New_York +1 980-433-1527 alyessa24@gm…" at bounding box center [534, 250] width 443 height 68
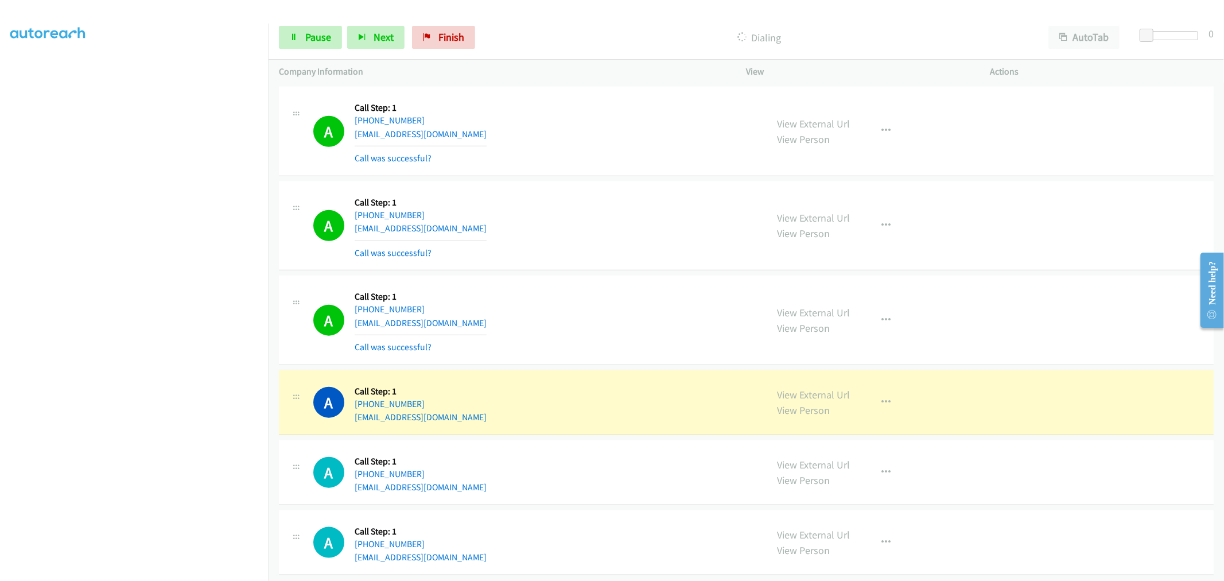
scroll to position [19348, 0]
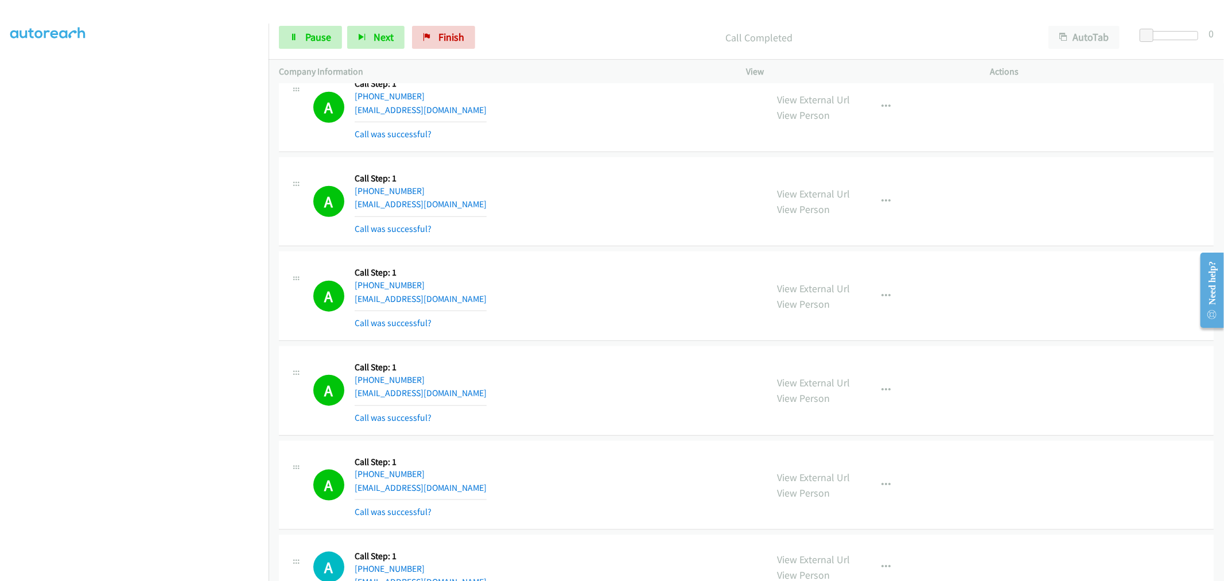
click at [598, 305] on div "A Callback Scheduled Call Step: 1 America/Chicago +1 816-504-7874 matts8747@out…" at bounding box center [534, 296] width 443 height 68
click at [892, 299] on button "button" at bounding box center [886, 296] width 31 height 23
click at [787, 406] on link "Add to do not call list" at bounding box center [825, 394] width 153 height 23
click at [563, 311] on div "A Callback Scheduled Call Step: 1 America/Chicago +1 816-504-7874 matts8747@out…" at bounding box center [534, 296] width 443 height 68
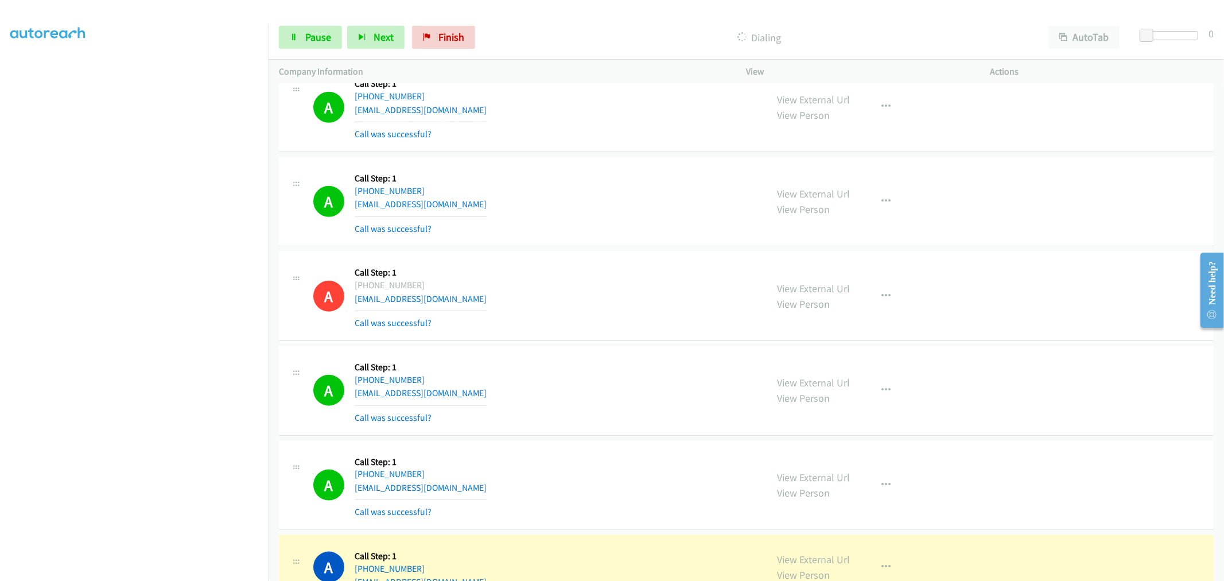
click at [571, 267] on div "A Callback Scheduled Call Step: 1 America/Chicago +1 816-504-7874 matts8747@out…" at bounding box center [746, 295] width 934 height 89
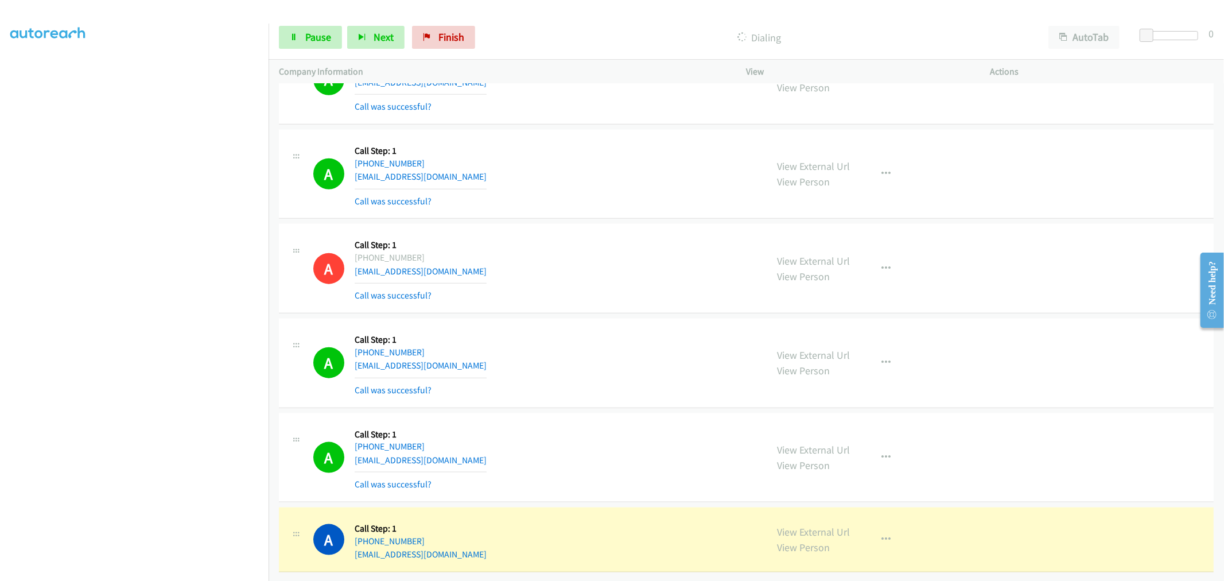
click at [609, 210] on td "A Callback Scheduled Call Step: 1 America/New_York +1 980-433-1527 alyessa24@gm…" at bounding box center [745, 174] width 955 height 95
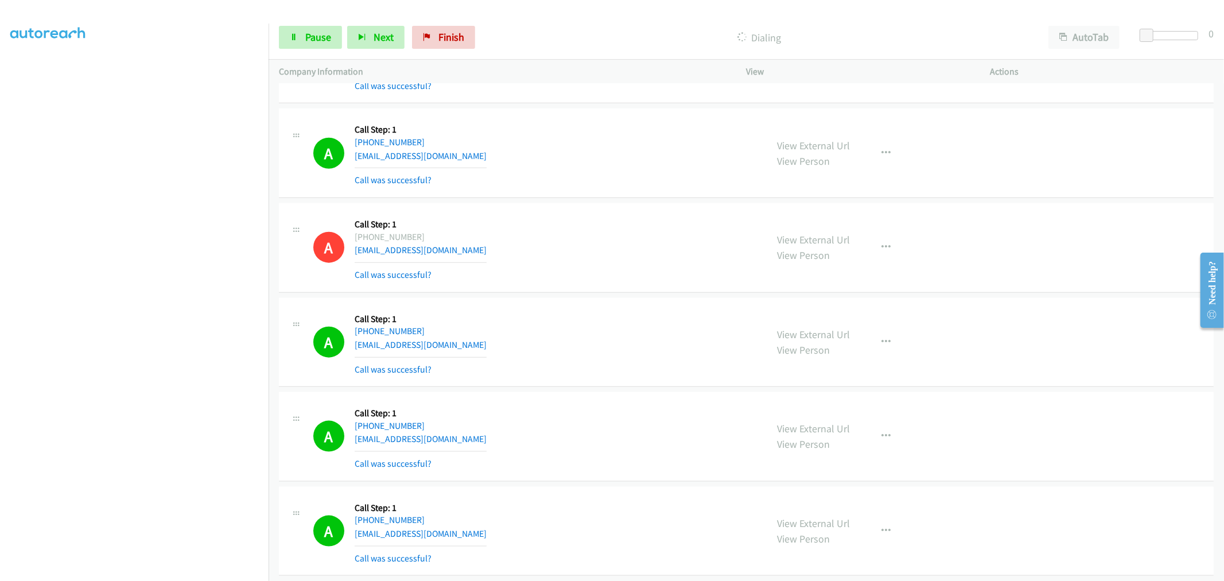
scroll to position [19446, 0]
click at [573, 198] on div "A Callback Scheduled Call Step: 1 America/New_York +1 980-433-1527 alyessa24@gm…" at bounding box center [746, 152] width 934 height 89
click at [595, 215] on div "A Callback Scheduled Call Step: 1 America/Chicago +1 816-504-7874 matts8747@out…" at bounding box center [746, 247] width 934 height 89
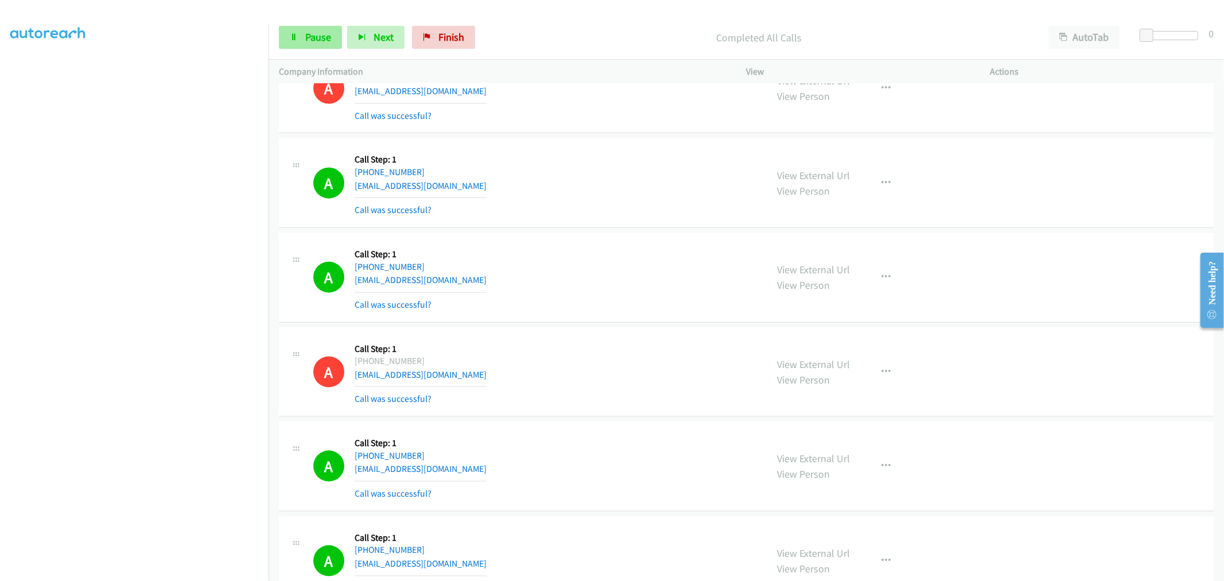
drag, startPoint x: 299, startPoint y: 53, endPoint x: 303, endPoint y: 46, distance: 8.0
click at [299, 52] on div "Start Calls Pause Next Finish Completed All Calls AutoTab AutoTab 0" at bounding box center [745, 37] width 955 height 44
click at [304, 44] on link "Pause" at bounding box center [310, 37] width 63 height 23
click at [334, 41] on span "Start Calls" at bounding box center [327, 36] width 45 height 13
click at [332, 43] on link "Pause" at bounding box center [310, 37] width 63 height 23
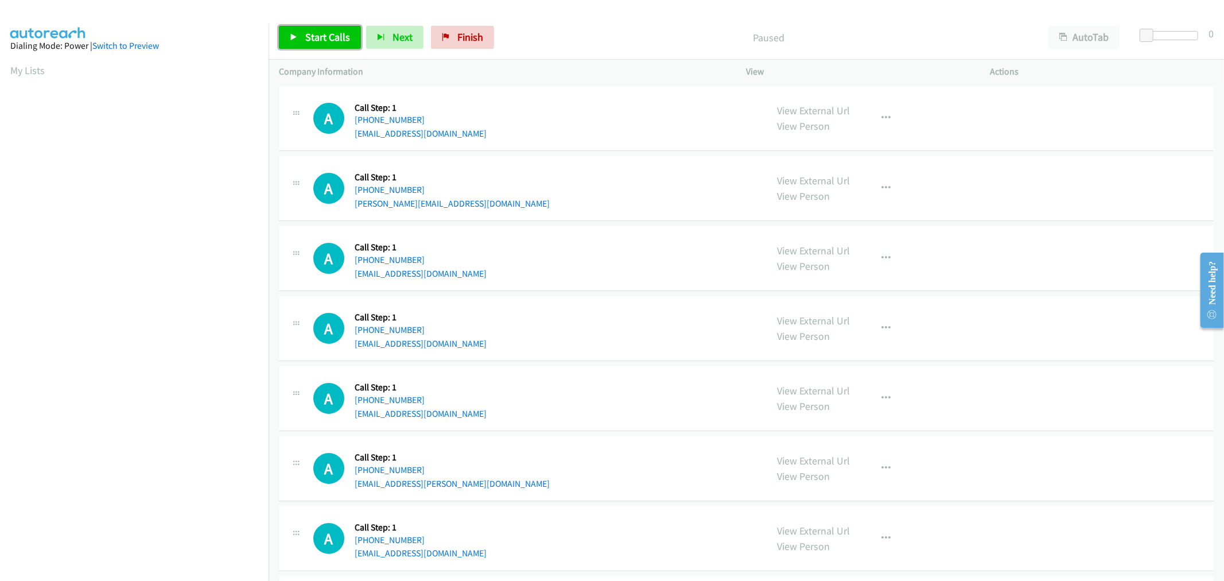
click at [313, 30] on link "Start Calls" at bounding box center [320, 37] width 82 height 23
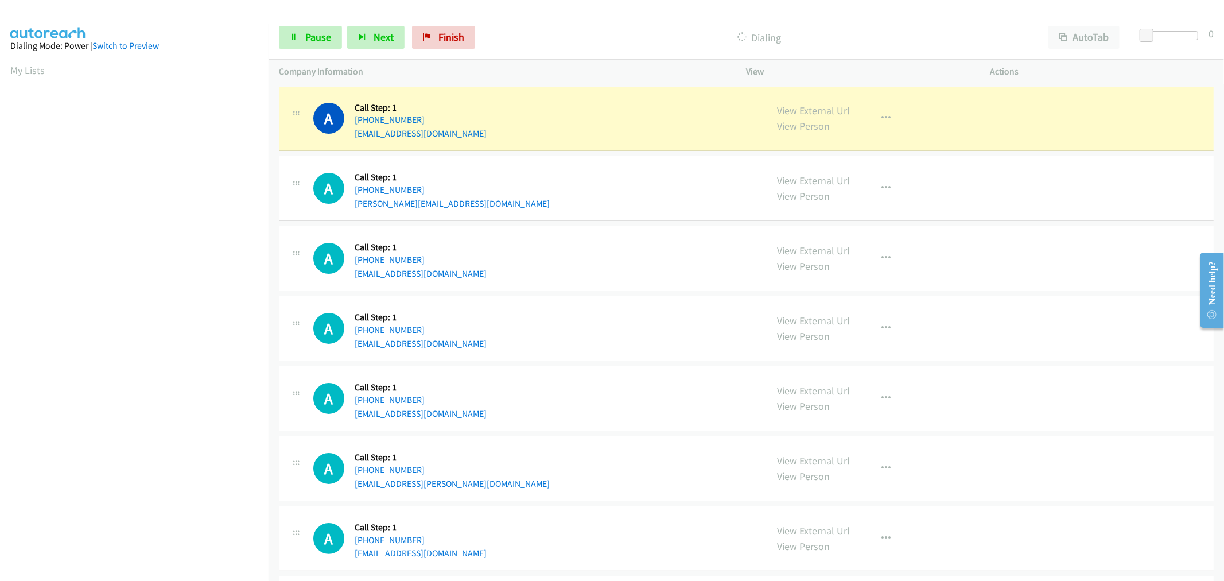
click at [609, 246] on div "A Callback Scheduled Call Step: 1 America/New_York +1 845-309-3065 jodiwood001@…" at bounding box center [534, 258] width 443 height 44
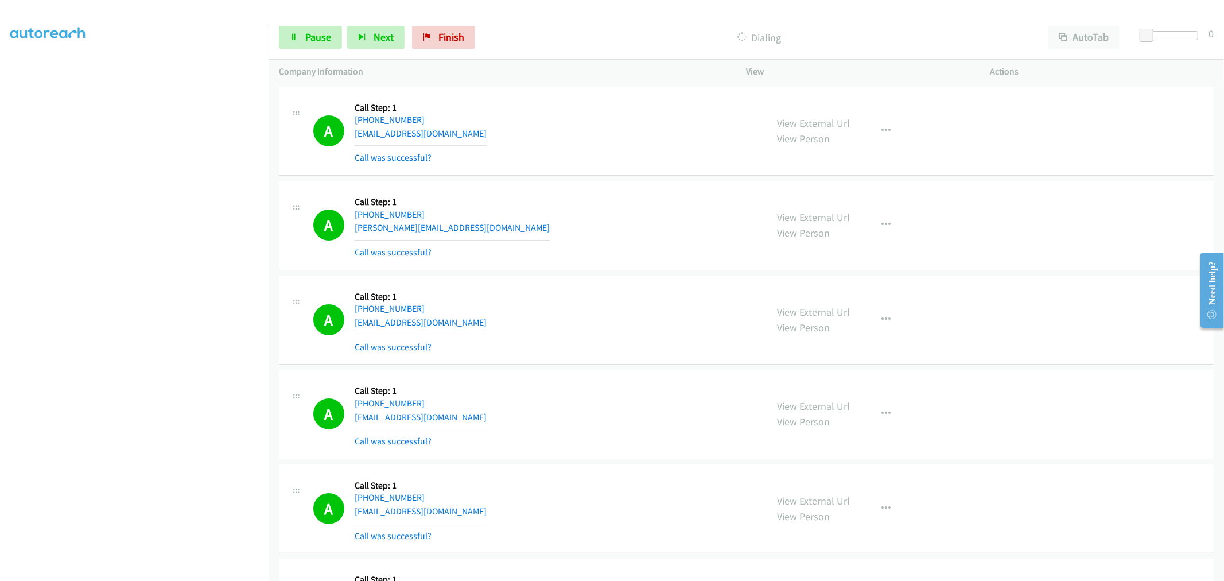
click at [618, 243] on div "A Callback Scheduled Call Step: 1 America/New_York +1 973-610-5728 mike@thediv.…" at bounding box center [534, 225] width 443 height 68
click at [593, 180] on td "A Callback Scheduled Call Step: 1 America/New_York +1 973-610-5728 mike@thediv.…" at bounding box center [745, 225] width 955 height 95
click at [609, 274] on td "A Callback Scheduled Call Step: 1 America/New_York +1 845-309-3065 jodiwood001@…" at bounding box center [745, 319] width 955 height 95
click at [582, 209] on div "A Callback Scheduled Call Step: 1 America/New_York +1 973-610-5728 mike@thediv.…" at bounding box center [534, 225] width 443 height 68
click at [610, 173] on div "A Callback Scheduled Call Step: 1 America/Chicago +1 773-526-3036 sqweeze90@gma…" at bounding box center [746, 131] width 934 height 89
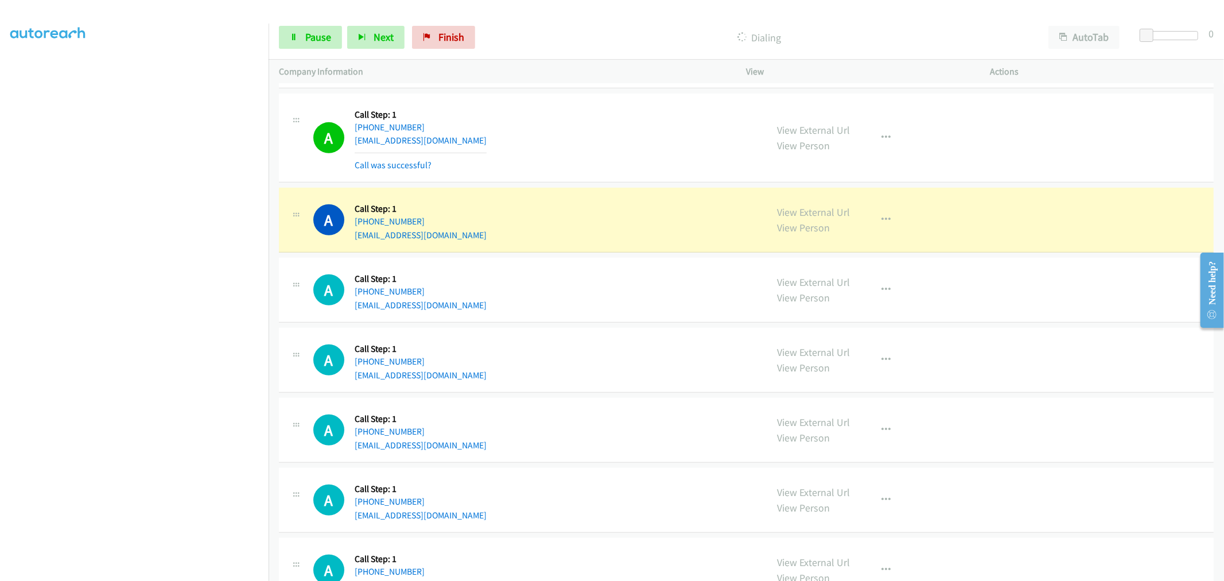
scroll to position [484, 0]
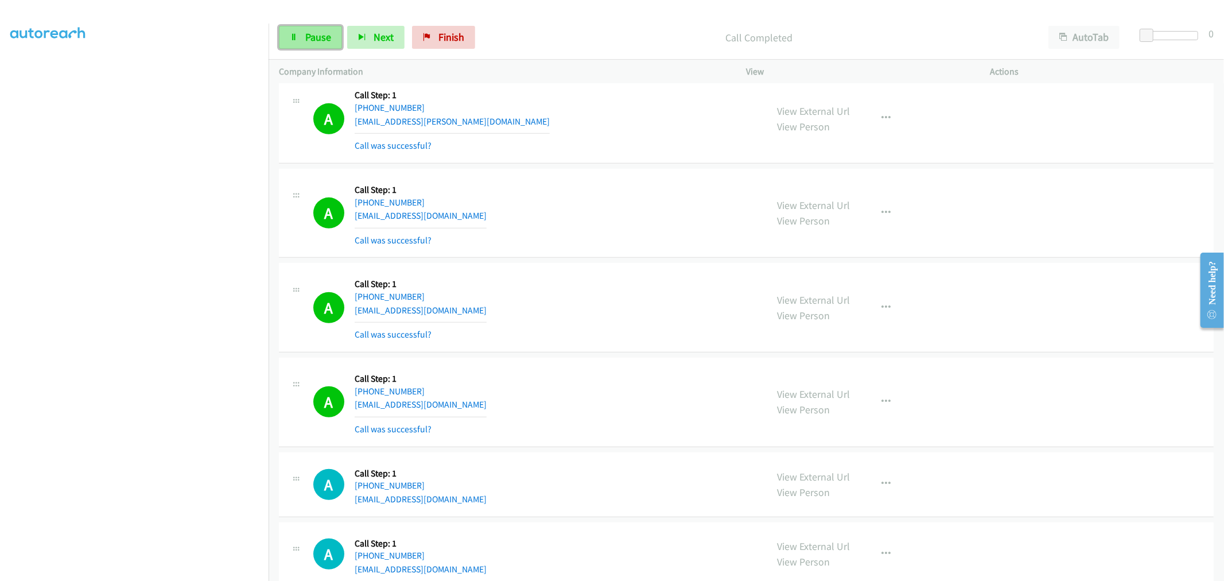
click at [322, 27] on link "Pause" at bounding box center [310, 37] width 63 height 23
click at [324, 38] on span "Start Calls" at bounding box center [327, 36] width 45 height 13
click at [621, 258] on td "A Callback Scheduled Call Step: 1 America/Halifax +1 506-651-2778 trinawhipple1…" at bounding box center [745, 213] width 955 height 95
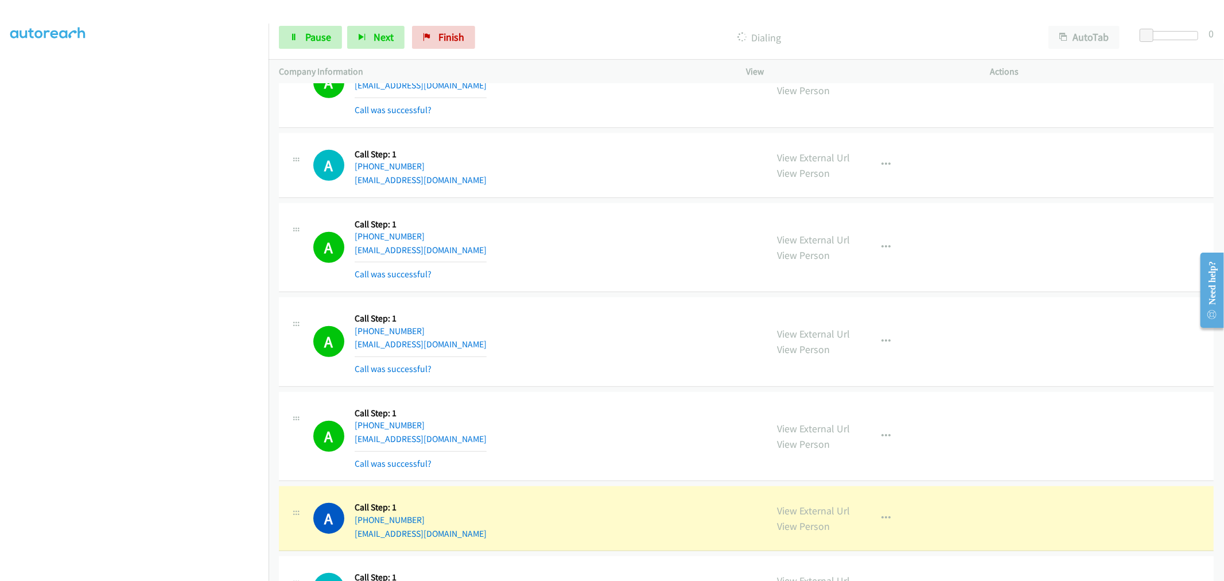
scroll to position [1121, 0]
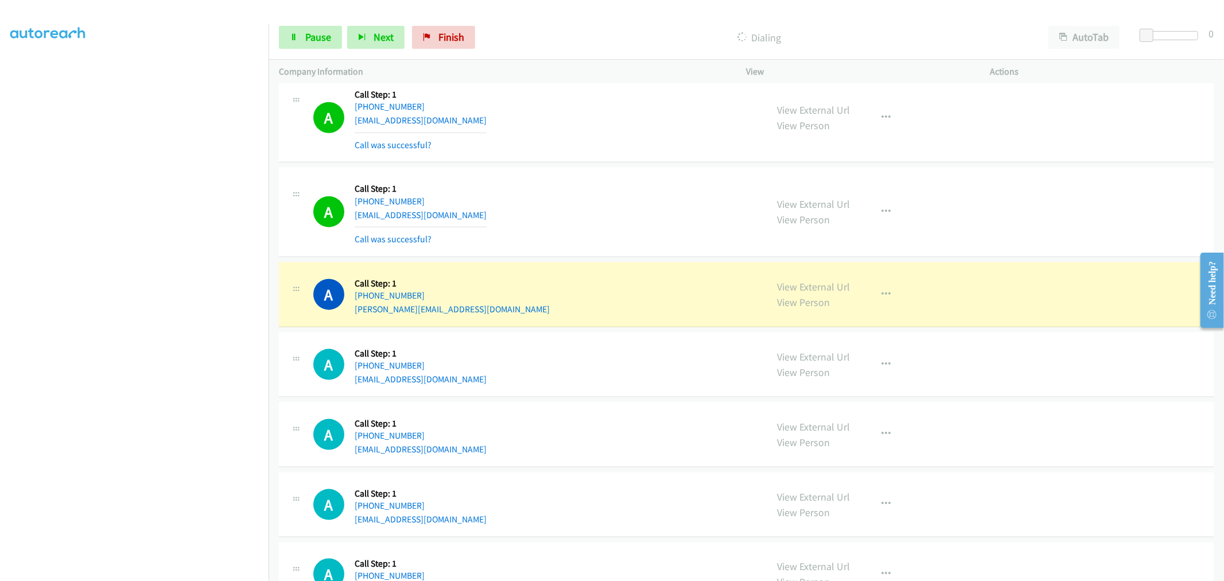
click at [594, 164] on td "A Callback Scheduled Call Step: 1 America/New_York +1 410-218-7053 mellev123@ma…" at bounding box center [745, 118] width 955 height 95
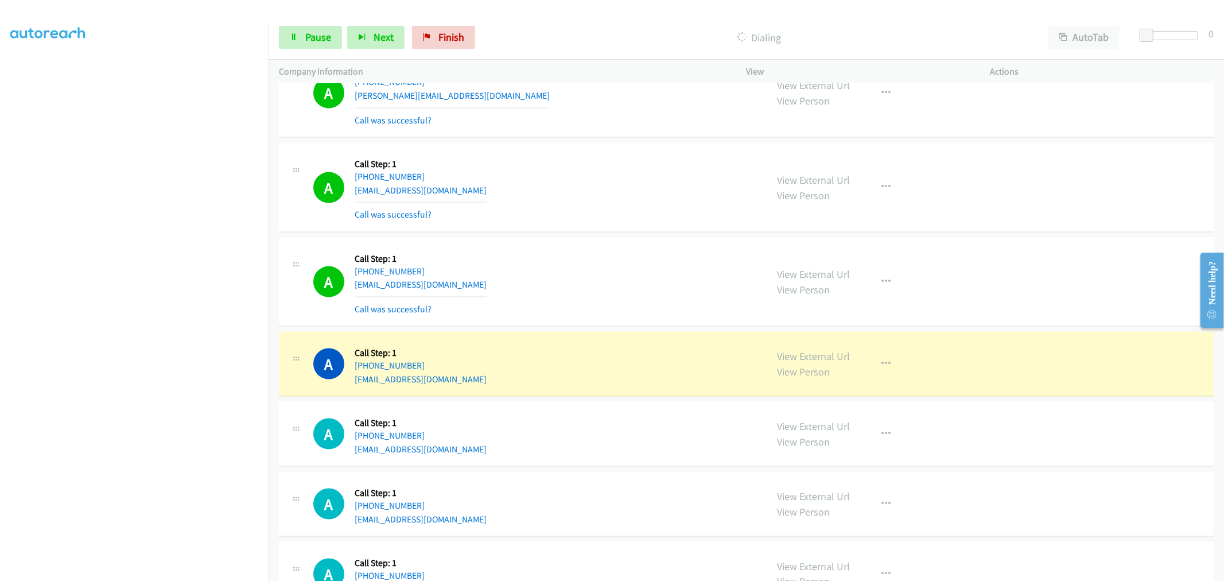
scroll to position [1313, 0]
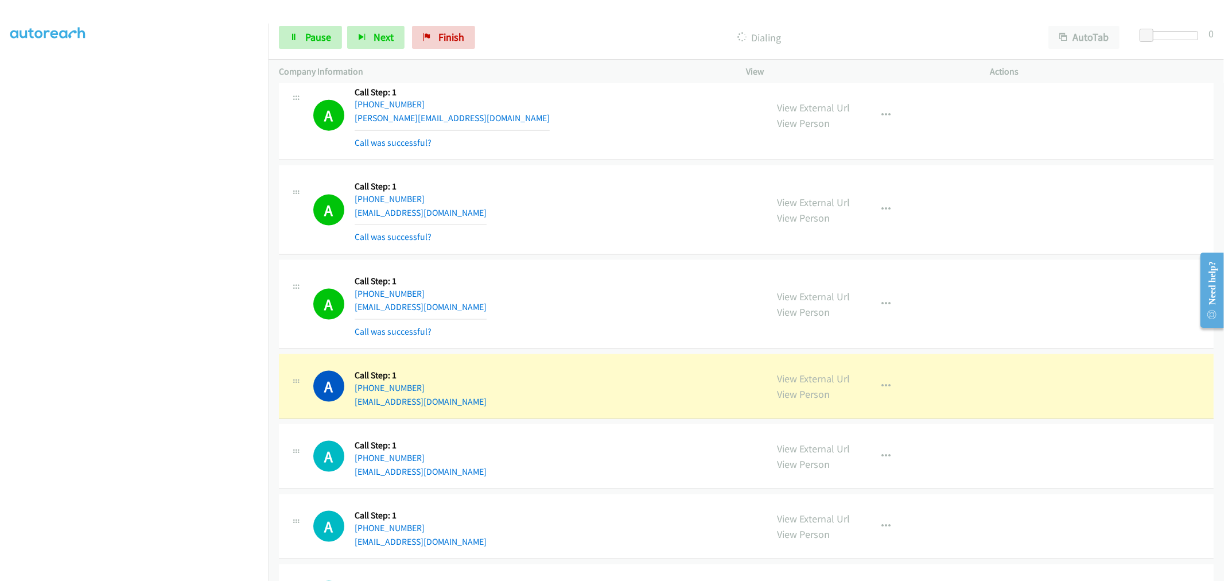
click at [620, 205] on div "A Callback Scheduled Call Step: 1 America/New_York +1 413-244-8038 mscarter74@g…" at bounding box center [534, 210] width 443 height 68
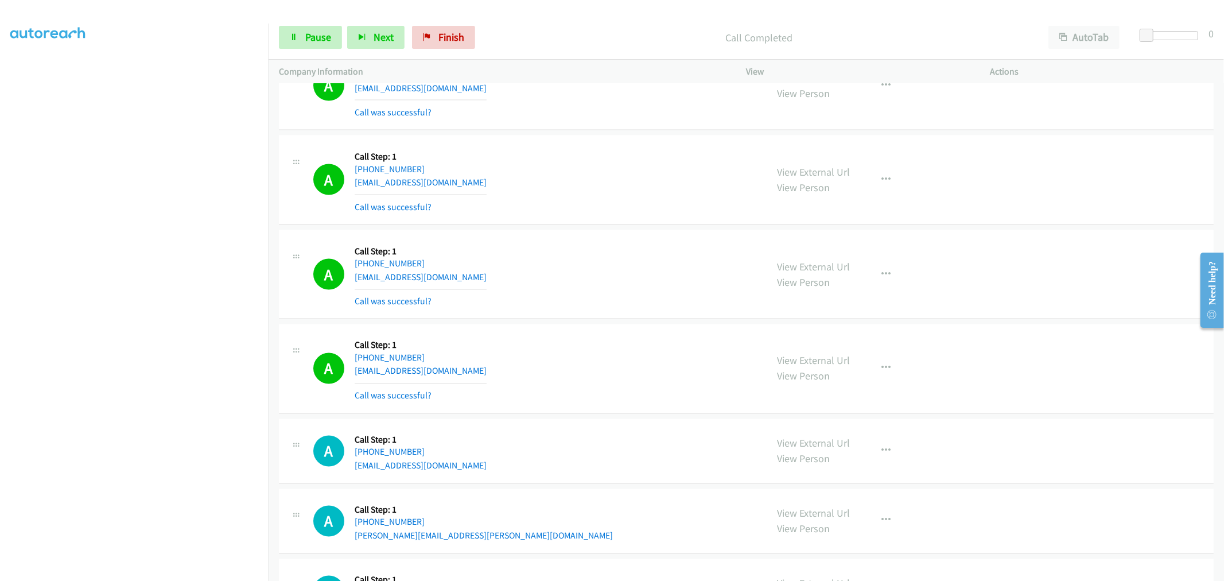
scroll to position [1695, 0]
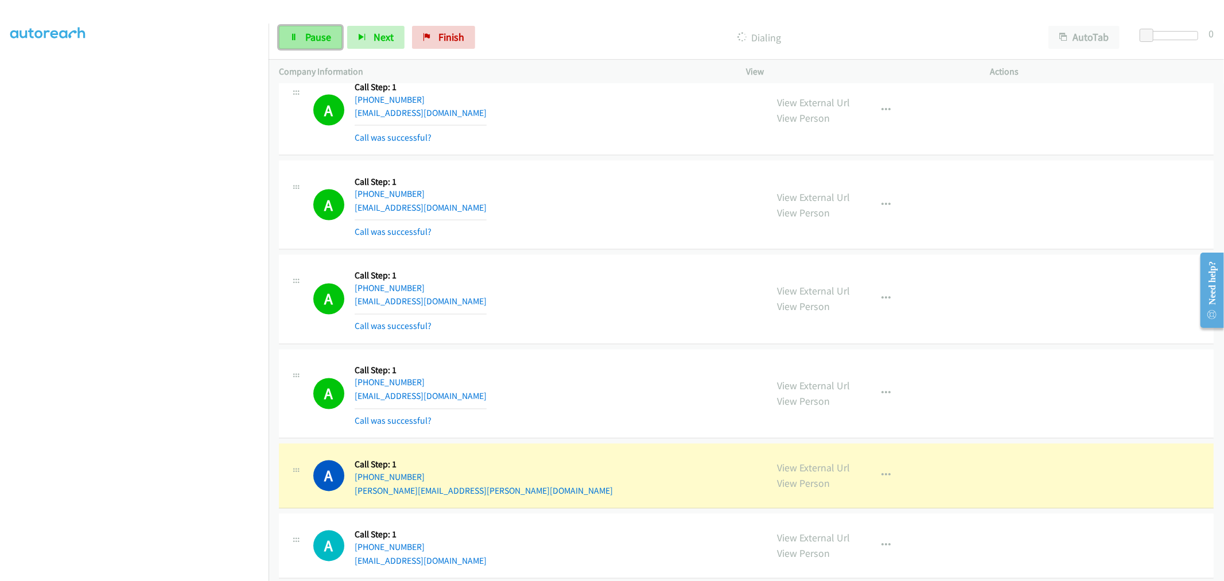
click at [320, 36] on span "Pause" at bounding box center [318, 36] width 26 height 13
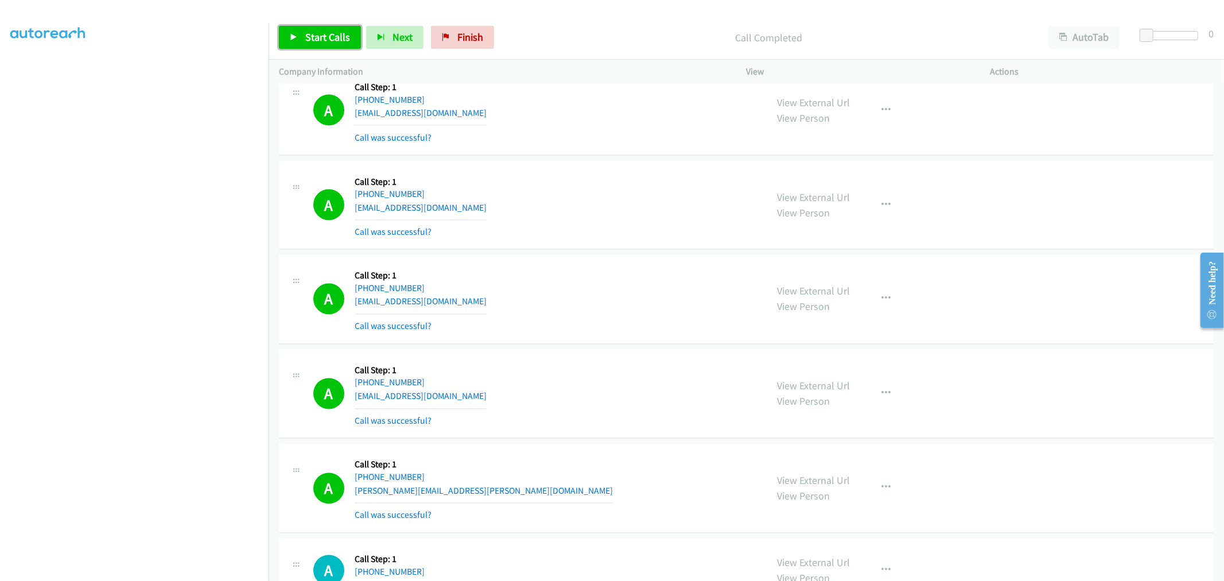
click at [312, 35] on span "Start Calls" at bounding box center [327, 36] width 45 height 13
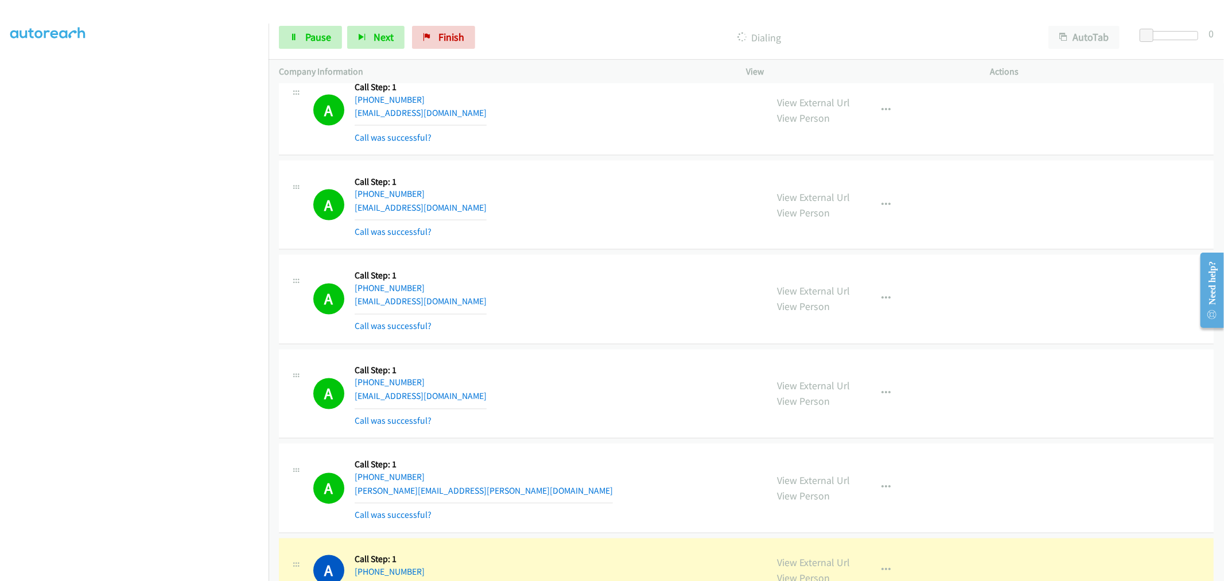
click at [575, 356] on div "A Callback Scheduled Call Step: 1 America/New_York +1 904-657-8099 mortgageguy1…" at bounding box center [746, 393] width 934 height 89
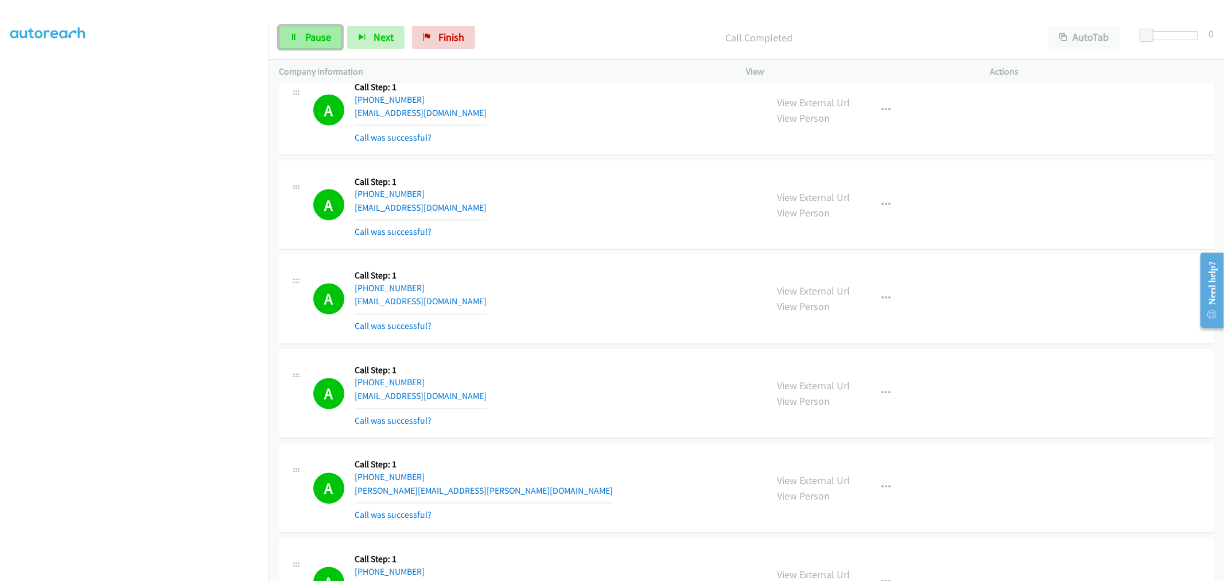
click at [336, 44] on link "Pause" at bounding box center [310, 37] width 63 height 23
click at [322, 39] on span "Pause" at bounding box center [318, 36] width 26 height 13
click at [322, 43] on link "Start Calls" at bounding box center [320, 37] width 82 height 23
click at [317, 44] on link "Pause" at bounding box center [310, 37] width 63 height 23
click at [317, 38] on span "Start Calls" at bounding box center [327, 36] width 45 height 13
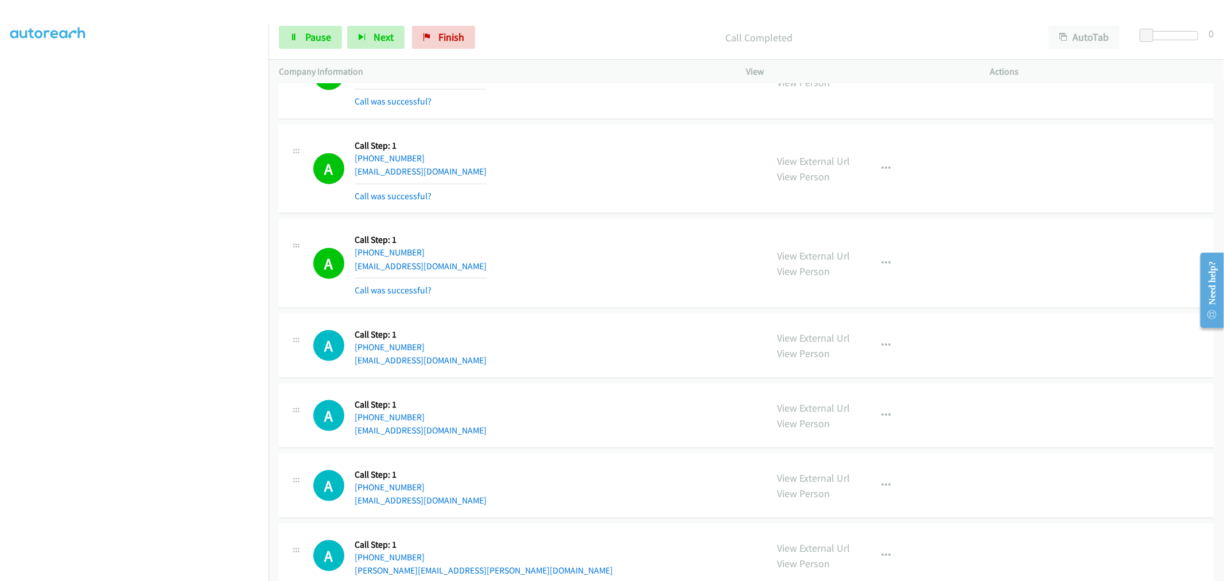
scroll to position [4793, 0]
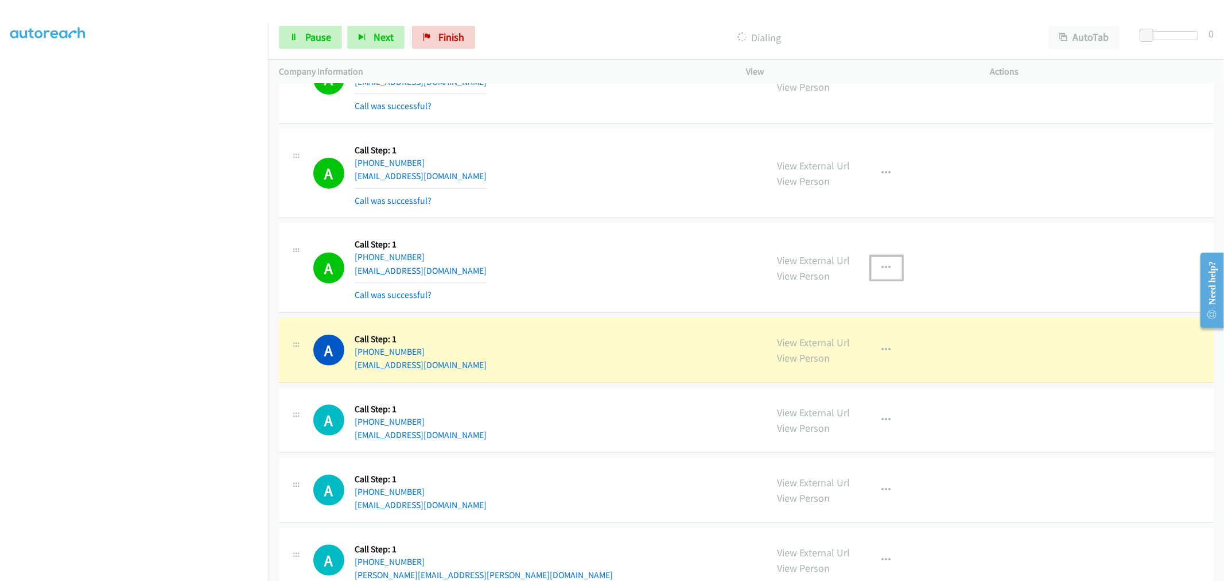
drag, startPoint x: 879, startPoint y: 263, endPoint x: 845, endPoint y: 357, distance: 100.5
click at [879, 264] on button "button" at bounding box center [886, 267] width 31 height 23
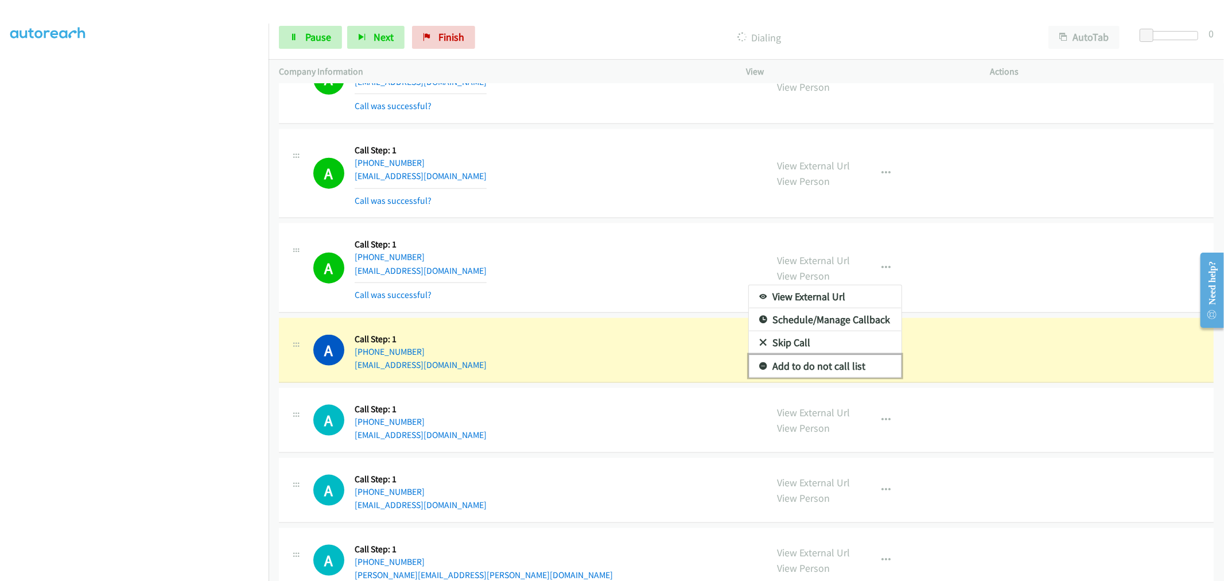
click at [817, 367] on link "Add to do not call list" at bounding box center [825, 366] width 153 height 23
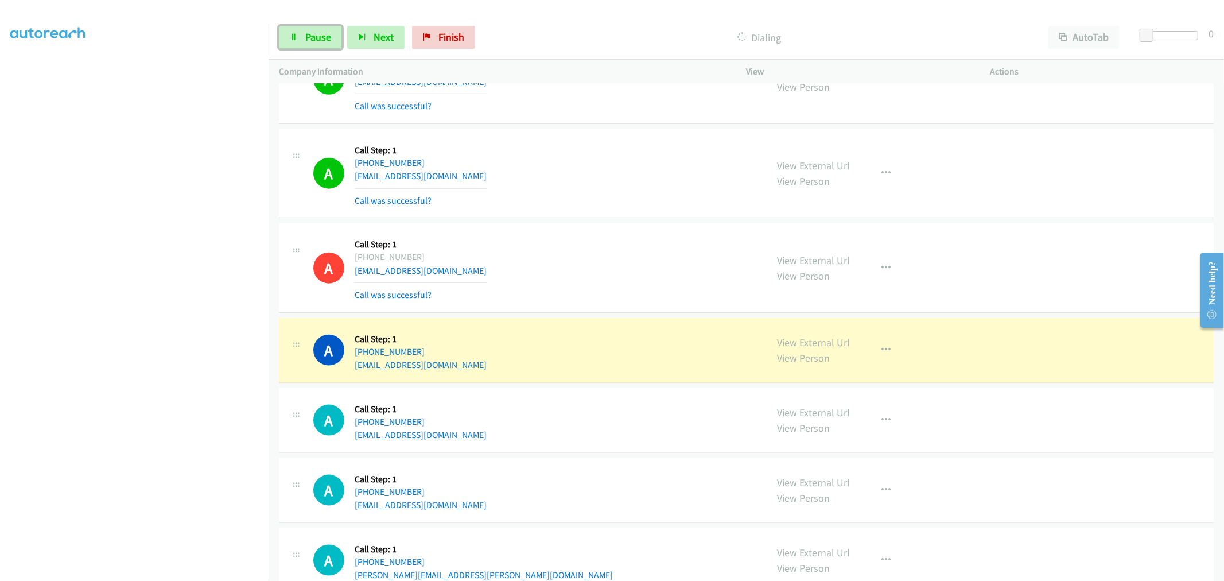
drag, startPoint x: 325, startPoint y: 33, endPoint x: 485, endPoint y: 293, distance: 305.7
click at [325, 34] on span "Pause" at bounding box center [318, 36] width 26 height 13
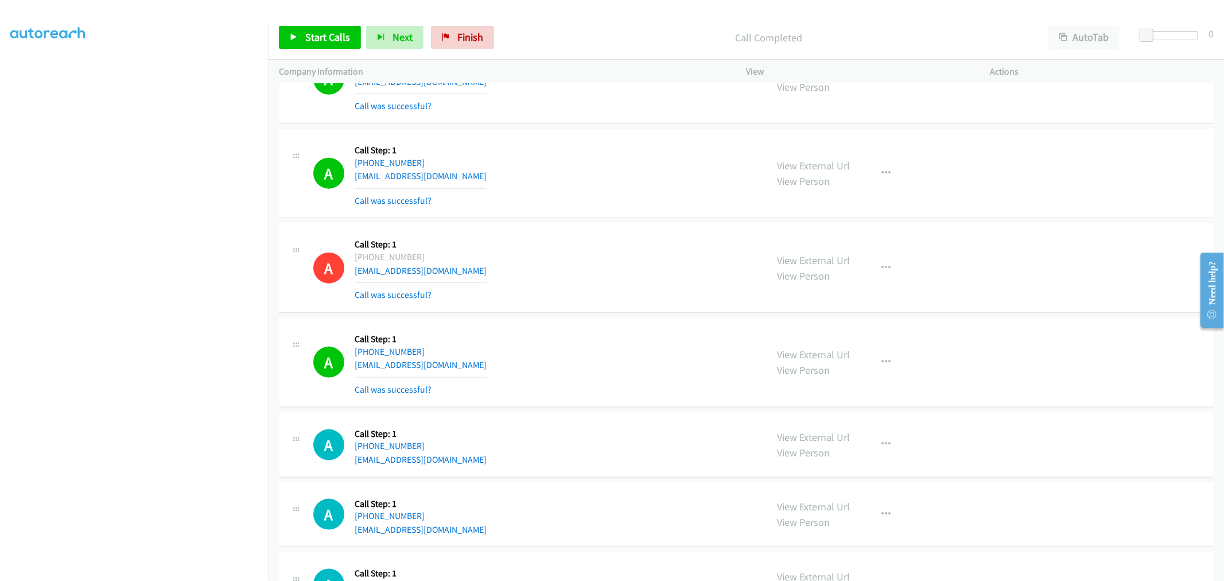
click at [615, 224] on td "A Callback Scheduled Call Step: 1 America/New_York +1 813-381-9143 lugoroniel@y…" at bounding box center [745, 268] width 955 height 95
click at [617, 228] on div "A Callback Scheduled Call Step: 1 America/New_York +1 813-381-9143 lugoroniel@y…" at bounding box center [746, 267] width 934 height 89
click at [598, 227] on div "A Callback Scheduled Call Step: 1 America/New_York +1 813-381-9143 lugoroniel@y…" at bounding box center [746, 267] width 934 height 89
click at [330, 37] on span "Start Calls" at bounding box center [327, 36] width 45 height 13
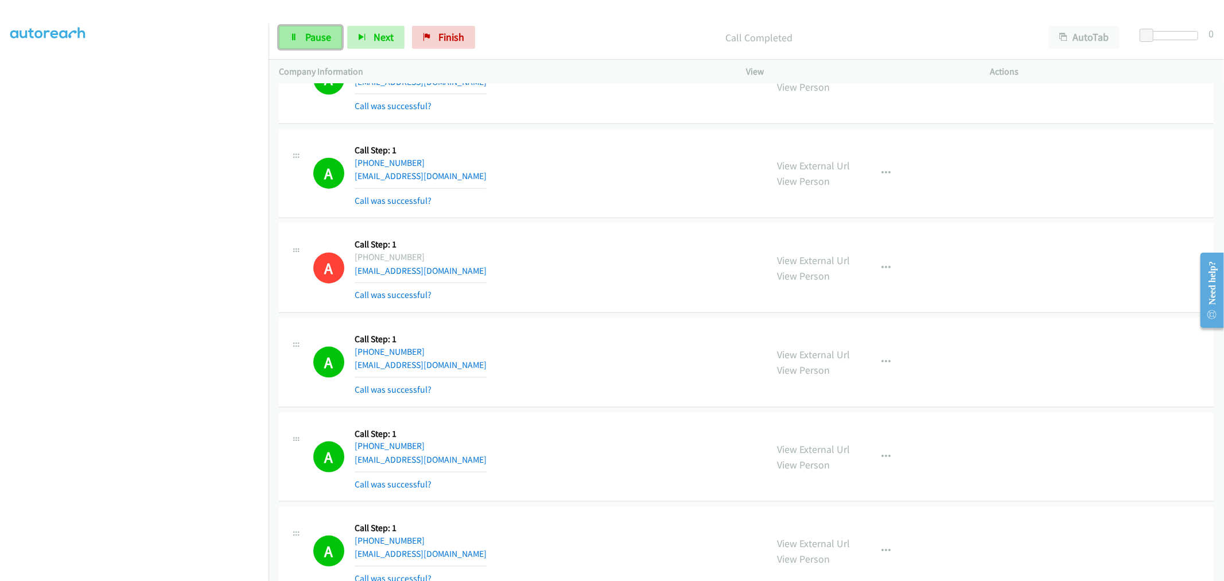
click at [320, 37] on span "Pause" at bounding box center [318, 36] width 26 height 13
click at [320, 37] on span "Start Calls" at bounding box center [327, 36] width 45 height 13
click at [637, 329] on div "A Callback Scheduled Call Step: 1 America/New_York +1 904-790-2666 imydungca01@…" at bounding box center [746, 362] width 934 height 89
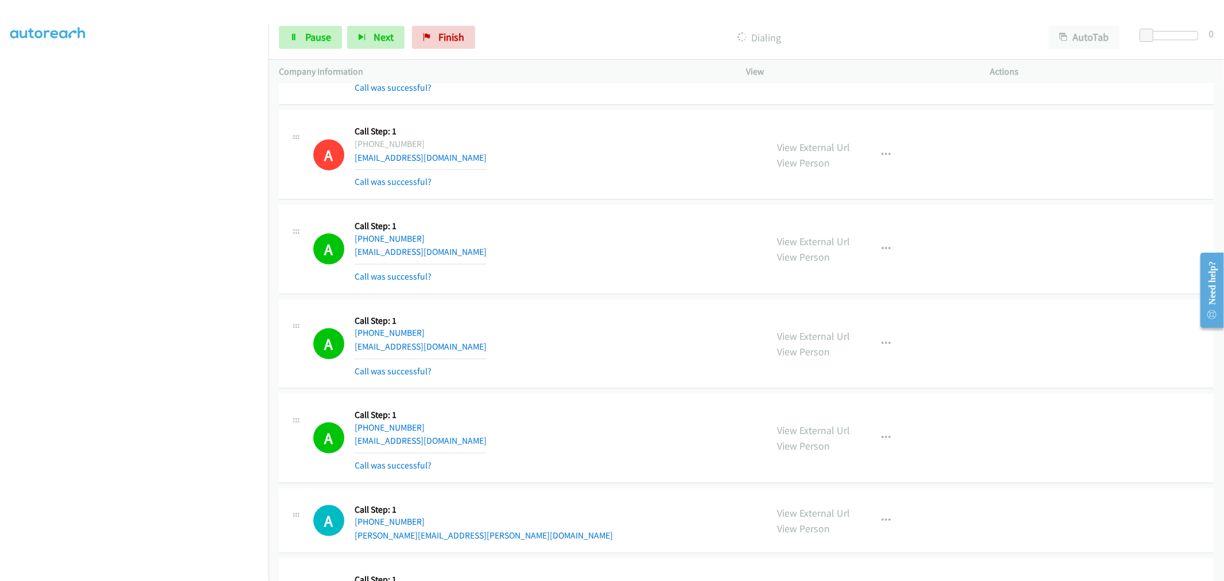
scroll to position [5048, 0]
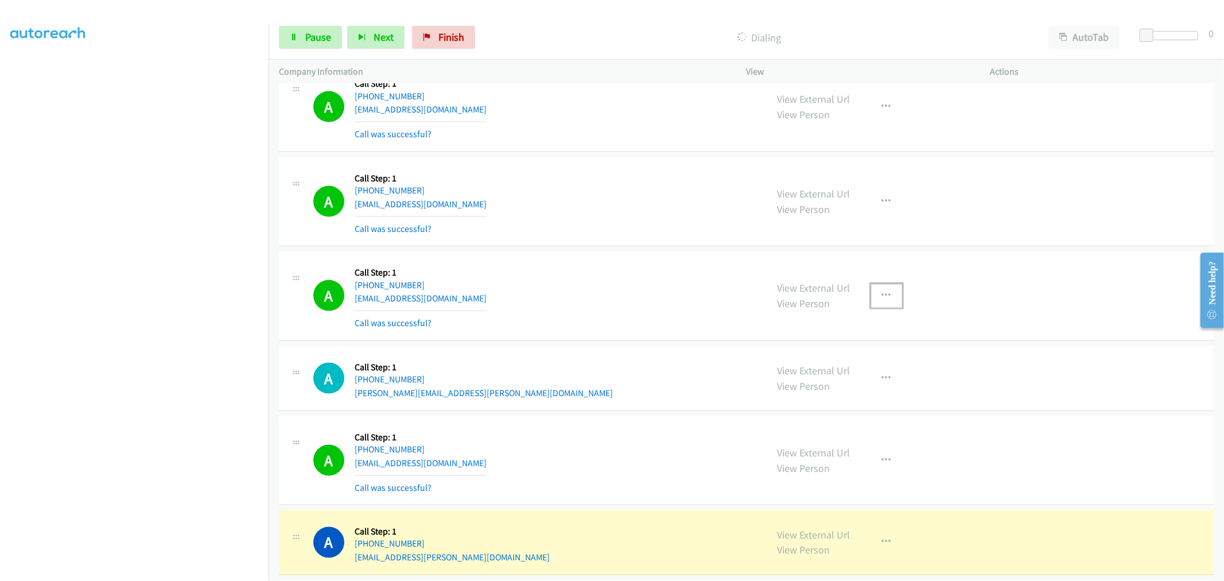
click at [875, 298] on button "button" at bounding box center [886, 295] width 31 height 23
drag, startPoint x: 833, startPoint y: 394, endPoint x: 806, endPoint y: 368, distance: 37.7
click at [833, 394] on link "Add to do not call list" at bounding box center [825, 393] width 153 height 23
click at [661, 294] on div "A Callback Scheduled Call Step: 1 America/Los_Angeles +1 818-929-8276 a2ng929@y…" at bounding box center [534, 296] width 443 height 68
click at [614, 138] on div "A Callback Scheduled Call Step: 1 America/New_York +1 904-790-2666 imydungca01@…" at bounding box center [534, 107] width 443 height 68
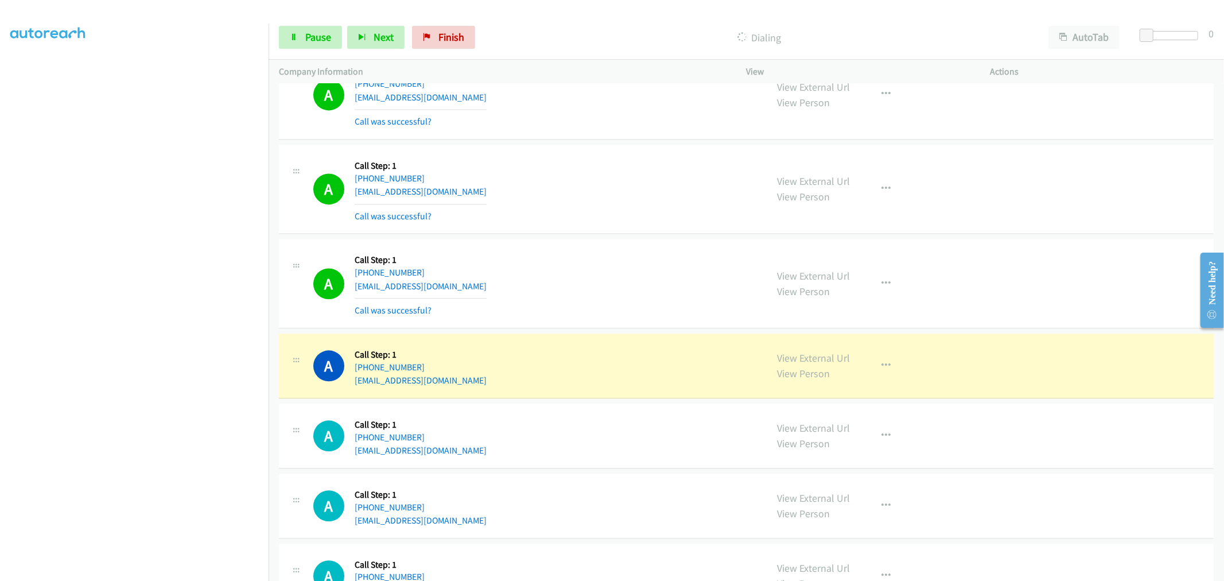
scroll to position [5828, 0]
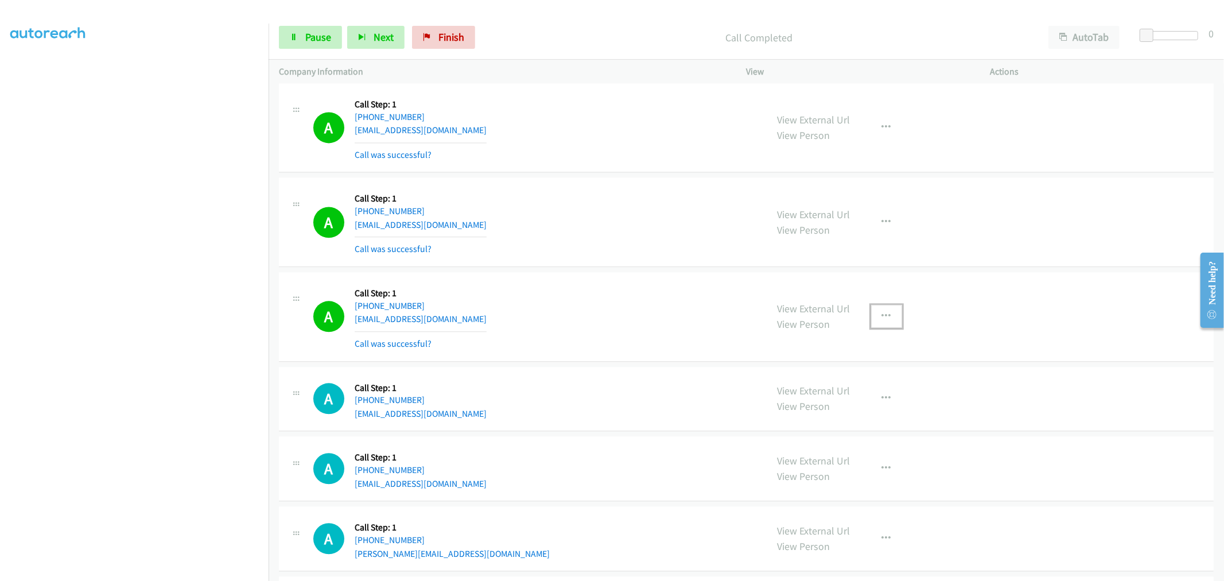
click at [886, 320] on button "button" at bounding box center [886, 316] width 31 height 23
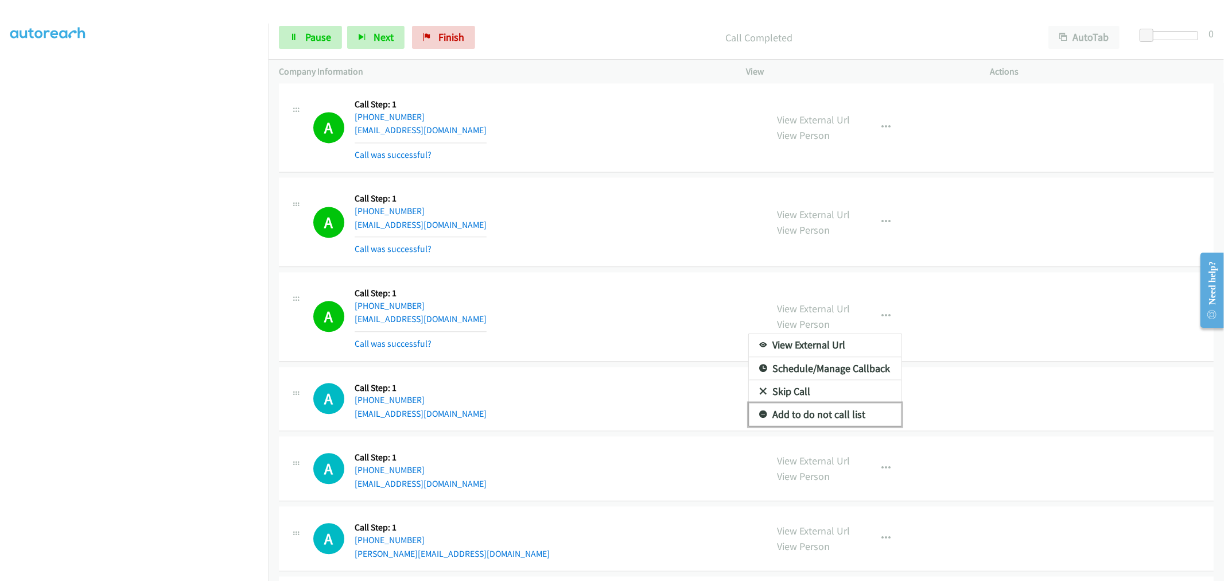
click at [799, 420] on link "Add to do not call list" at bounding box center [825, 414] width 153 height 23
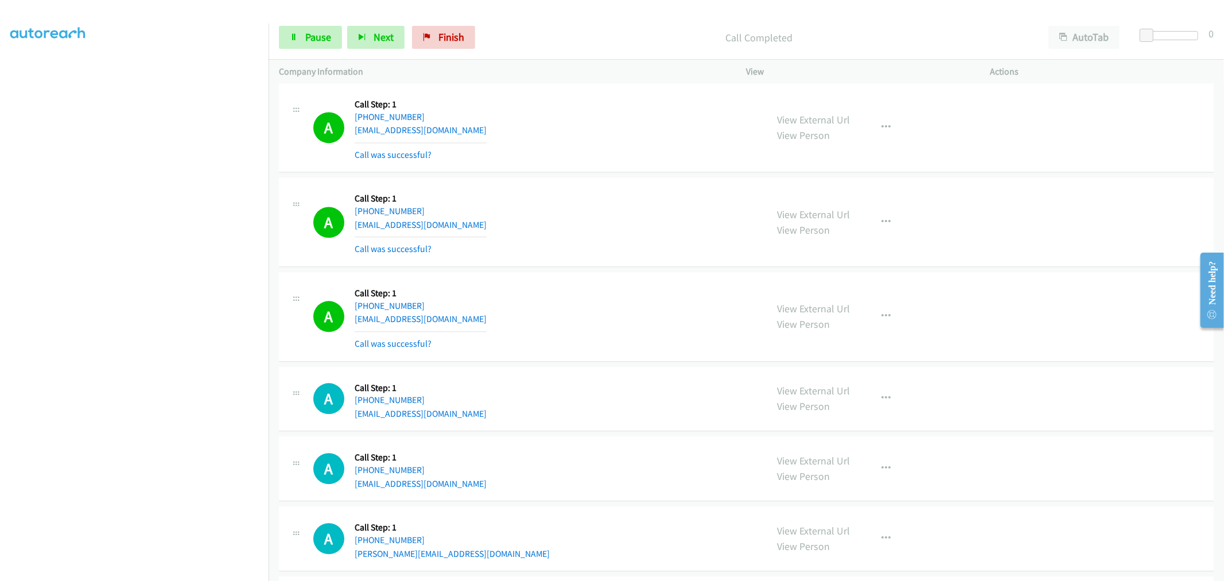
click at [598, 251] on div "A Callback Scheduled Call Step: 1 America/Los_Angeles +1 702-979-8789 budogg20@…" at bounding box center [534, 222] width 443 height 68
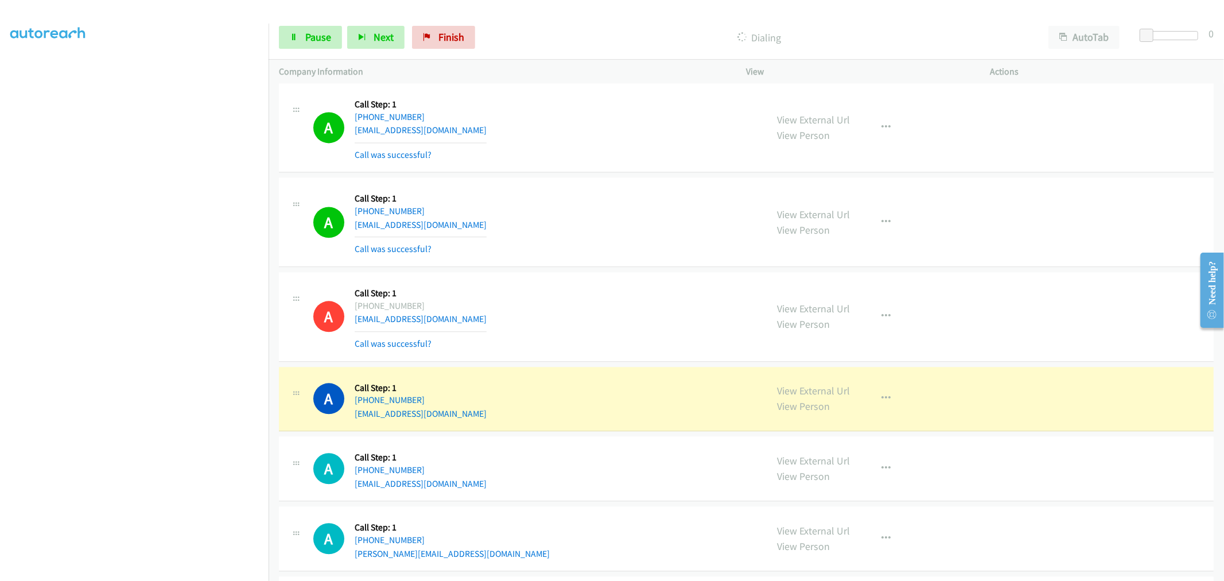
click at [141, 572] on section at bounding box center [134, 308] width 248 height 549
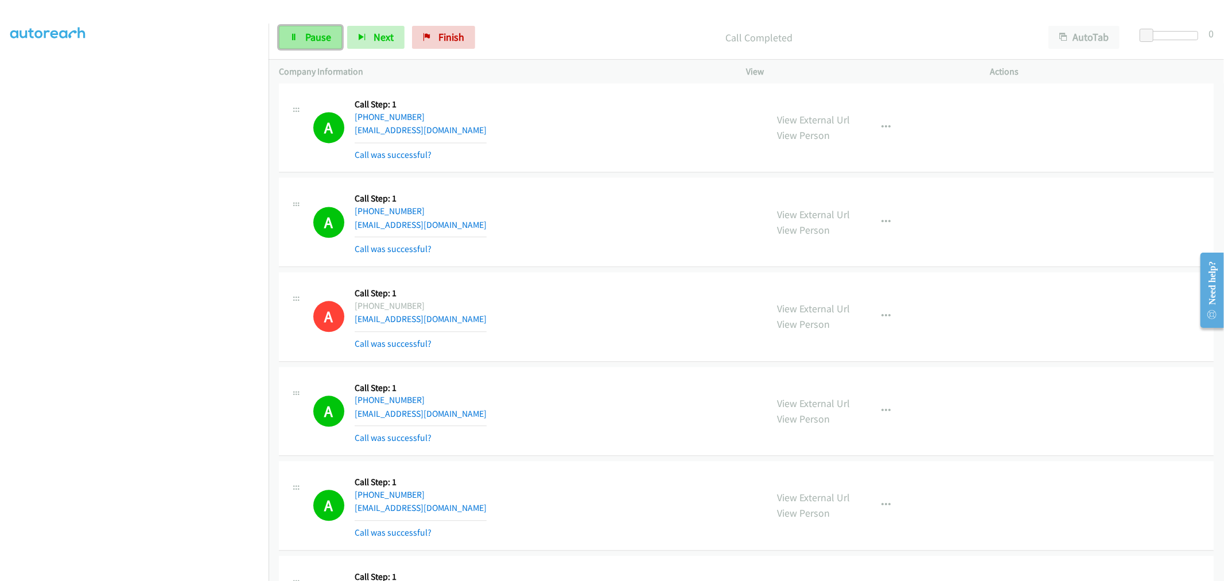
click at [300, 40] on link "Pause" at bounding box center [310, 37] width 63 height 23
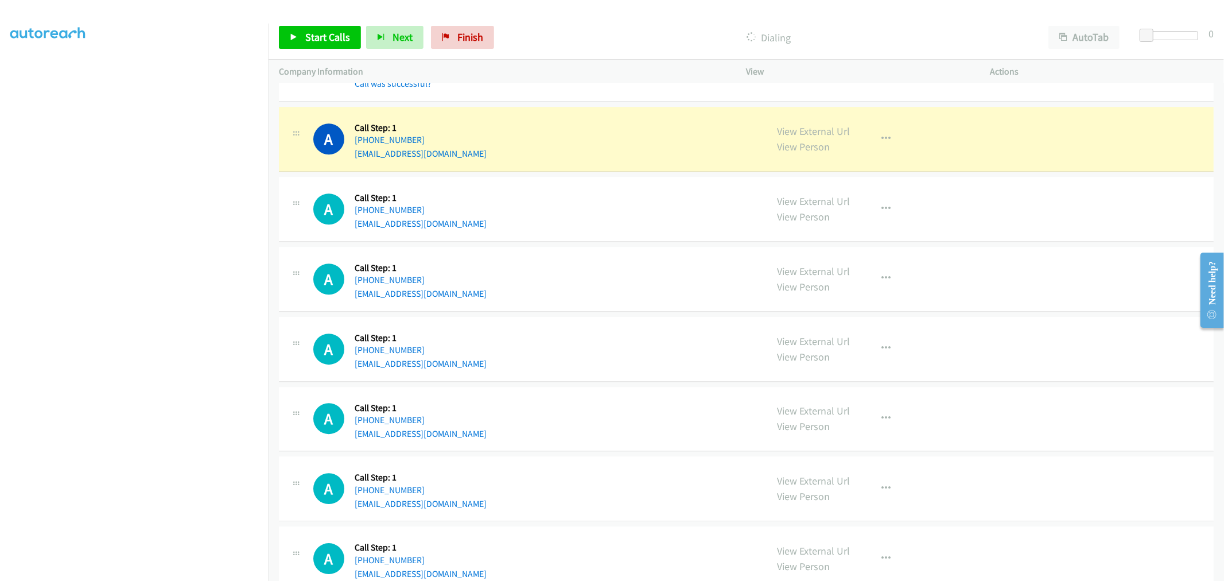
scroll to position [6147, 0]
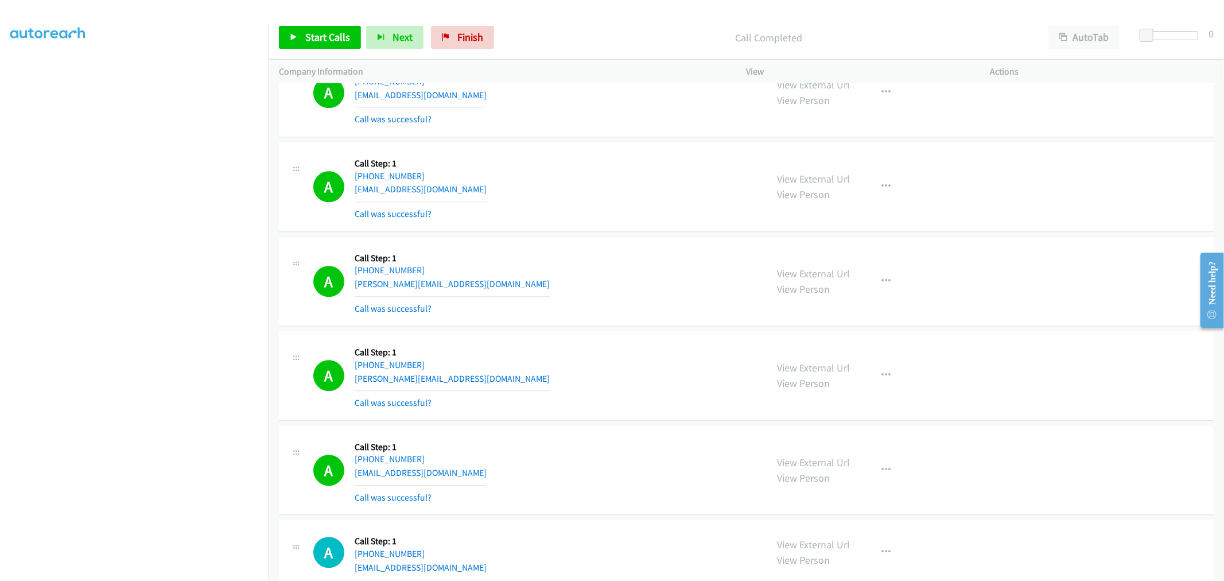
click at [725, 221] on div "A Callback Scheduled Call Step: 1 America/New_York +1 315-532-5442 cnyroof@yaho…" at bounding box center [534, 187] width 443 height 68
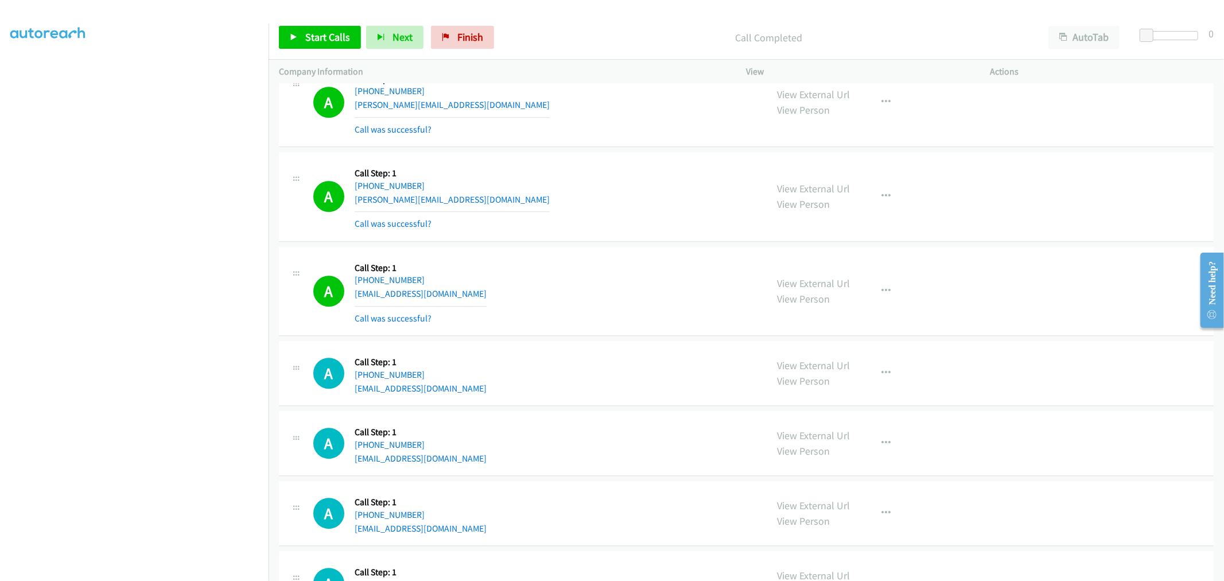
scroll to position [6338, 0]
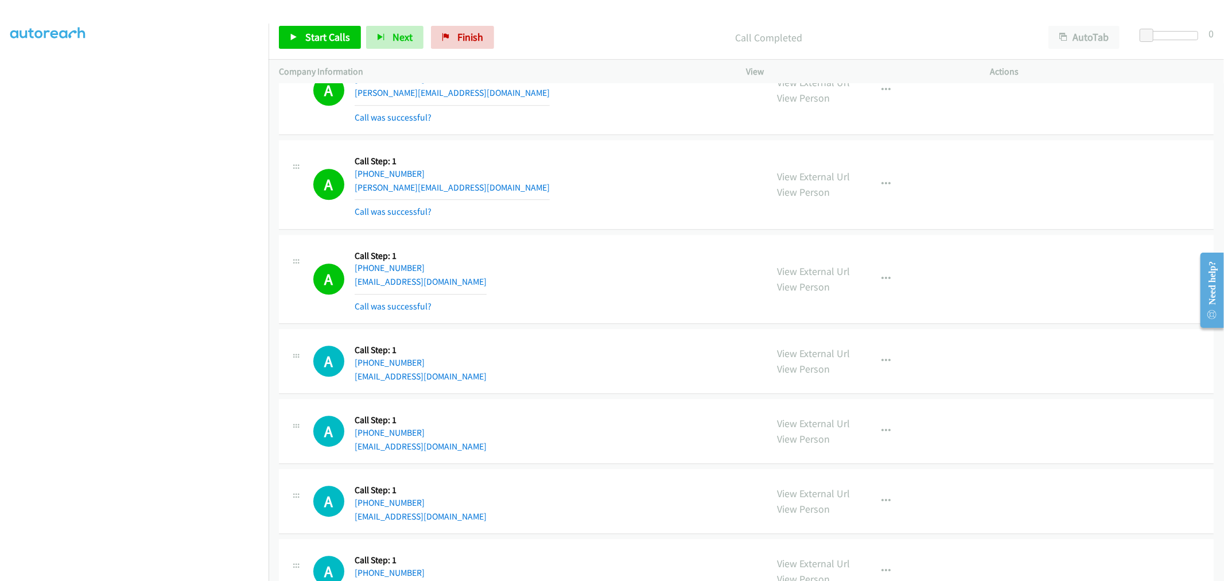
click at [597, 143] on div "A Callback Scheduled Call Step: 1 America/Chicago +1 479-404-9441 mike.changola…" at bounding box center [746, 184] width 934 height 89
click at [597, 229] on div "A Callback Scheduled Call Step: 1 America/Chicago +1 479-404-9441 mike.changola…" at bounding box center [746, 184] width 934 height 89
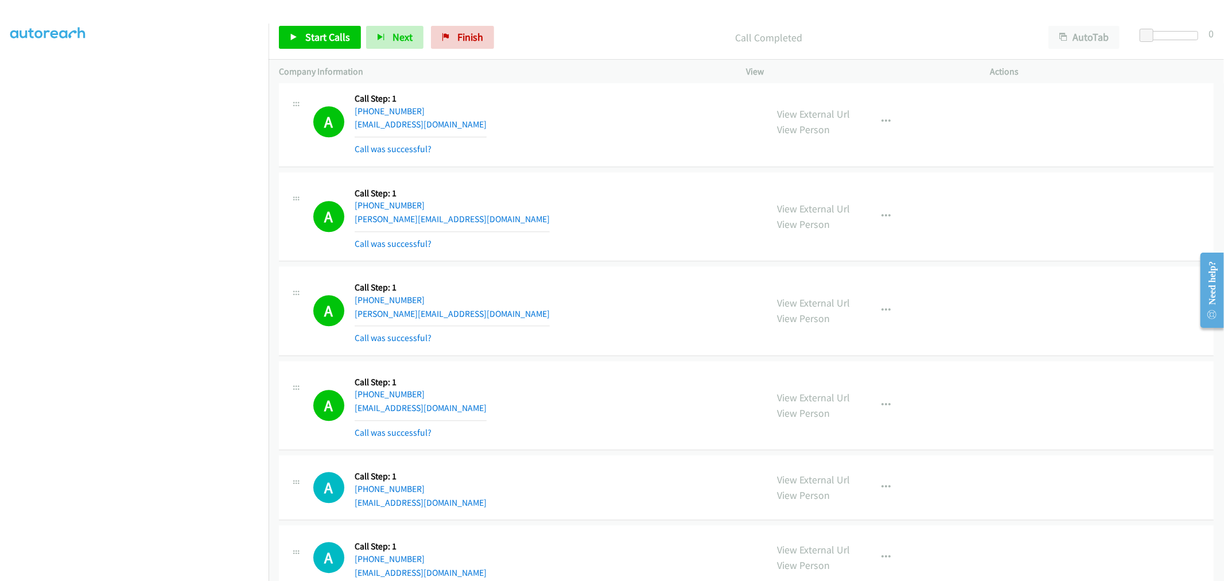
scroll to position [6210, 0]
click at [599, 237] on div "A Callback Scheduled Call Step: 1 America/Los_Angeles +1 925-330-3338 cary@cary…" at bounding box center [534, 218] width 443 height 68
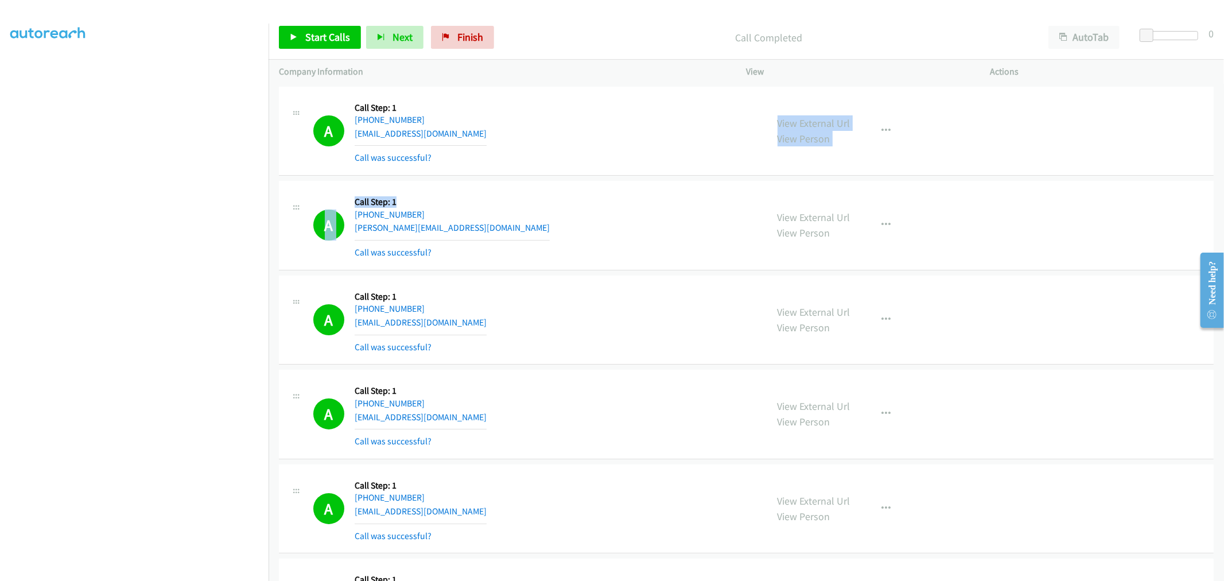
click at [595, 278] on div "A Callback Scheduled Call Step: 1 America/New_York +1 845-309-3065 jodiwood001@…" at bounding box center [746, 319] width 934 height 89
click at [642, 187] on div "A Callback Scheduled Call Step: 1 America/New_York +1 973-610-5728 mike@thediv.…" at bounding box center [746, 225] width 934 height 89
click at [885, 222] on icon "button" at bounding box center [886, 224] width 9 height 9
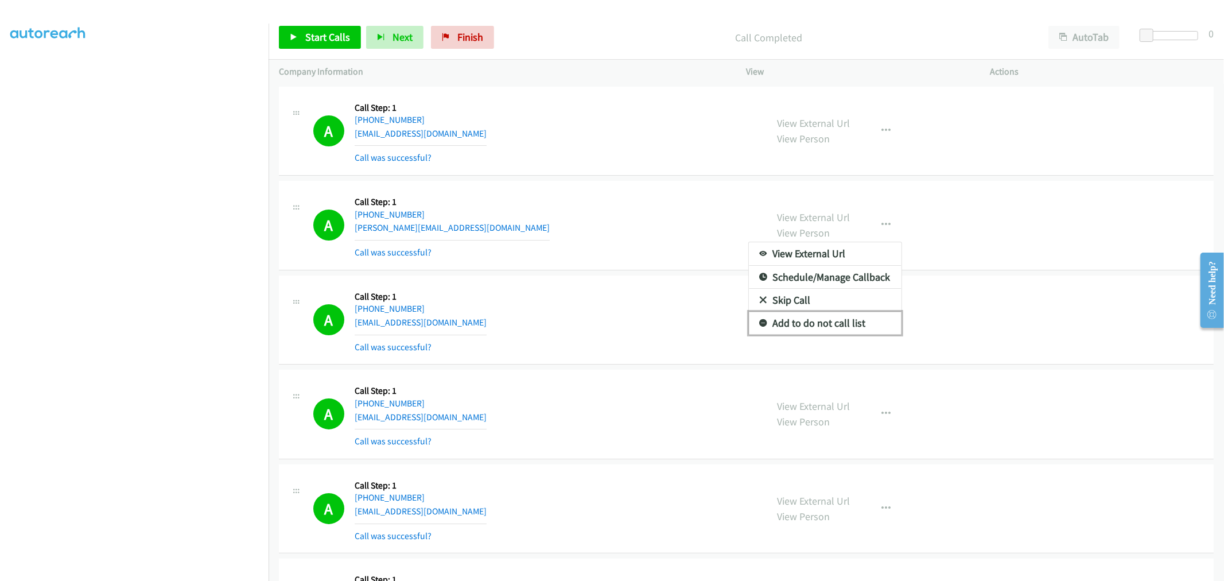
click at [817, 327] on link "Add to do not call list" at bounding box center [825, 322] width 153 height 23
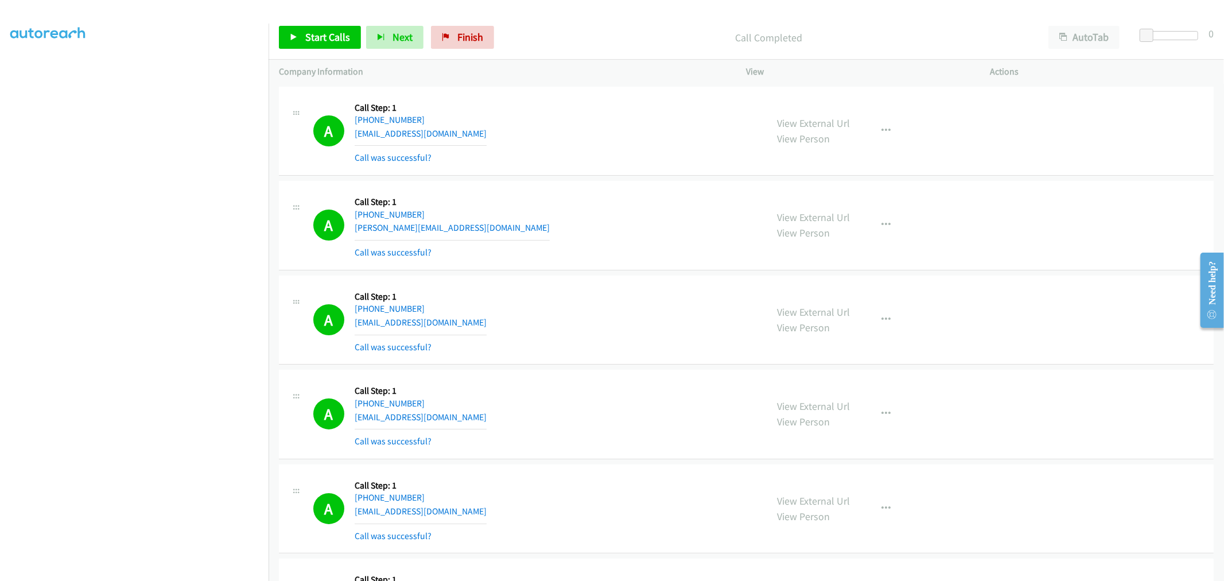
drag, startPoint x: 609, startPoint y: 261, endPoint x: 880, endPoint y: 64, distance: 334.7
click at [609, 260] on div "A Callback Scheduled Call Step: 1 America/New_York +1 973-610-5728 mike@thediv.…" at bounding box center [746, 225] width 934 height 89
click at [603, 175] on div "A Callback Scheduled Call Step: 1 America/Chicago +1 773-526-3036 sqweeze90@gma…" at bounding box center [746, 131] width 934 height 89
click at [618, 273] on td "A Callback Scheduled Call Step: 1 America/New_York +1 845-309-3065 jodiwood001@…" at bounding box center [745, 319] width 955 height 95
click at [614, 270] on td "A Callback Scheduled Call Step: 1 America/New_York +1 973-610-5728 mike@thediv.…" at bounding box center [745, 225] width 955 height 95
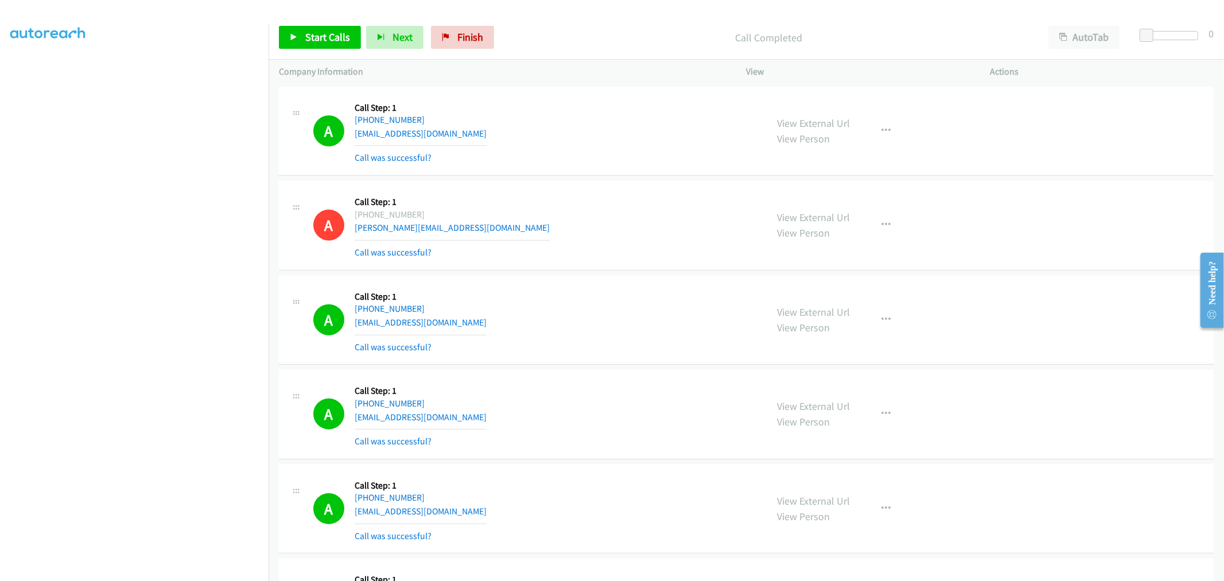
click at [616, 272] on td "A Callback Scheduled Call Step: 1 America/New_York +1 845-309-3065 jodiwood001@…" at bounding box center [745, 319] width 955 height 95
